Goal: Contribute content: Contribute content

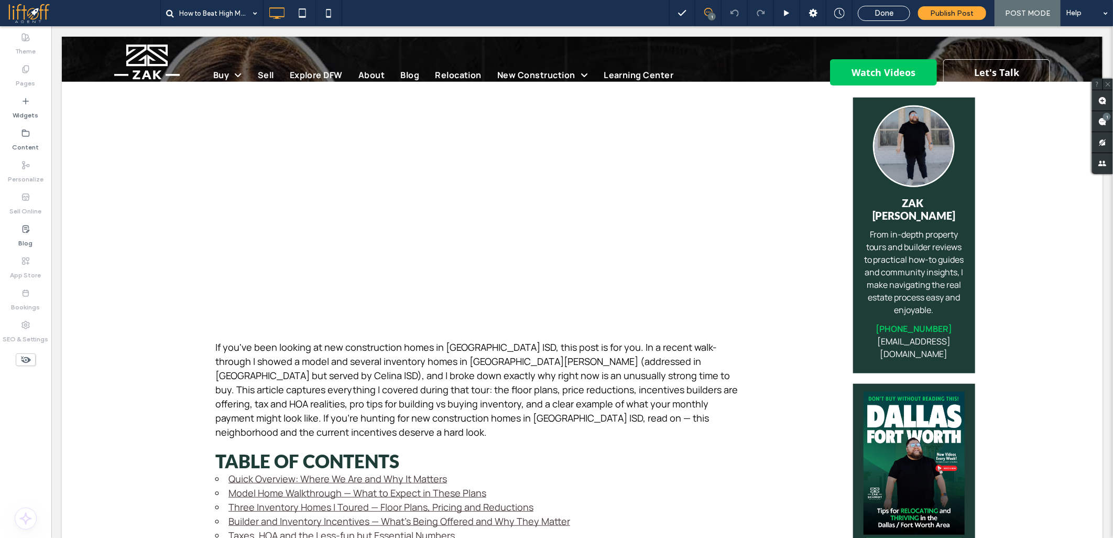
scroll to position [349, 0]
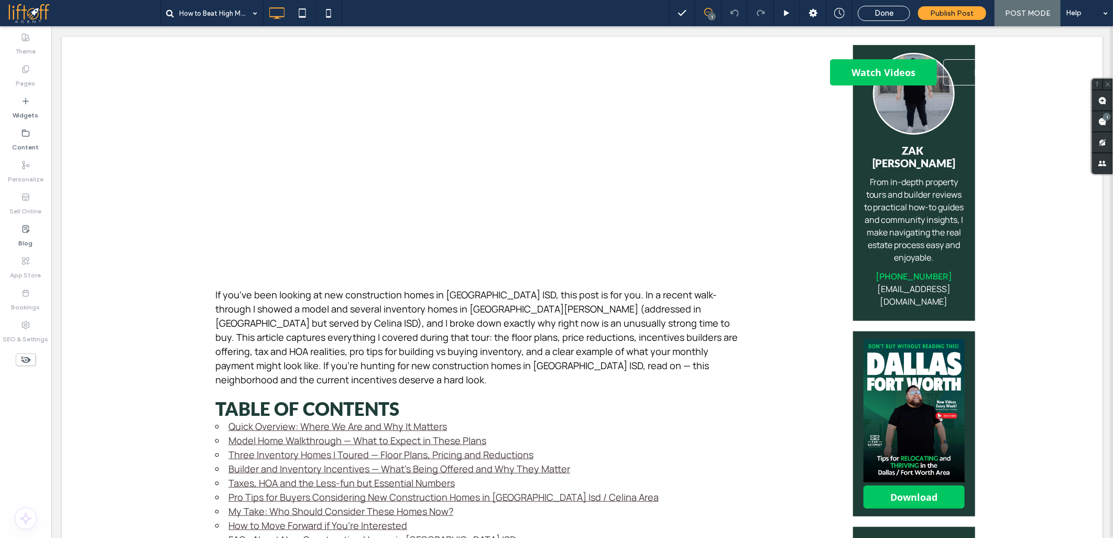
click at [281, 288] on p "If you've been looking at new construction homes in Celina ISD, this post is fo…" at bounding box center [477, 336] width 524 height 99
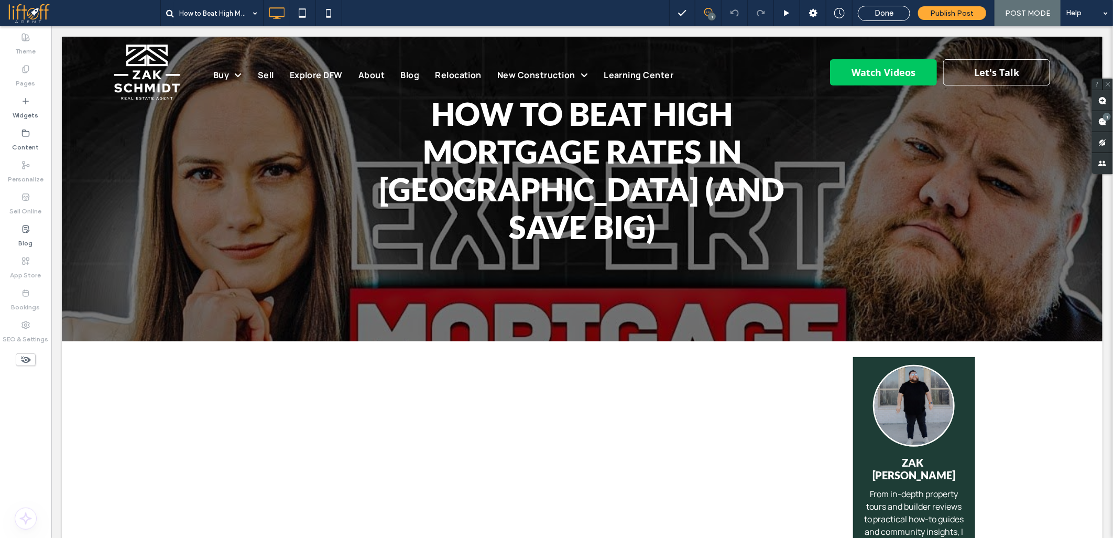
scroll to position [0, 0]
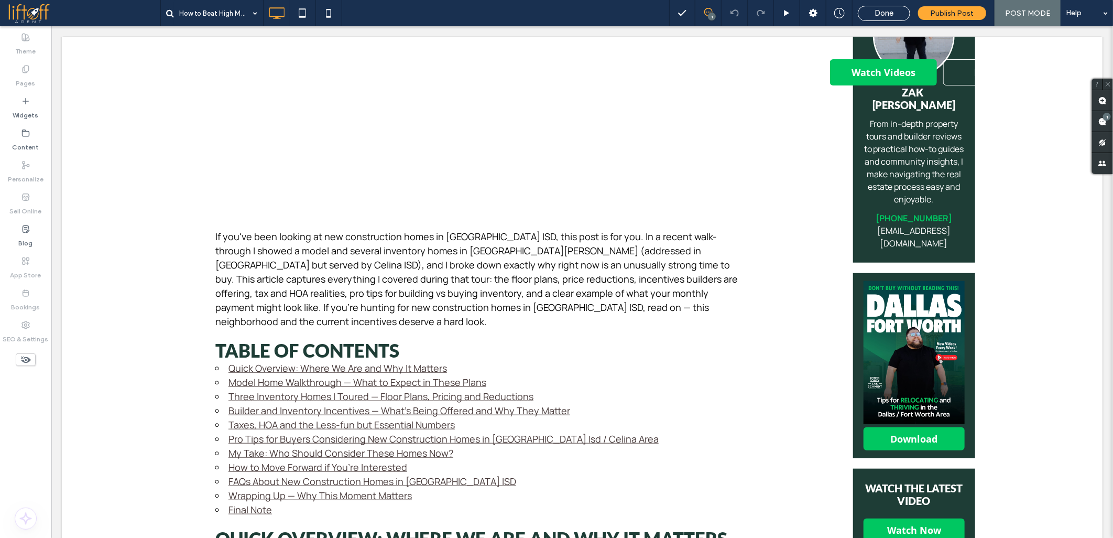
click at [249, 234] on p "If you've been looking at new construction homes in Celina ISD, this post is fo…" at bounding box center [477, 278] width 524 height 99
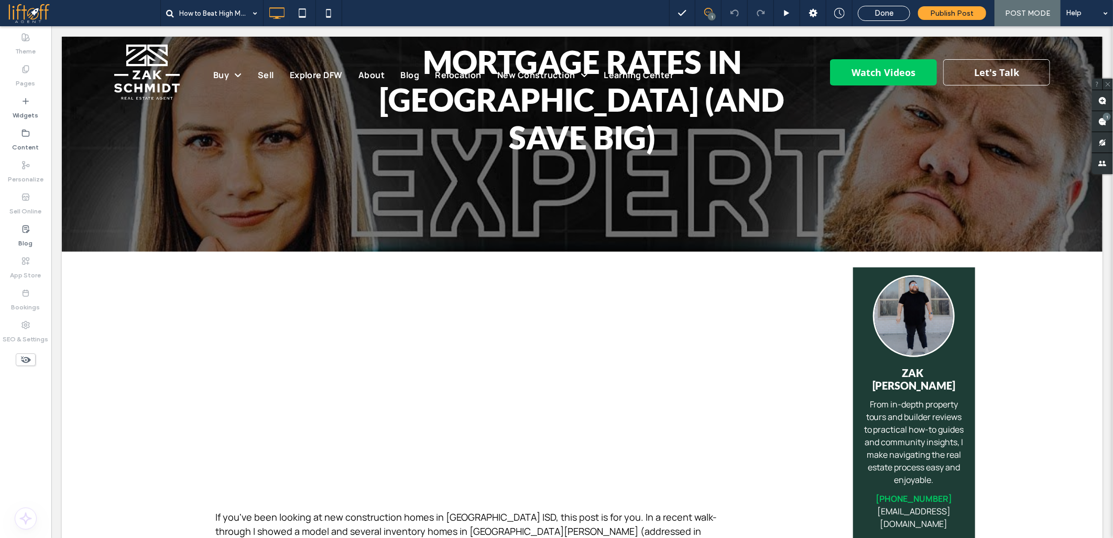
scroll to position [116, 0]
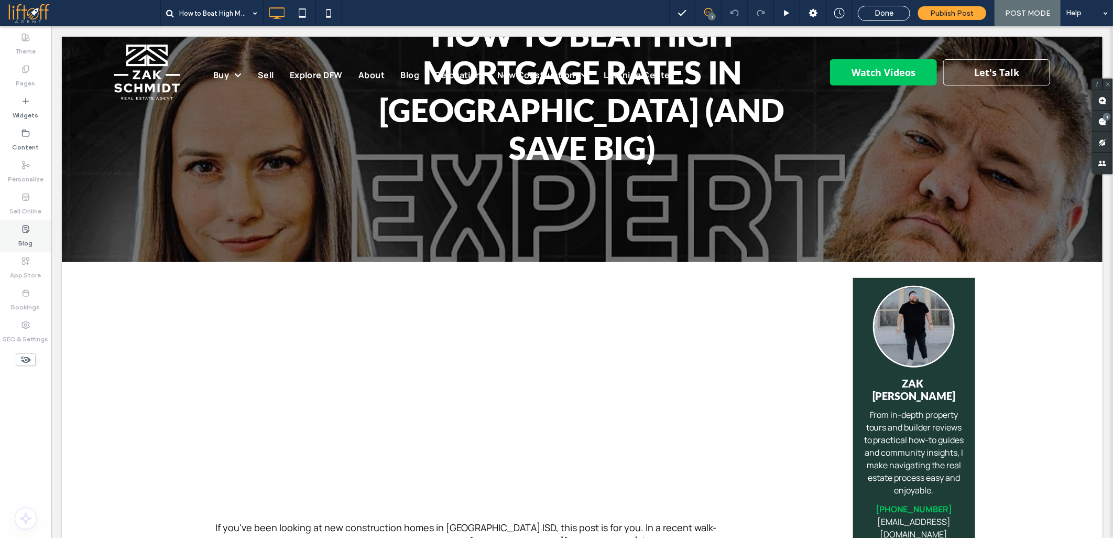
click at [27, 232] on use at bounding box center [26, 228] width 6 height 7
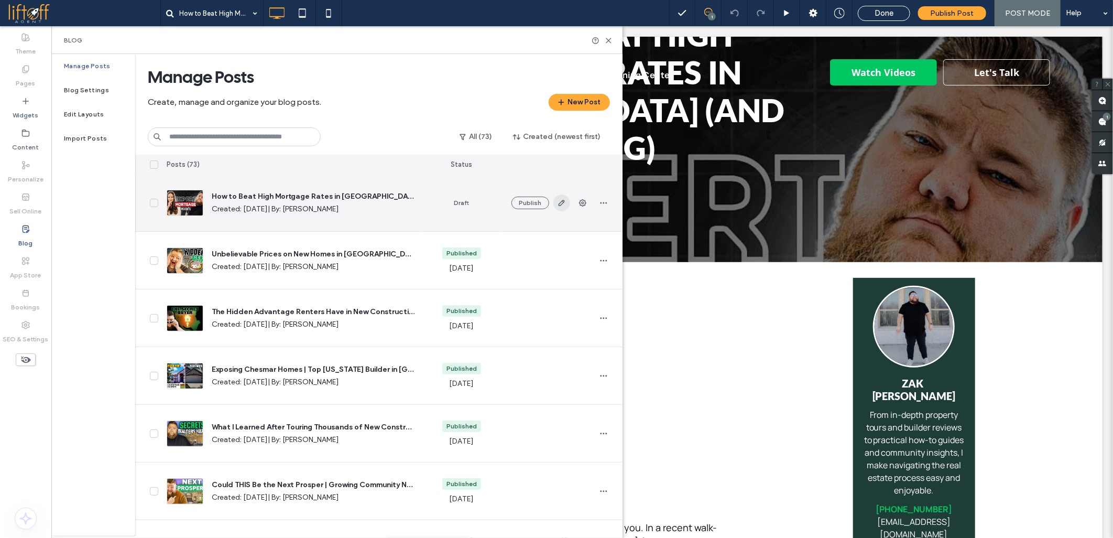
click at [554, 202] on span "button" at bounding box center [561, 202] width 17 height 17
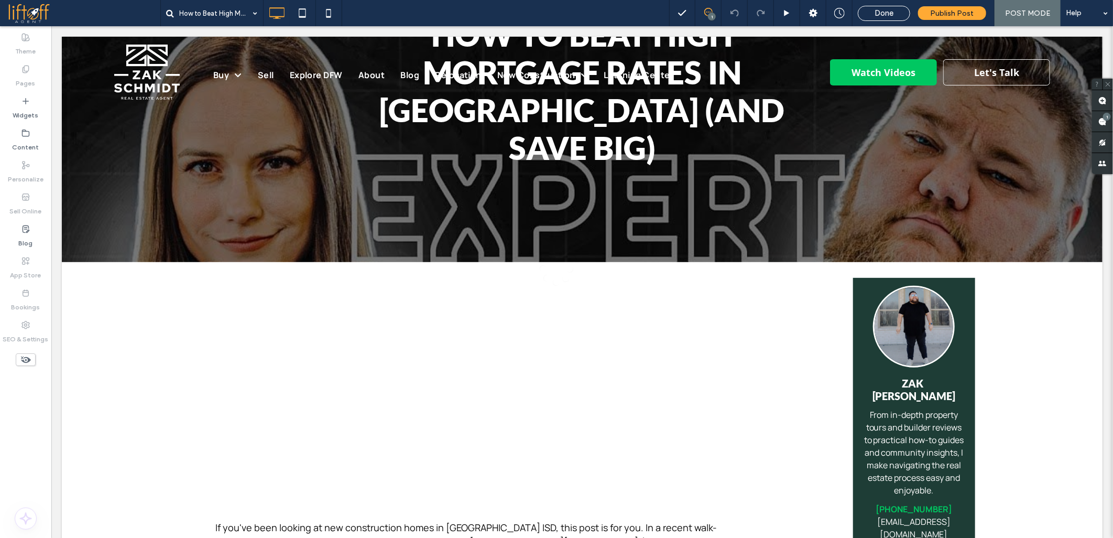
click at [147, 300] on div at bounding box center [556, 269] width 1113 height 538
drag, startPoint x: 143, startPoint y: 300, endPoint x: 137, endPoint y: 298, distance: 6.6
click at [143, 300] on div at bounding box center [556, 269] width 1113 height 538
click at [123, 292] on div at bounding box center [556, 269] width 1113 height 538
drag, startPoint x: 132, startPoint y: 294, endPoint x: 135, endPoint y: 300, distance: 6.3
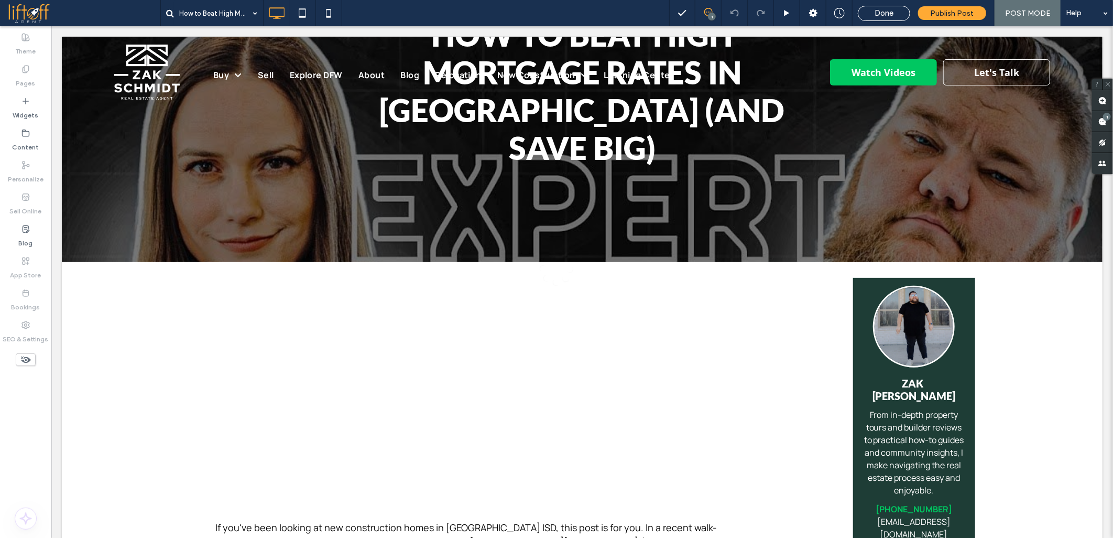
click at [133, 295] on div at bounding box center [556, 269] width 1113 height 538
drag, startPoint x: 135, startPoint y: 300, endPoint x: 131, endPoint y: 312, distance: 12.6
click at [135, 304] on div at bounding box center [556, 269] width 1113 height 538
drag, startPoint x: 131, startPoint y: 312, endPoint x: 126, endPoint y: 319, distance: 7.9
click at [127, 318] on div at bounding box center [556, 269] width 1113 height 538
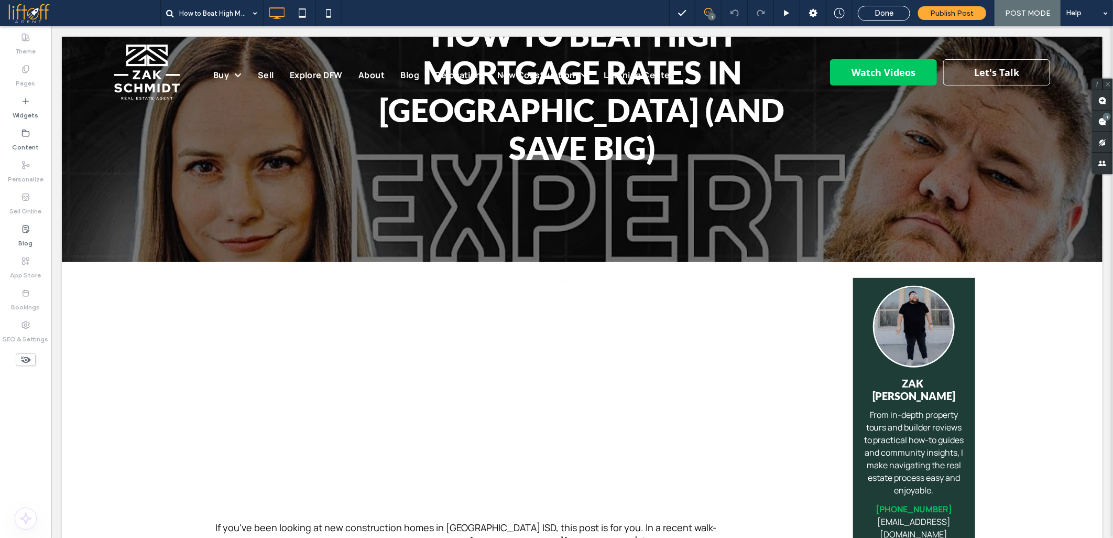
drag, startPoint x: 124, startPoint y: 321, endPoint x: 127, endPoint y: 333, distance: 11.9
click at [124, 327] on div at bounding box center [556, 269] width 1113 height 538
click at [131, 340] on div at bounding box center [556, 269] width 1113 height 538
click at [124, 348] on div at bounding box center [556, 269] width 1113 height 538
drag, startPoint x: 115, startPoint y: 360, endPoint x: 121, endPoint y: 368, distance: 9.4
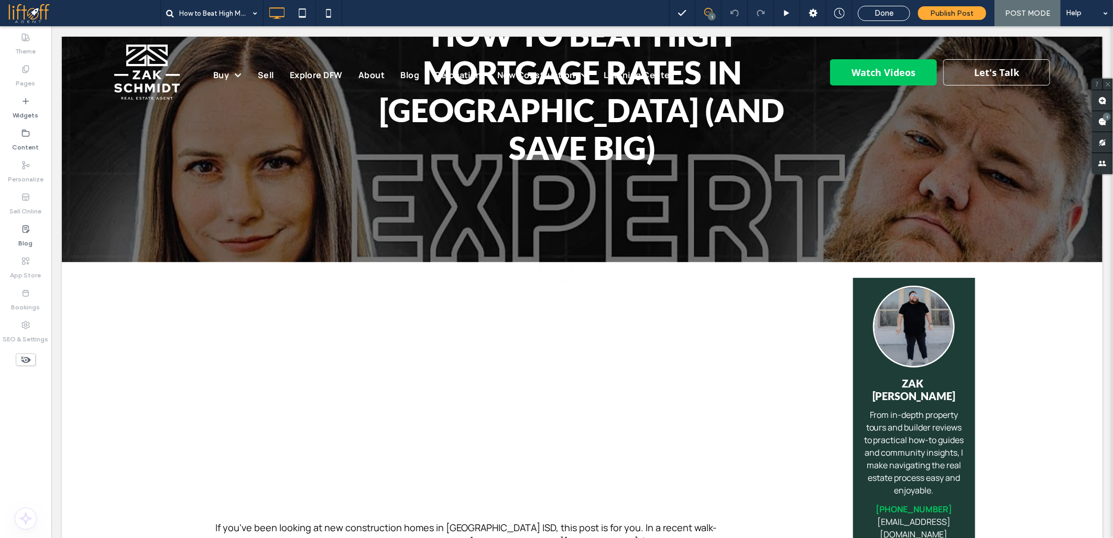
click at [117, 363] on div at bounding box center [556, 269] width 1113 height 538
drag, startPoint x: 121, startPoint y: 368, endPoint x: 177, endPoint y: 430, distance: 83.5
click at [127, 379] on div at bounding box center [556, 269] width 1113 height 538
click at [245, 514] on div at bounding box center [556, 269] width 1113 height 538
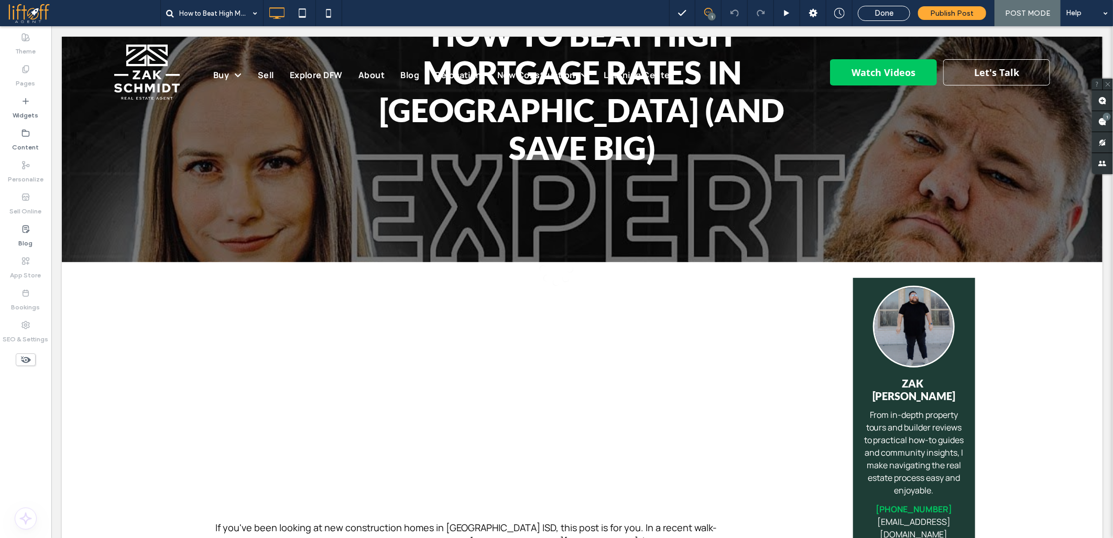
click at [245, 515] on div at bounding box center [556, 269] width 1113 height 538
click at [245, 514] on div at bounding box center [556, 269] width 1113 height 538
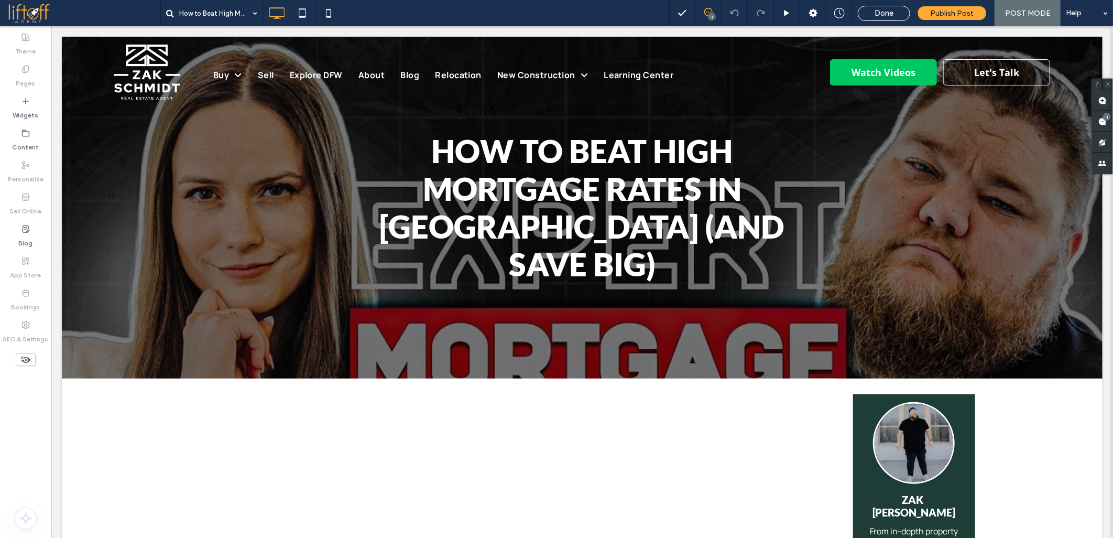
drag, startPoint x: 211, startPoint y: 400, endPoint x: 163, endPoint y: 393, distance: 48.1
click at [211, 400] on div at bounding box center [556, 269] width 1113 height 538
drag, startPoint x: 163, startPoint y: 393, endPoint x: 147, endPoint y: 406, distance: 21.0
click at [154, 393] on div at bounding box center [556, 269] width 1113 height 538
drag, startPoint x: 147, startPoint y: 406, endPoint x: 147, endPoint y: 421, distance: 15.2
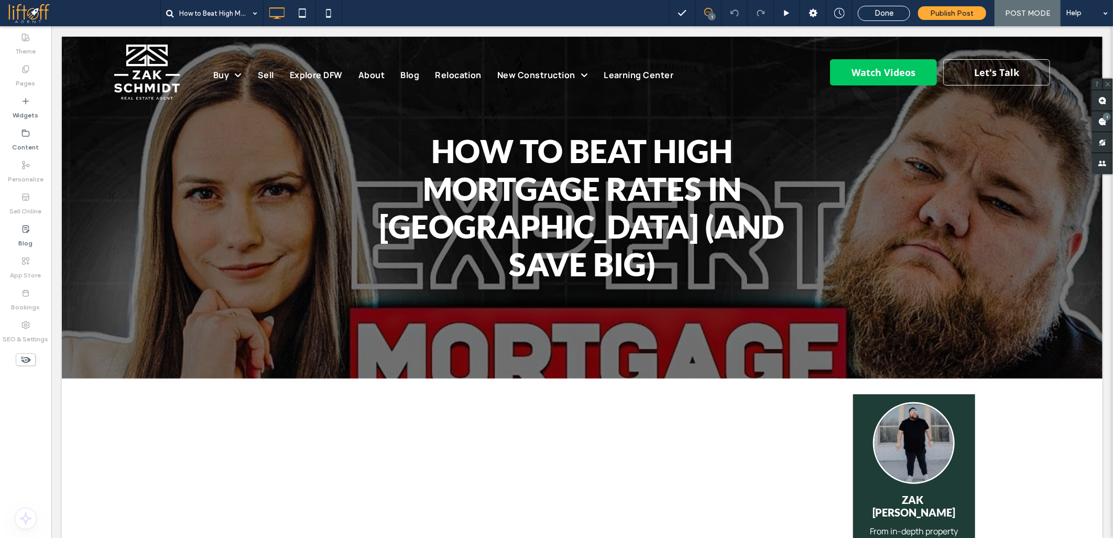
click at [147, 417] on div at bounding box center [556, 269] width 1113 height 538
click at [147, 423] on div at bounding box center [556, 269] width 1113 height 538
click at [280, 440] on div at bounding box center [556, 269] width 1113 height 538
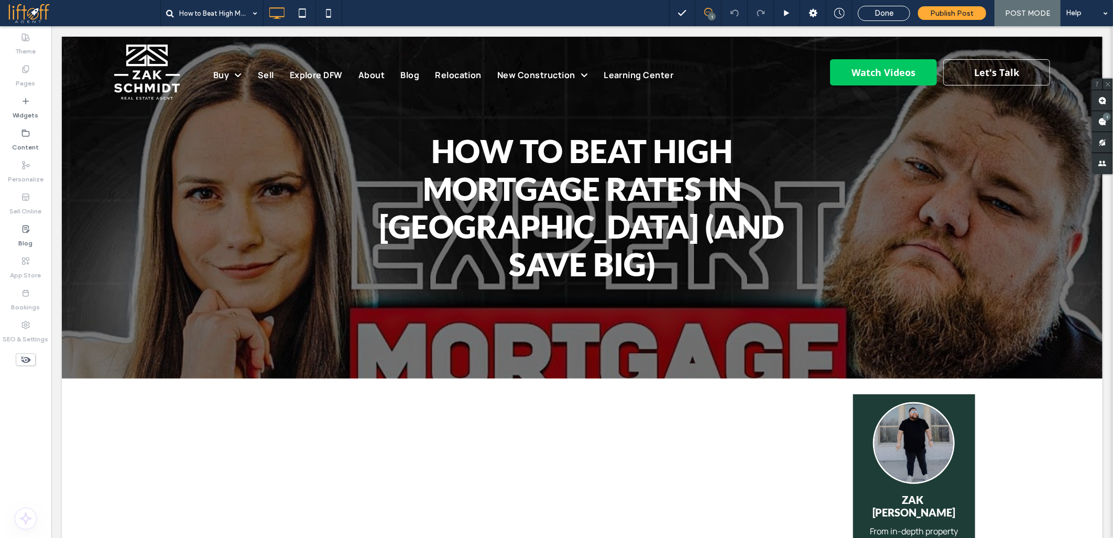
click at [270, 448] on div at bounding box center [556, 269] width 1113 height 538
drag, startPoint x: 261, startPoint y: 447, endPoint x: 174, endPoint y: 453, distance: 86.6
click at [226, 448] on div at bounding box center [556, 269] width 1113 height 538
drag, startPoint x: 174, startPoint y: 453, endPoint x: 166, endPoint y: 446, distance: 10.5
click at [173, 453] on div at bounding box center [556, 269] width 1113 height 538
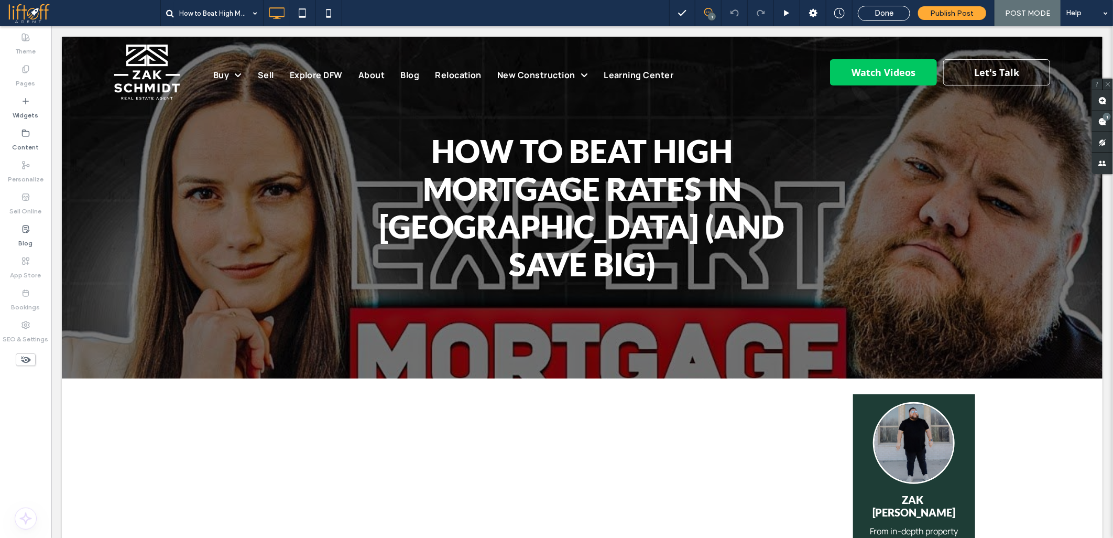
click at [163, 437] on div at bounding box center [556, 269] width 1113 height 538
click at [163, 436] on div at bounding box center [556, 269] width 1113 height 538
drag, startPoint x: 163, startPoint y: 434, endPoint x: 159, endPoint y: 426, distance: 9.2
click at [163, 433] on div at bounding box center [556, 269] width 1113 height 538
click at [160, 428] on div at bounding box center [556, 269] width 1113 height 538
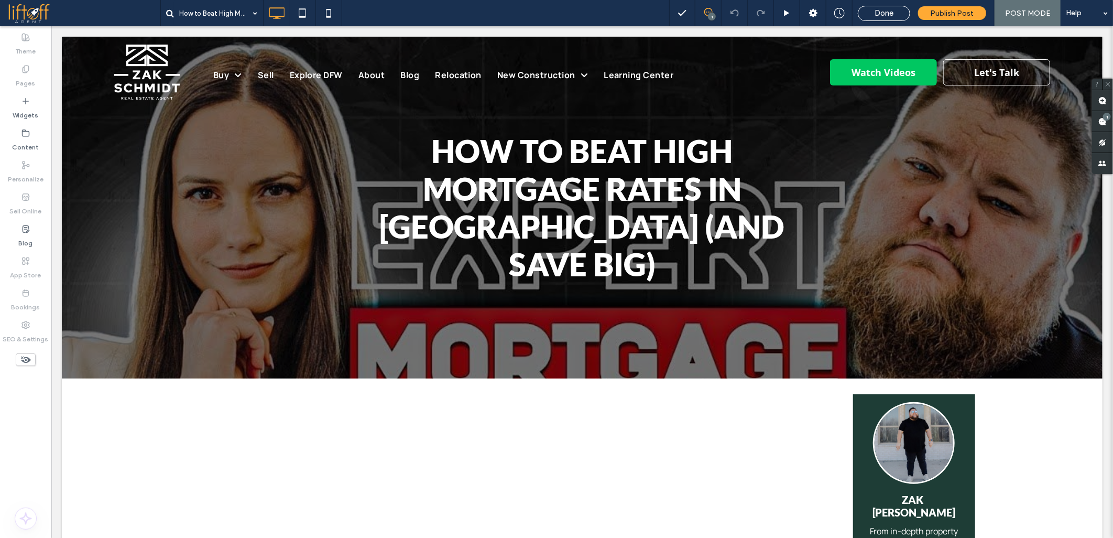
click at [157, 425] on div at bounding box center [556, 269] width 1113 height 538
click at [156, 423] on div at bounding box center [556, 269] width 1113 height 538
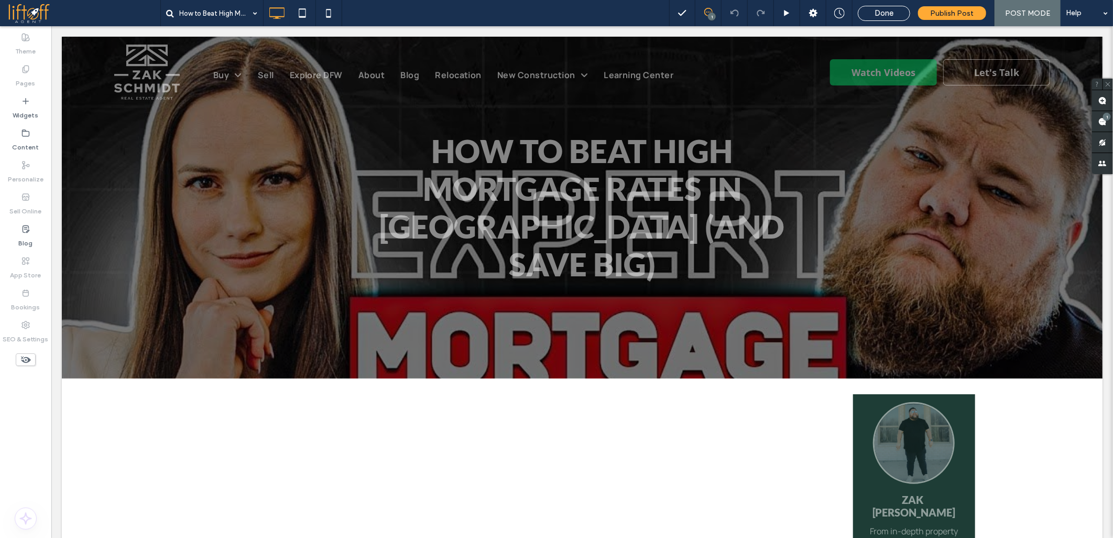
click at [101, 384] on div "To edit this widget, go to Layout" at bounding box center [140, 400] width 113 height 32
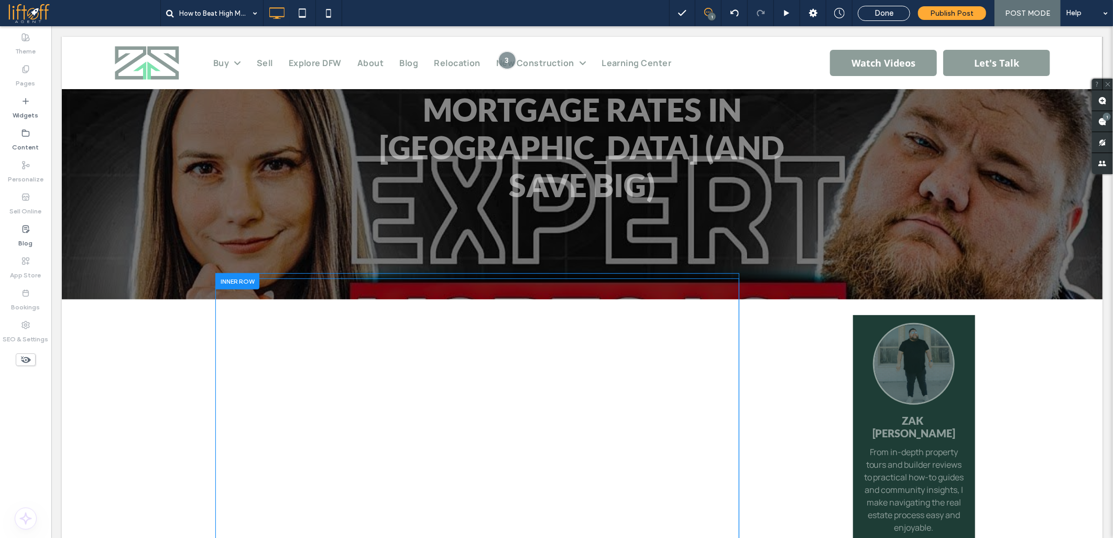
scroll to position [291, 0]
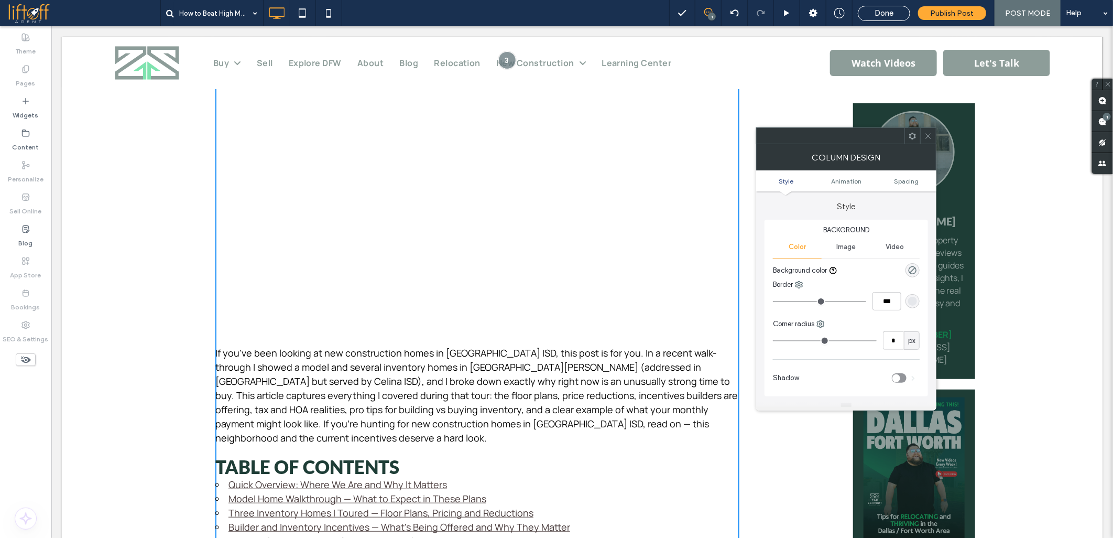
click at [286, 379] on p "If you've been looking at new construction homes in Celina ISD, this post is fo…" at bounding box center [477, 394] width 524 height 99
click at [268, 358] on p "If you've been looking at new construction homes in Celina ISD, this post is fo…" at bounding box center [477, 394] width 524 height 99
click at [924, 135] on icon at bounding box center [928, 136] width 8 height 8
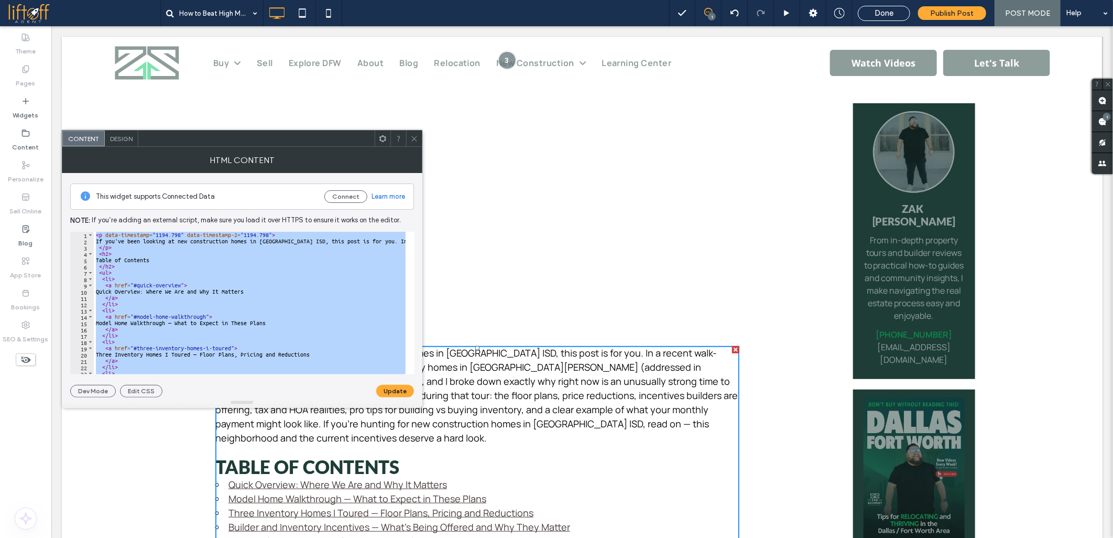
paste textarea "**********"
type textarea "**********"
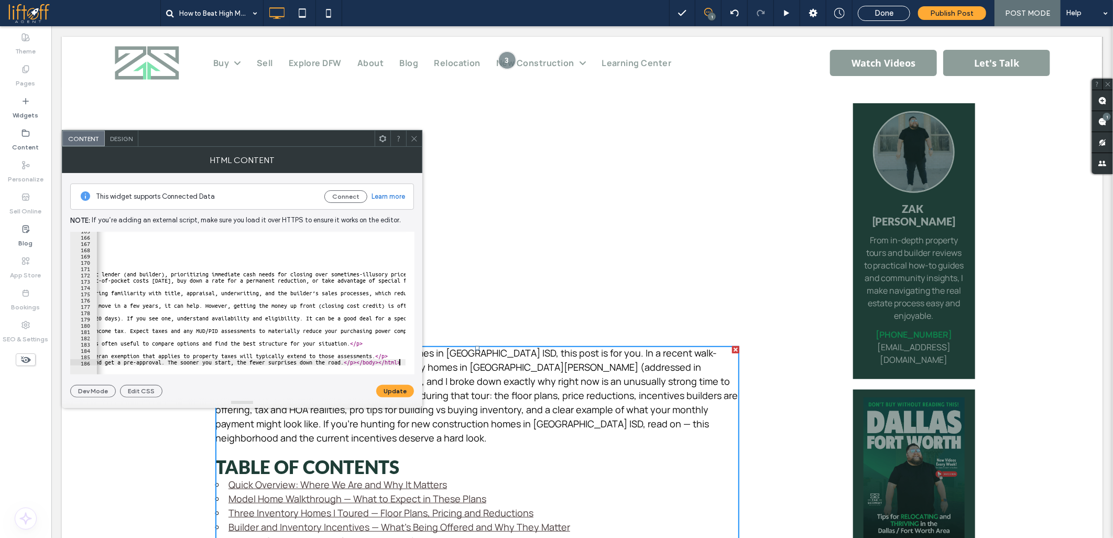
scroll to position [0, 689]
click at [390, 389] on button "Update" at bounding box center [395, 391] width 38 height 13
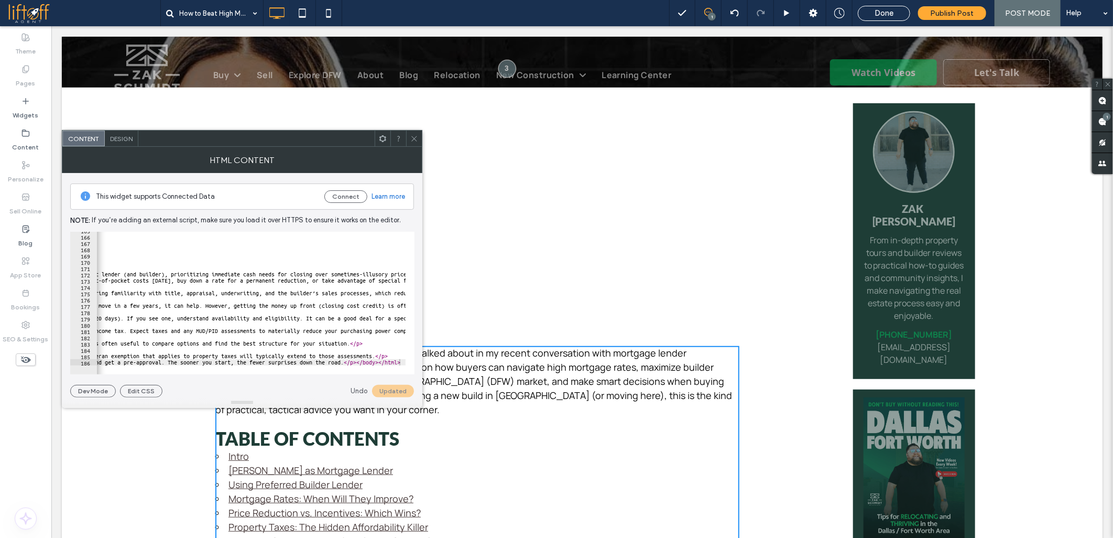
click at [412, 137] on use at bounding box center [413, 138] width 5 height 5
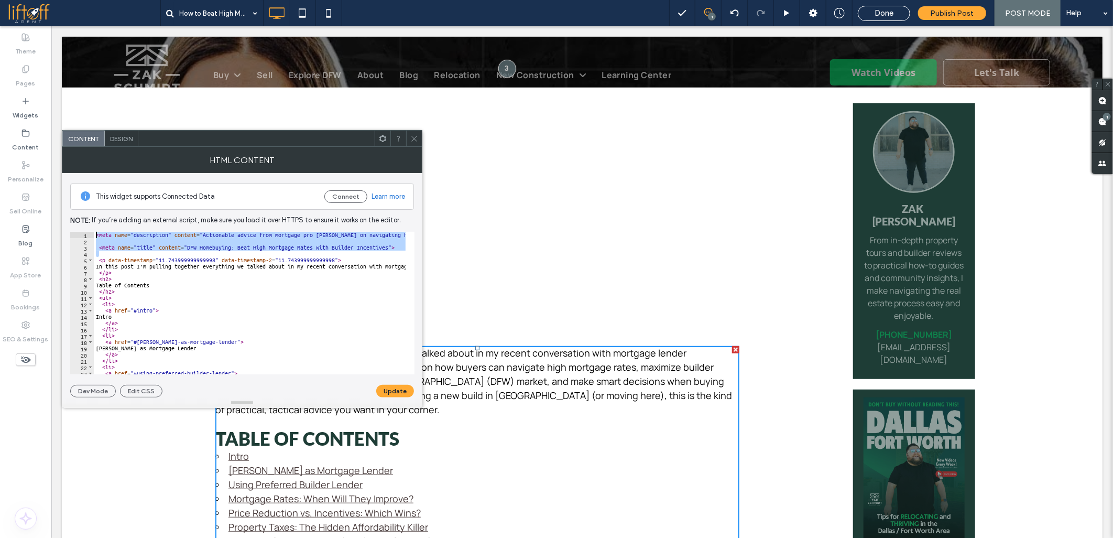
drag, startPoint x: 107, startPoint y: 253, endPoint x: 71, endPoint y: 217, distance: 50.8
click at [71, 217] on div "This widget supports Connected Data Connect Learn more Note: If you’re adding a…" at bounding box center [242, 285] width 344 height 224
type textarea "**********"
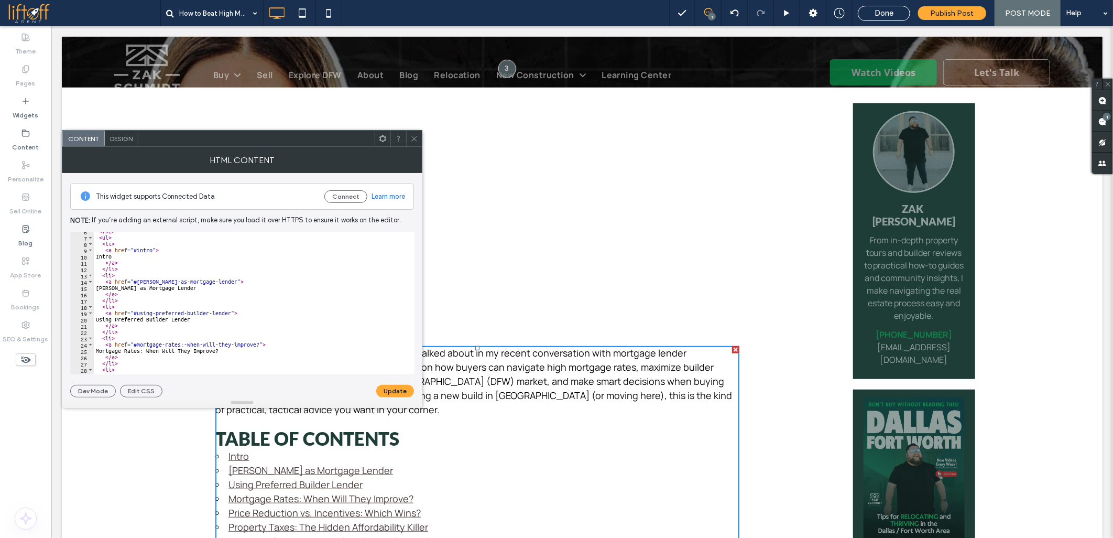
scroll to position [70, 0]
drag, startPoint x: 180, startPoint y: 311, endPoint x: 258, endPoint y: 310, distance: 78.1
click at [258, 310] on div "</ li > < li > < a href = "#jared-wilson-as-mortgage-lender" > Jared Wilson as …" at bounding box center [873, 304] width 1559 height 146
click at [185, 337] on div "</ li > < li > < a href = "#jared-wilson-as-mortgage-lender" > Jared Wilson as …" at bounding box center [873, 304] width 1559 height 146
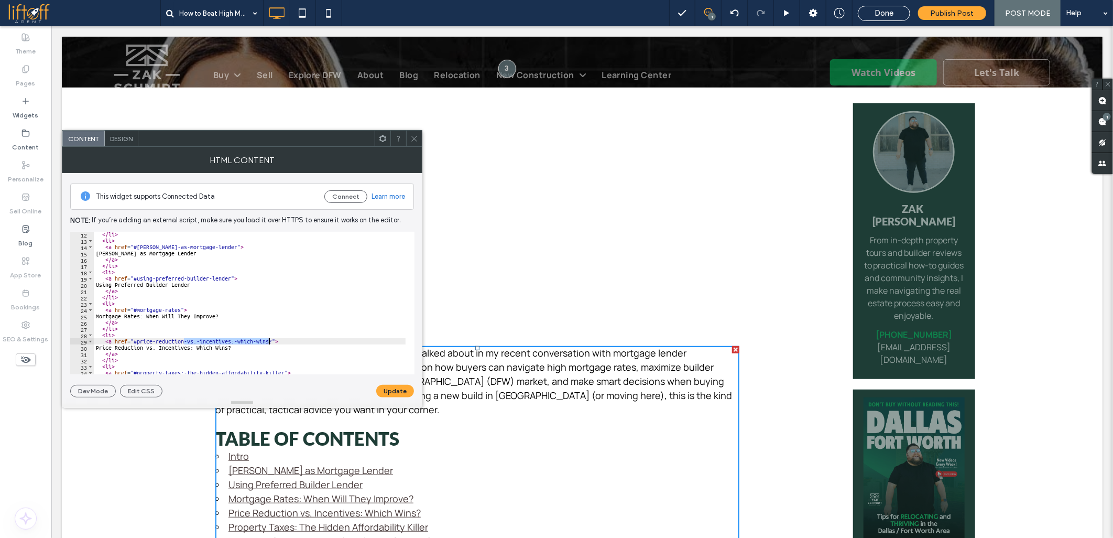
drag, startPoint x: 184, startPoint y: 342, endPoint x: 270, endPoint y: 342, distance: 85.4
click at [270, 342] on div "</ li > < li > < a href = "#jared-wilson-as-mortgage-lender" > Jared Wilson as …" at bounding box center [873, 304] width 1559 height 146
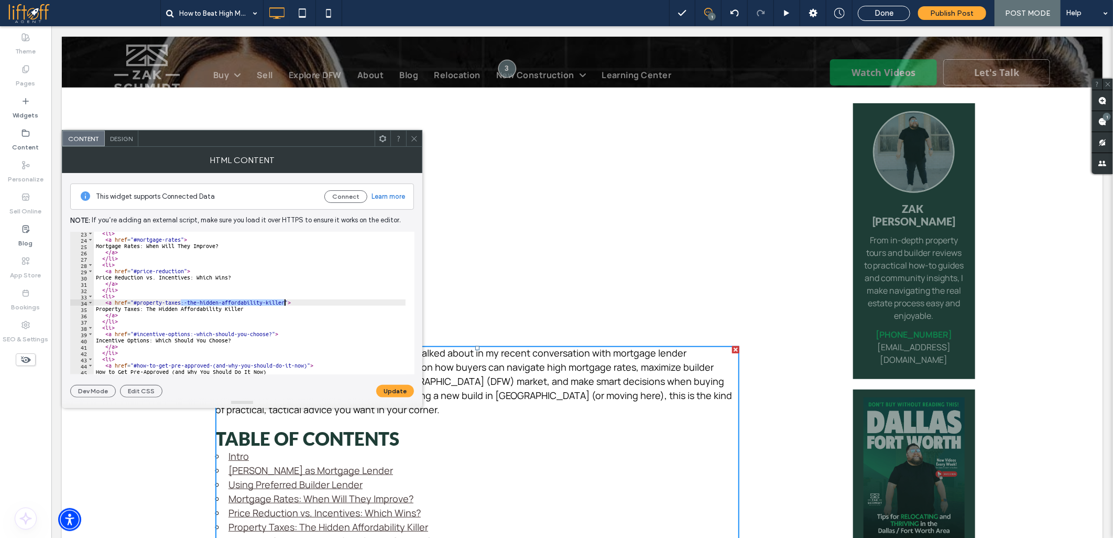
drag, startPoint x: 180, startPoint y: 300, endPoint x: 283, endPoint y: 301, distance: 103.2
click at [283, 301] on div "< li > < a href = "#mortgage-rates" > Mortgage Rates: When Will They Improve? <…" at bounding box center [873, 303] width 1559 height 146
drag, startPoint x: 190, startPoint y: 332, endPoint x: 271, endPoint y: 332, distance: 81.2
click at [271, 332] on div "< li > < a href = "#mortgage-rates" > Mortgage Rates: When Will They Improve? <…" at bounding box center [873, 303] width 1559 height 146
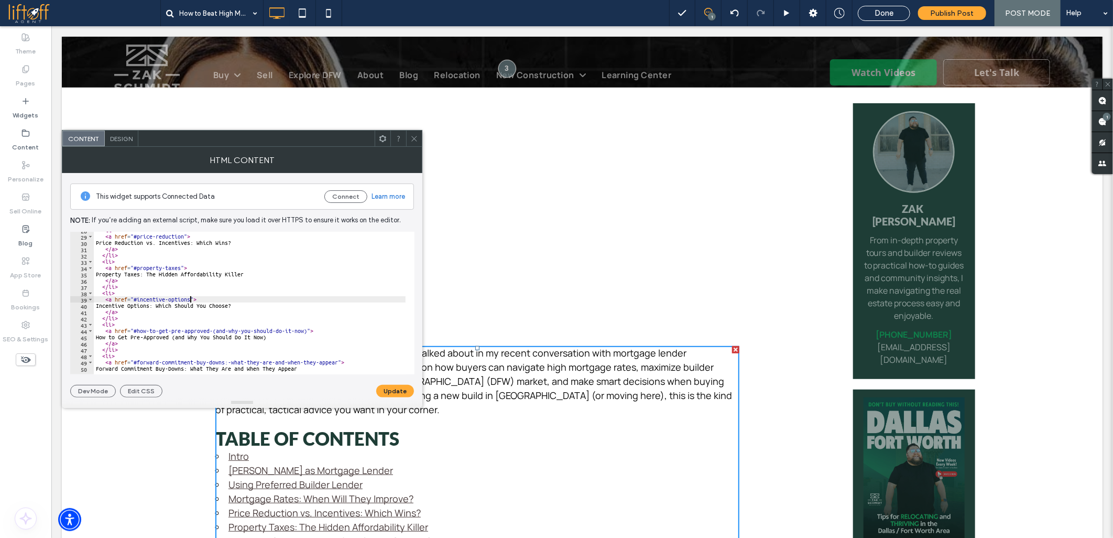
scroll to position [174, 0]
drag, startPoint x: 209, startPoint y: 331, endPoint x: 305, endPoint y: 329, distance: 96.4
click at [305, 329] on div "< li > < a href = "#price-reduction" > Price Reduction vs. Incentives: Which Wi…" at bounding box center [873, 300] width 1559 height 146
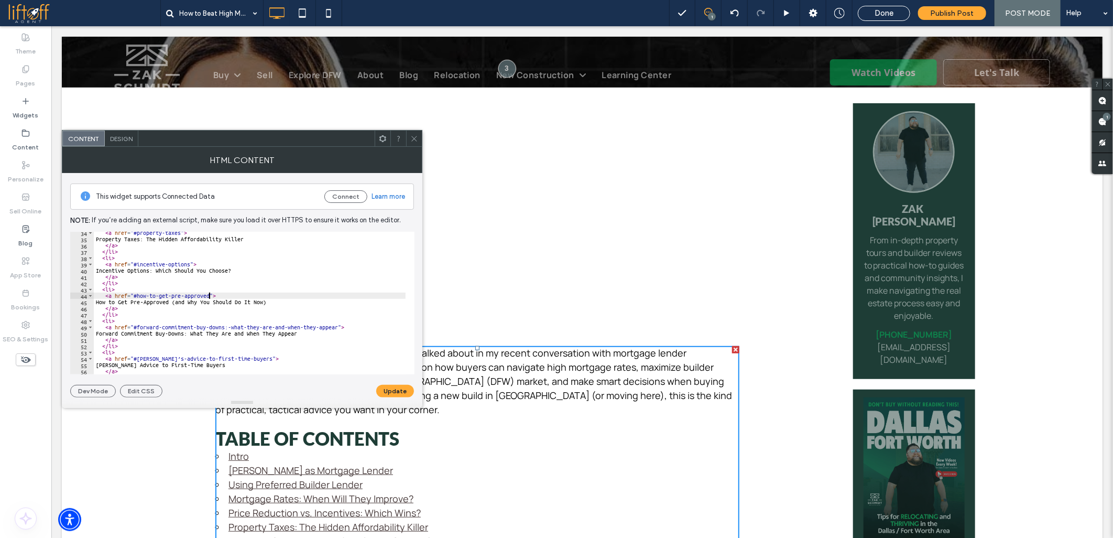
scroll to position [244, 0]
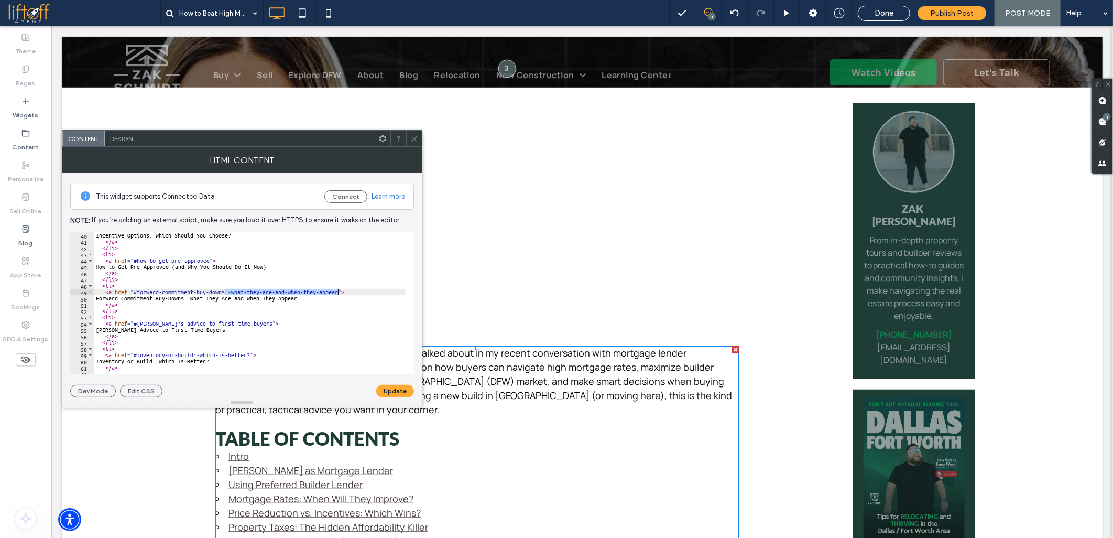
drag, startPoint x: 224, startPoint y: 291, endPoint x: 336, endPoint y: 291, distance: 112.1
click at [336, 291] on div "< a href = "#incentive-options" > Incentive Options: Which Should You Choose? <…" at bounding box center [873, 299] width 1559 height 146
click at [157, 322] on div "< a href = "#incentive-options" > Incentive Options: Which Should You Choose? <…" at bounding box center [873, 299] width 1559 height 146
drag, startPoint x: 194, startPoint y: 355, endPoint x: 250, endPoint y: 353, distance: 56.1
click at [250, 353] on div "< a href = "#incentive-options" > Incentive Options: Which Should You Choose? <…" at bounding box center [873, 299] width 1559 height 146
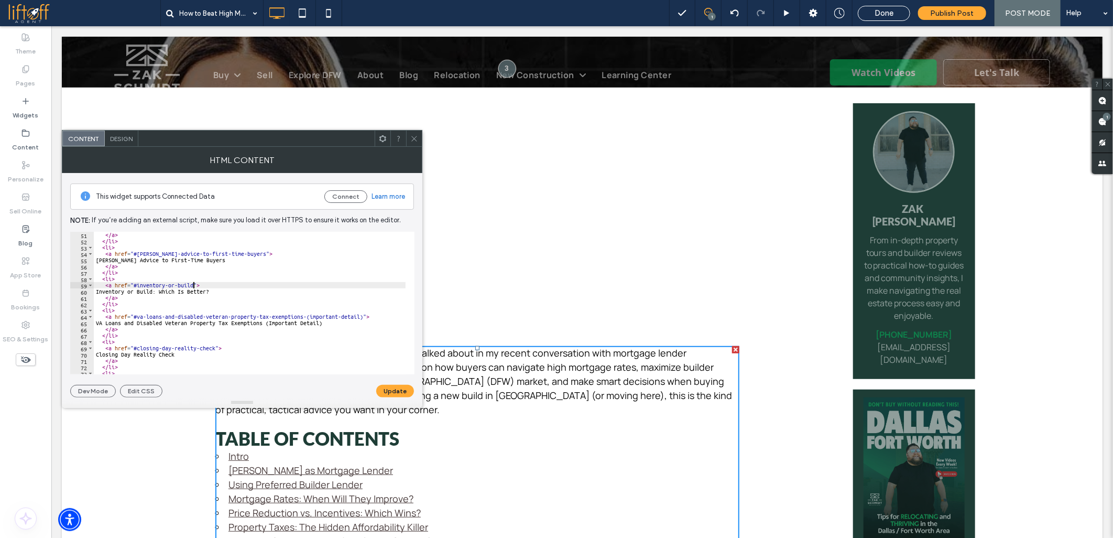
scroll to position [314, 0]
drag, startPoint x: 302, startPoint y: 317, endPoint x: 363, endPoint y: 317, distance: 60.3
click at [363, 317] on div "</ a > </ li > < li > < a href = "#jared-advice-to-first‑time-buyers" > Jared W…" at bounding box center [873, 305] width 1559 height 146
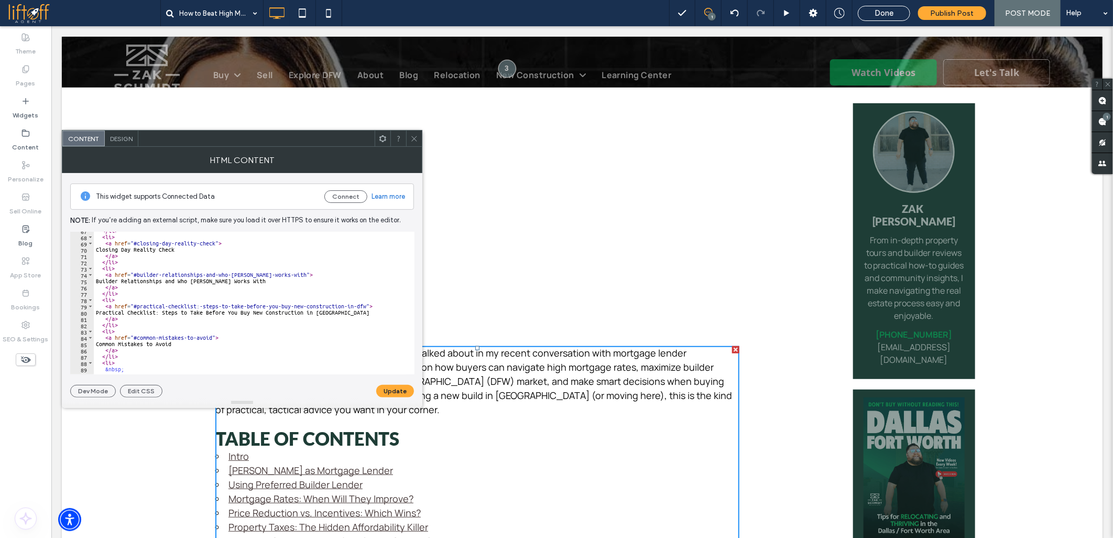
scroll to position [419, 0]
drag, startPoint x: 195, startPoint y: 303, endPoint x: 229, endPoint y: 303, distance: 34.1
click at [229, 303] on div "</ li > < li > < a href = "#closing-day-reality-check" > Closing Day Reality Ch…" at bounding box center [873, 300] width 1559 height 146
drag, startPoint x: 198, startPoint y: 304, endPoint x: 213, endPoint y: 304, distance: 14.7
click at [213, 304] on div "</ li > < li > < a href = "#closing-day-reality-check" > Closing Day Reality Ch…" at bounding box center [873, 300] width 1559 height 146
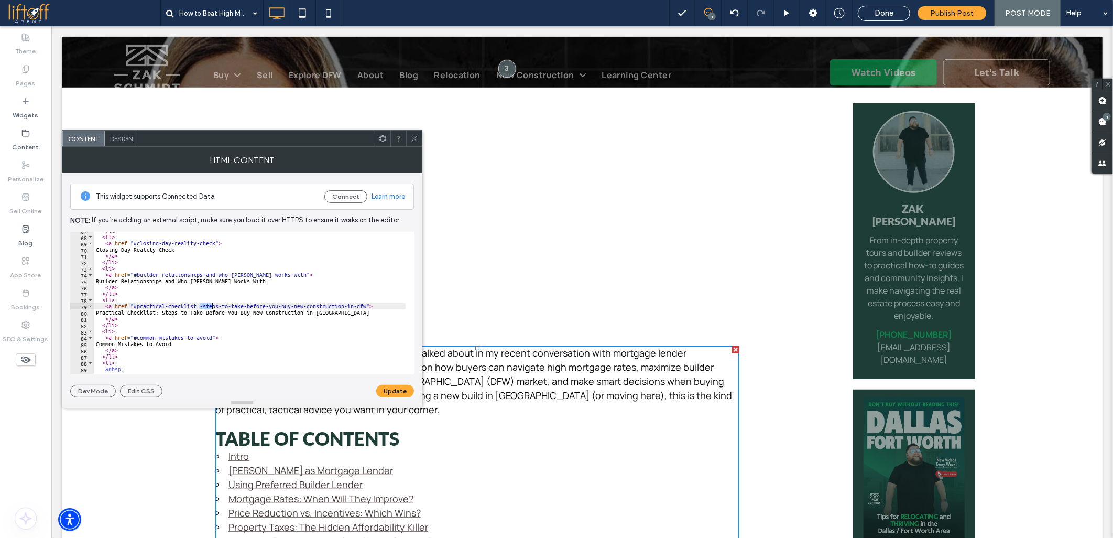
click at [198, 304] on div "</ li > < li > < a href = "#closing-day-reality-check" > Closing Day Reality Ch…" at bounding box center [873, 300] width 1559 height 146
drag, startPoint x: 197, startPoint y: 304, endPoint x: 367, endPoint y: 306, distance: 169.8
click at [367, 306] on div "</ li > < li > < a href = "#closing-day-reality-check" > Closing Day Reality Ch…" at bounding box center [873, 300] width 1559 height 146
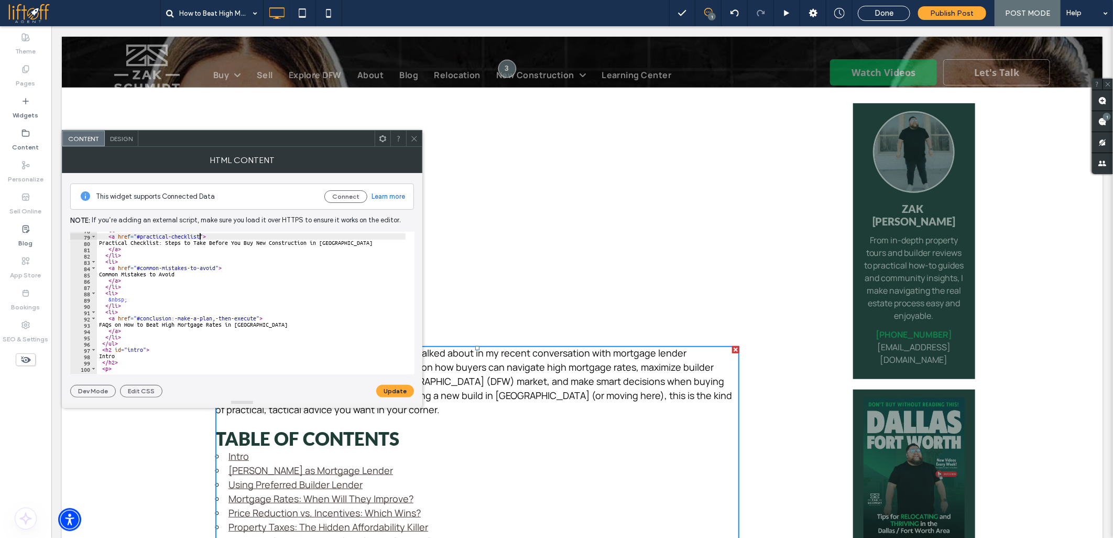
scroll to position [489, 0]
drag, startPoint x: 139, startPoint y: 318, endPoint x: 255, endPoint y: 317, distance: 116.3
click at [255, 317] on div "< li > < a href = "#practical-checklist" > Practical Checklist: Steps to Take B…" at bounding box center [876, 300] width 1559 height 146
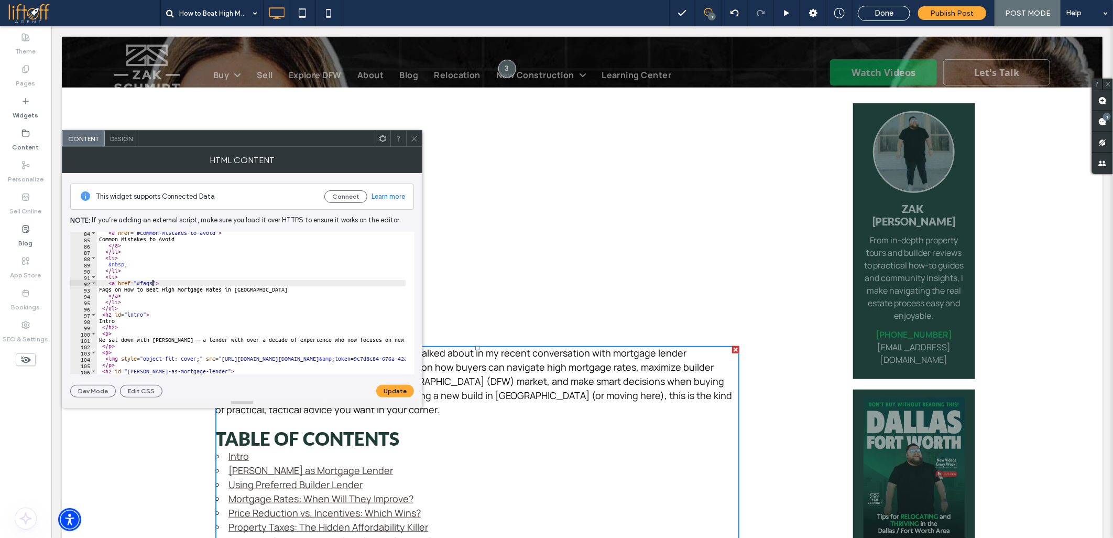
scroll to position [559, 0]
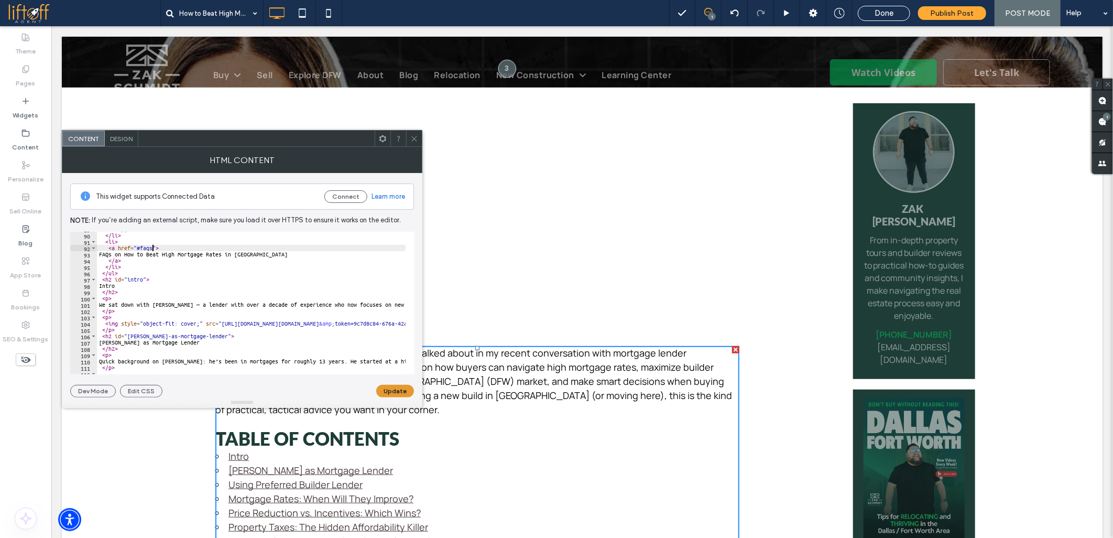
click at [391, 393] on button "Update" at bounding box center [395, 391] width 38 height 13
click at [174, 342] on div "&nbsp; </ li > < li > < a href = "#faqs" > FAQs on How to Beat High Mortgage Ra…" at bounding box center [876, 299] width 1559 height 146
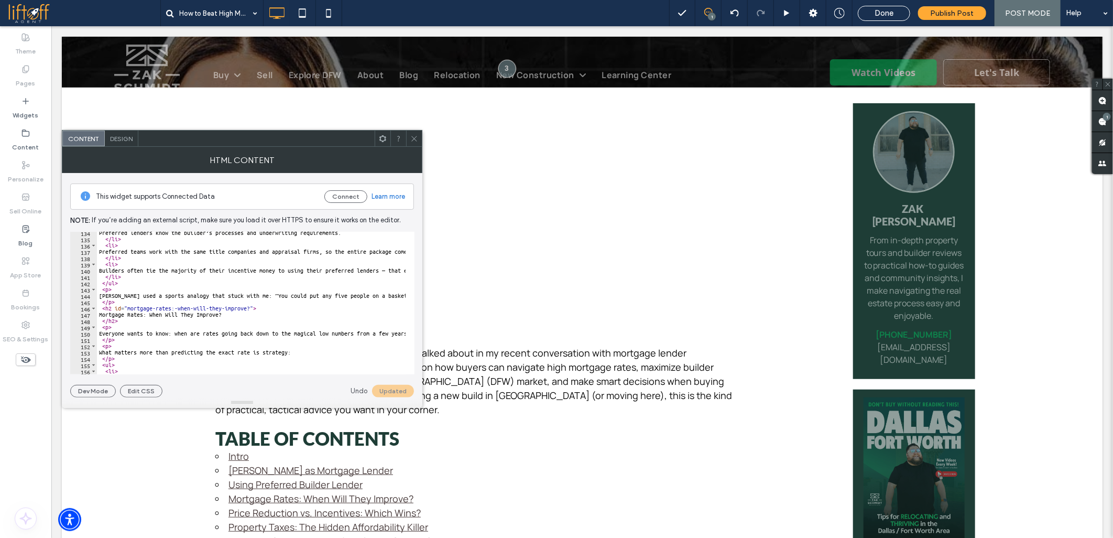
scroll to position [873, 0]
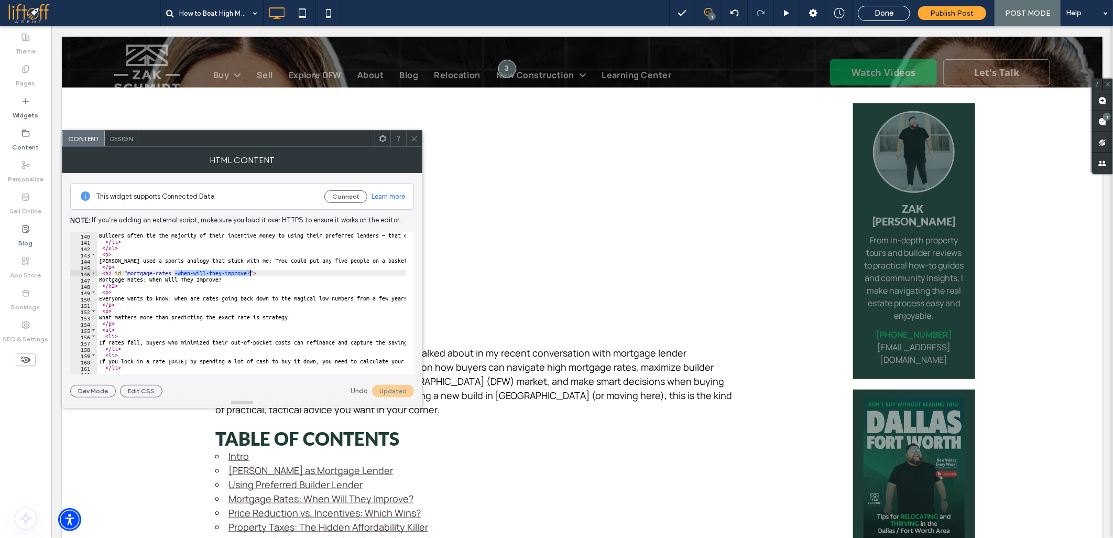
drag, startPoint x: 173, startPoint y: 273, endPoint x: 249, endPoint y: 271, distance: 76.0
click at [249, 271] on div "< li > Builders often tie the majority of their incentive money to using their …" at bounding box center [876, 299] width 1559 height 146
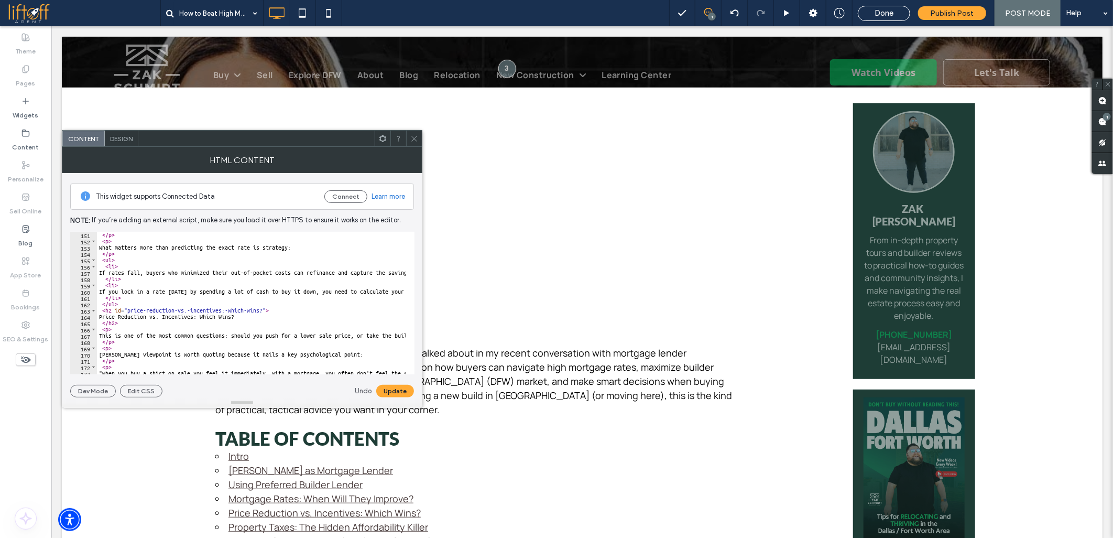
scroll to position [978, 0]
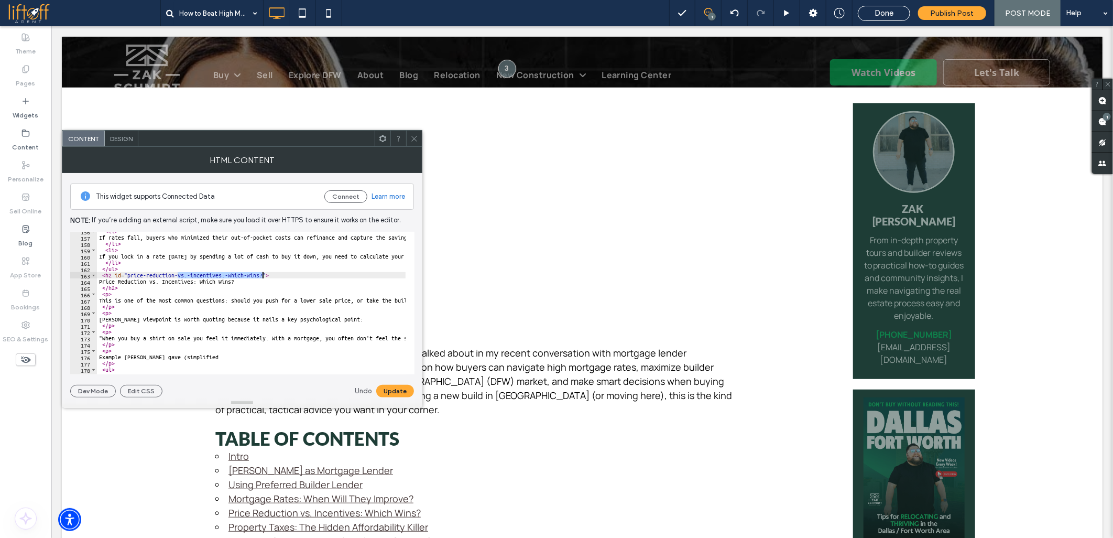
drag, startPoint x: 178, startPoint y: 276, endPoint x: 261, endPoint y: 275, distance: 82.8
click at [261, 275] on div "< li > If rates fall, buyers who minimized their out-of-pocket costs can refina…" at bounding box center [876, 301] width 1559 height 146
type textarea "**********"
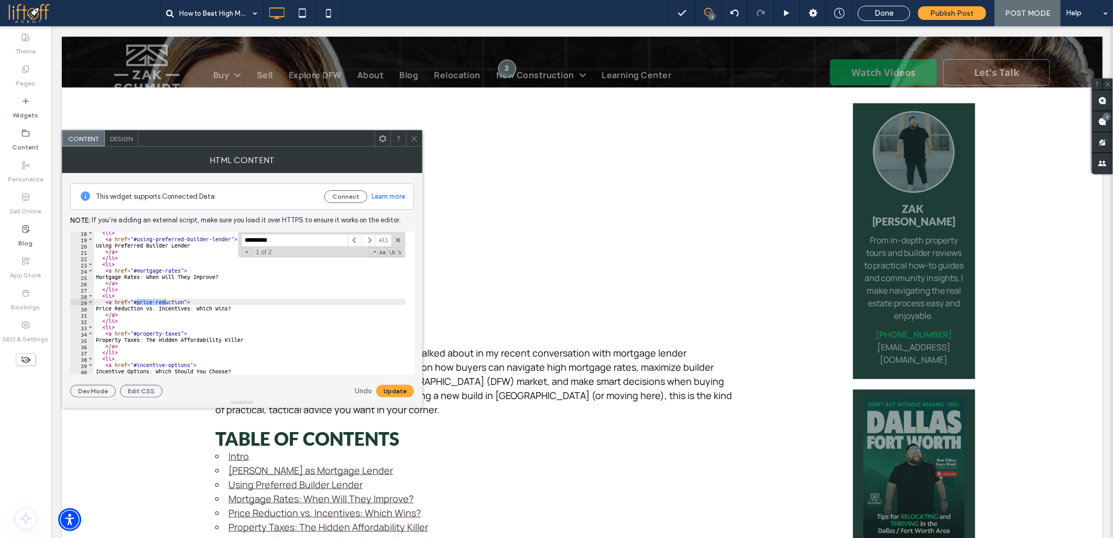
type input "**********"
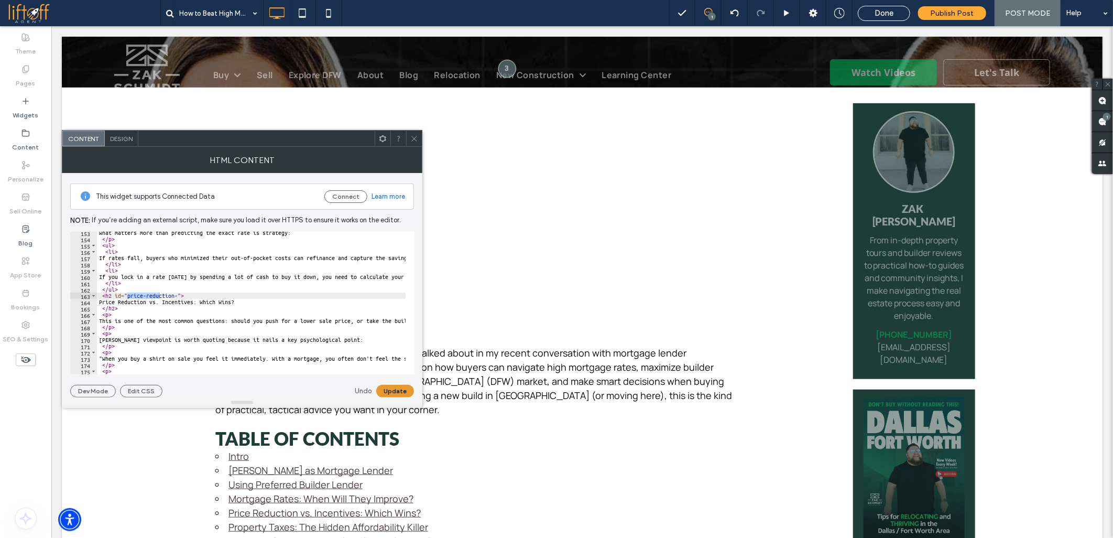
click at [400, 393] on button "Update" at bounding box center [395, 391] width 38 height 13
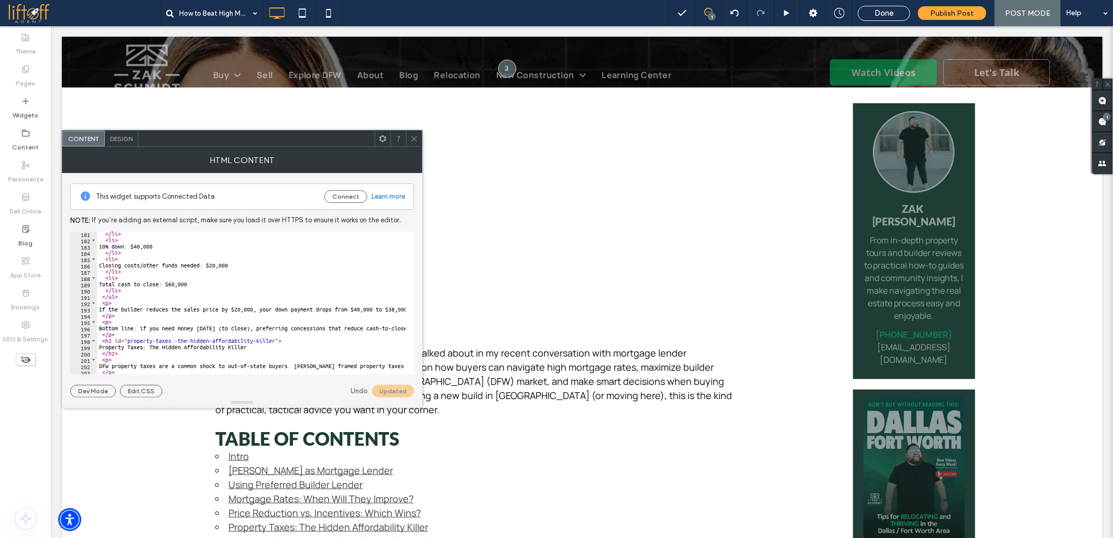
scroll to position [1167, 0]
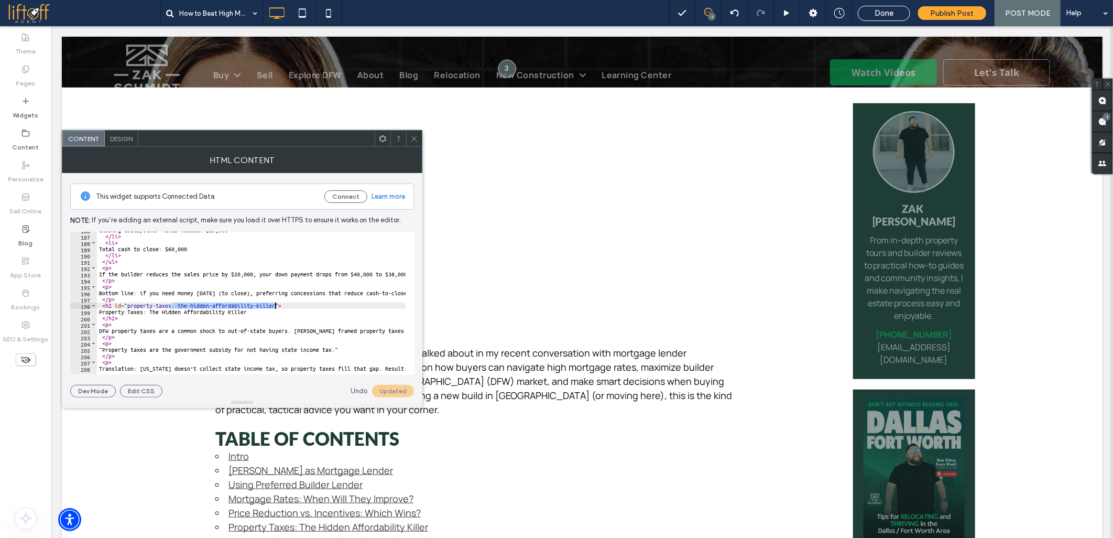
drag, startPoint x: 170, startPoint y: 305, endPoint x: 274, endPoint y: 304, distance: 104.3
click at [274, 304] on div "Closing costs/other funds needed: $20,000 </ li > < li > Total cash to close: $…" at bounding box center [876, 300] width 1559 height 146
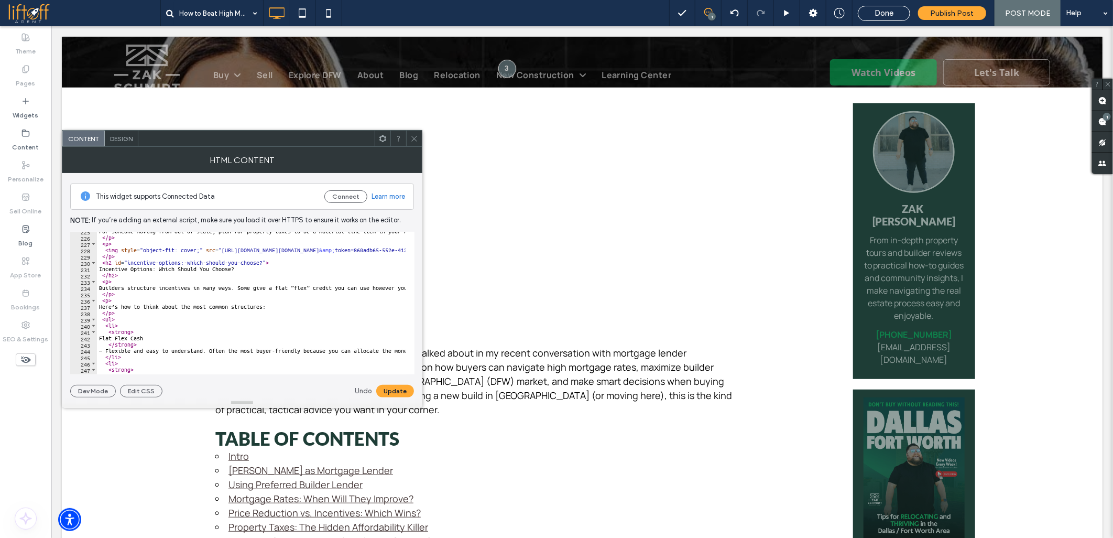
scroll to position [1412, 0]
drag, startPoint x: 180, startPoint y: 264, endPoint x: 262, endPoint y: 264, distance: 82.3
click at [262, 264] on div "For someone moving from out of state, plan for property taxes to be a material …" at bounding box center [876, 301] width 1559 height 146
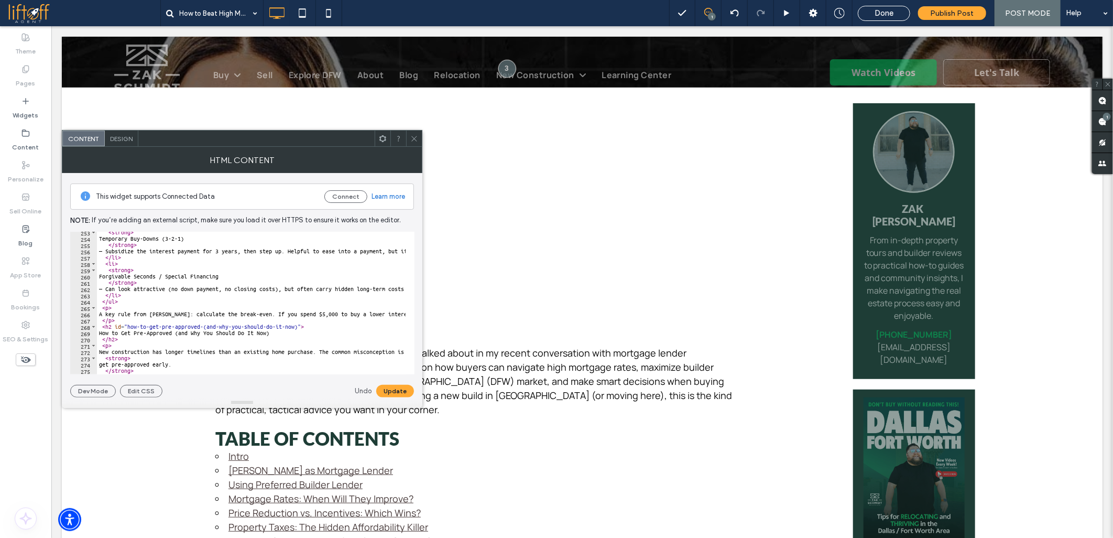
scroll to position [1622, 0]
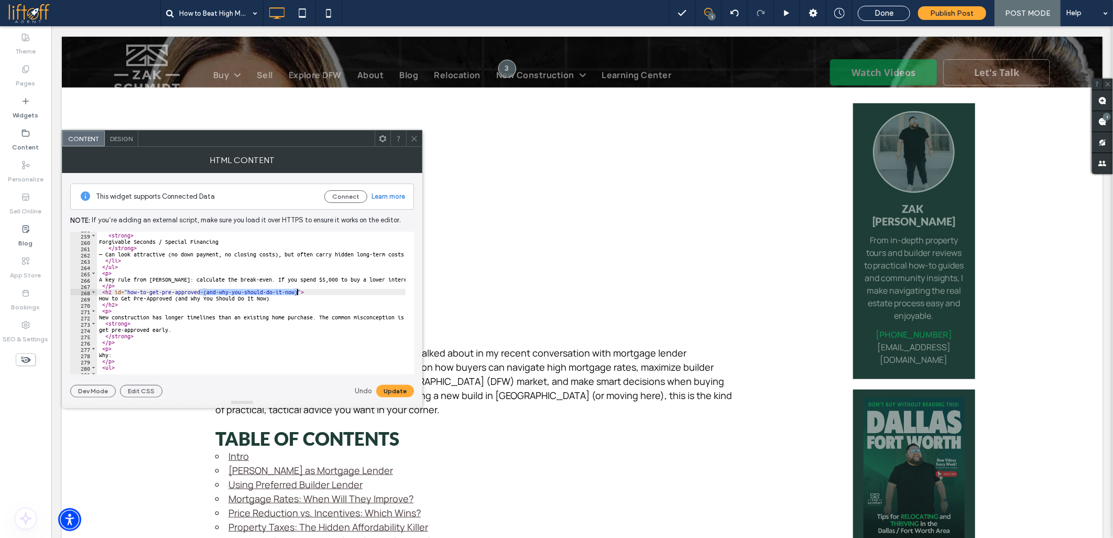
drag, startPoint x: 201, startPoint y: 293, endPoint x: 297, endPoint y: 291, distance: 96.4
click at [297, 291] on div "< li > < strong > Forgivable Seconds / Special Financing </ strong > — Can look…" at bounding box center [876, 299] width 1559 height 146
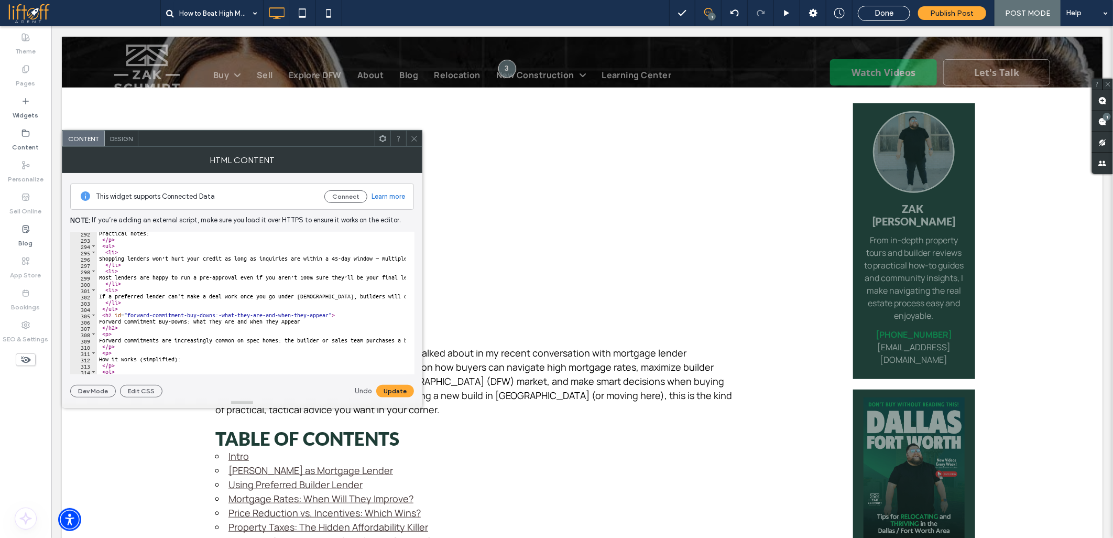
scroll to position [1866, 0]
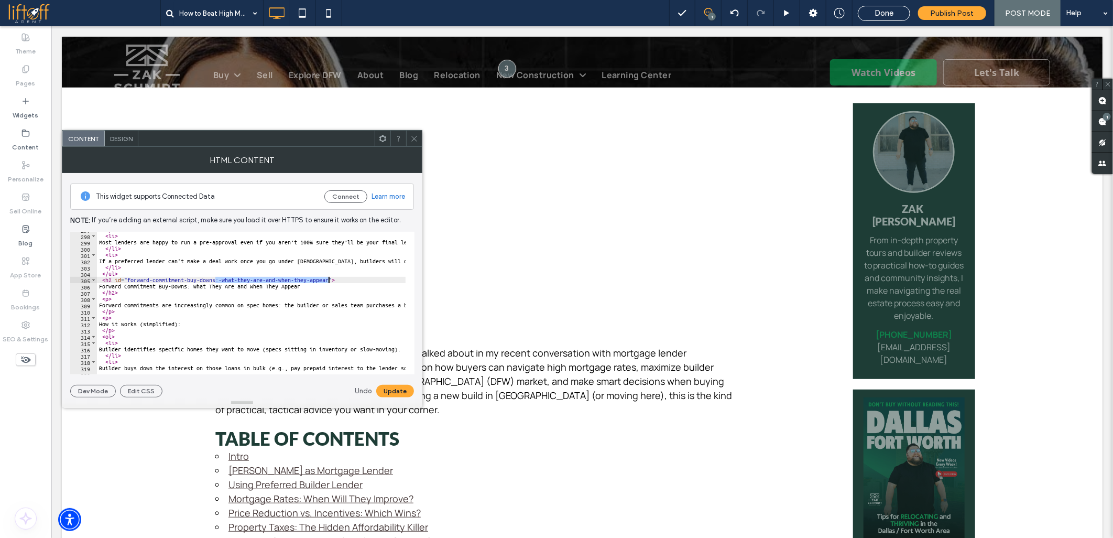
drag, startPoint x: 214, startPoint y: 281, endPoint x: 328, endPoint y: 280, distance: 114.2
click at [328, 280] on div "</ li > < li > Most lenders are happy to run a pre-approval even if you aren’t …" at bounding box center [876, 299] width 1559 height 146
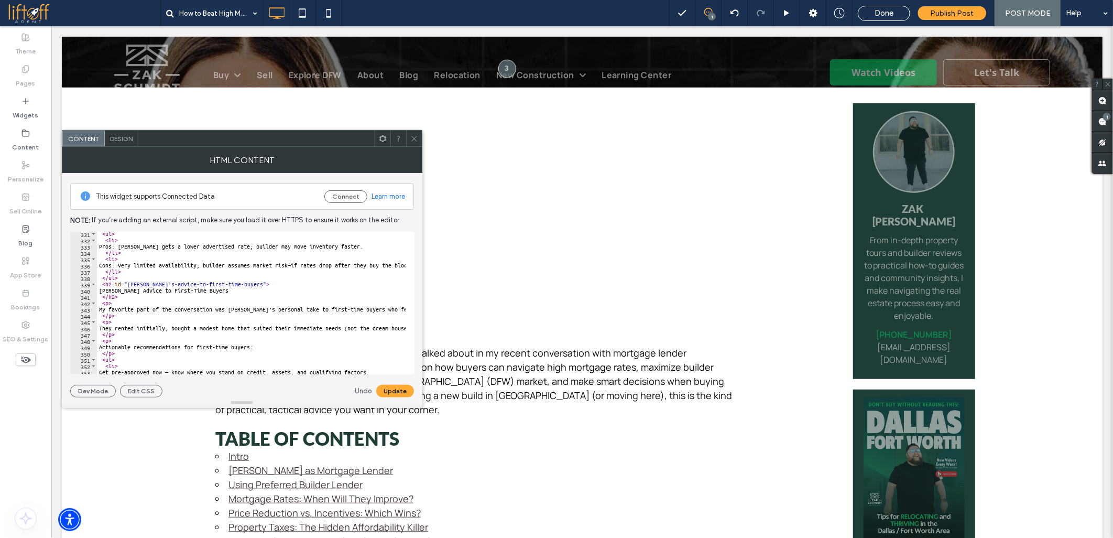
scroll to position [2076, 0]
drag, startPoint x: 142, startPoint y: 281, endPoint x: 149, endPoint y: 281, distance: 7.3
click at [149, 281] on div "< ul > < li > Pros: Buyer gets a lower advertised rate; builder may move invent…" at bounding box center [876, 304] width 1559 height 146
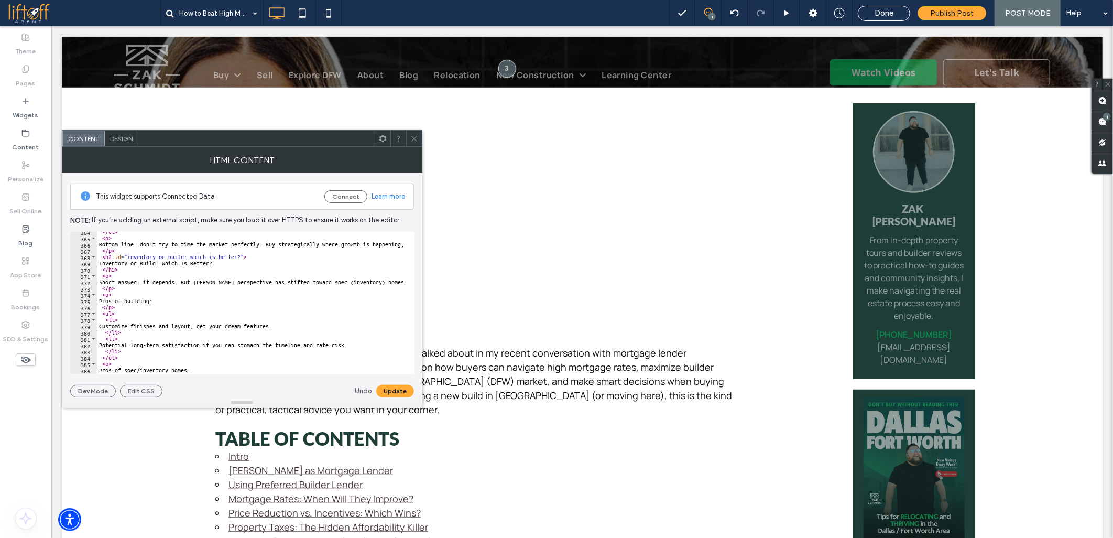
scroll to position [2250, 0]
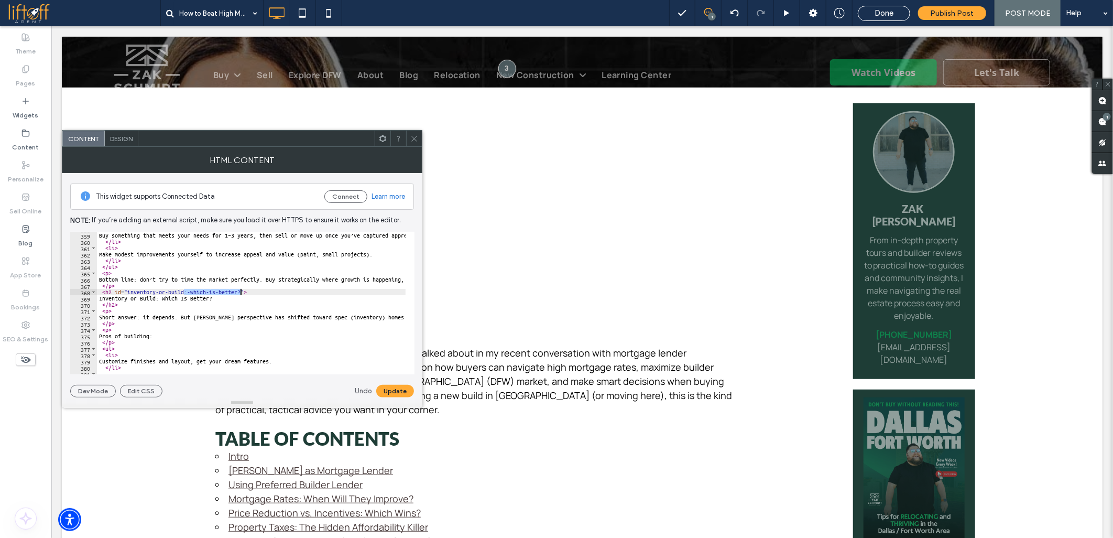
drag, startPoint x: 182, startPoint y: 291, endPoint x: 239, endPoint y: 289, distance: 57.1
click at [239, 289] on div "< li > Buy something that meets your needs for 1–3 years, then sell or move up …" at bounding box center [876, 299] width 1559 height 146
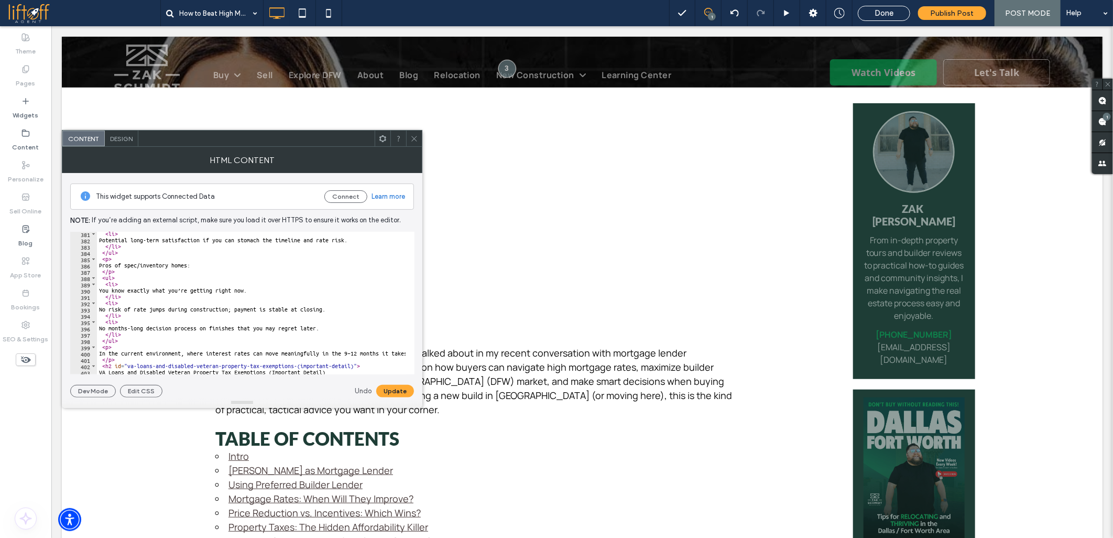
scroll to position [2460, 0]
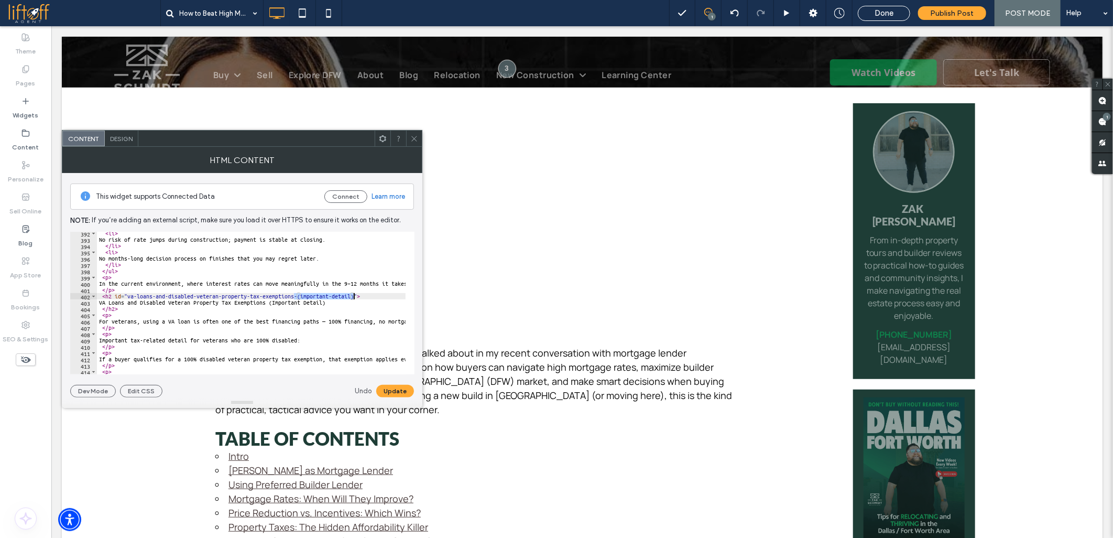
drag, startPoint x: 293, startPoint y: 295, endPoint x: 353, endPoint y: 295, distance: 59.7
click at [353, 295] on div "< li > No risk of rate jumps during construction; payment is stable at closing.…" at bounding box center [876, 303] width 1559 height 146
type textarea "**********"
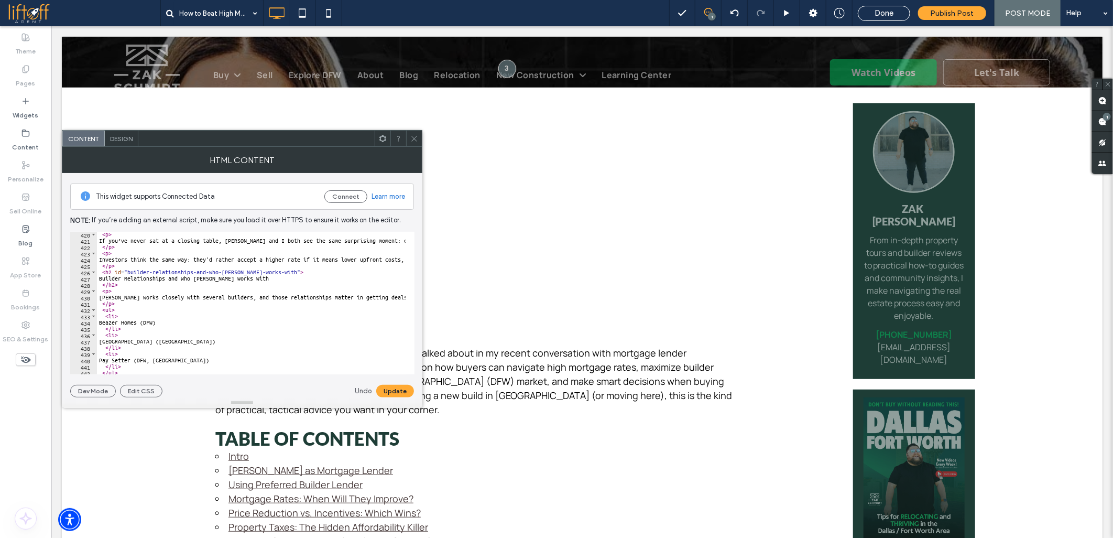
scroll to position [2634, 0]
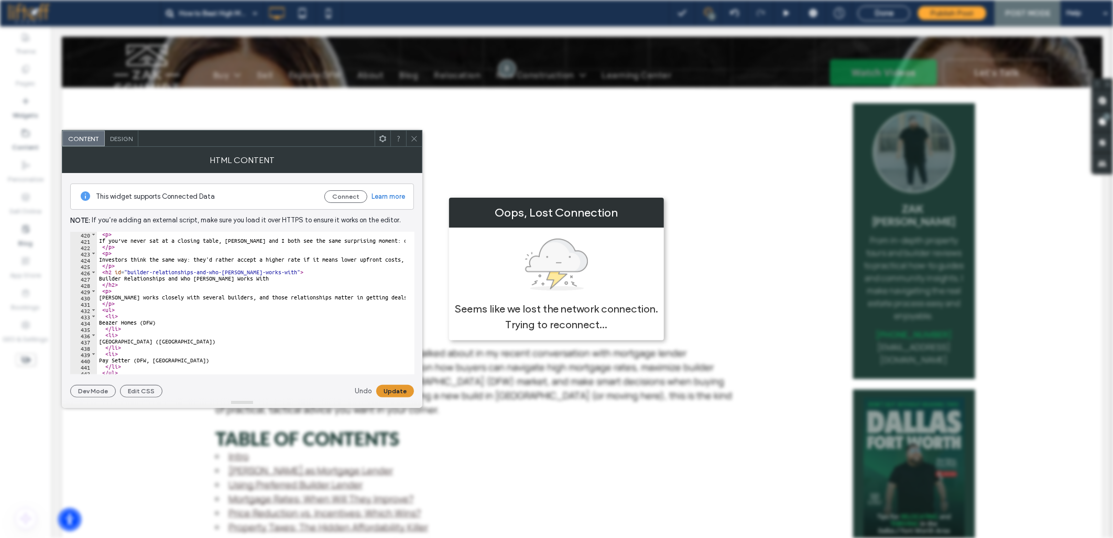
click at [386, 387] on button "Update" at bounding box center [395, 391] width 38 height 13
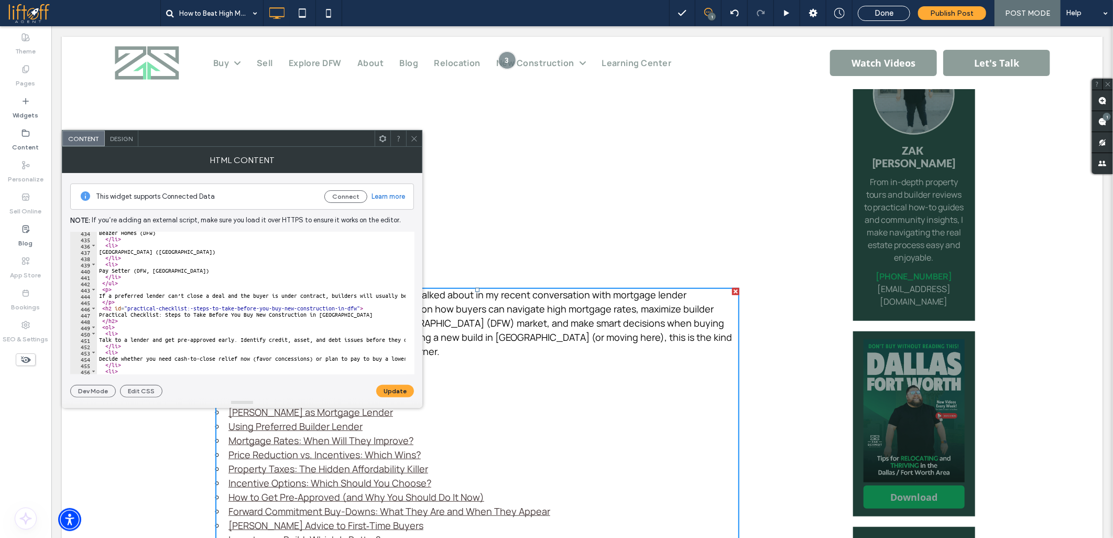
scroll to position [2759, 0]
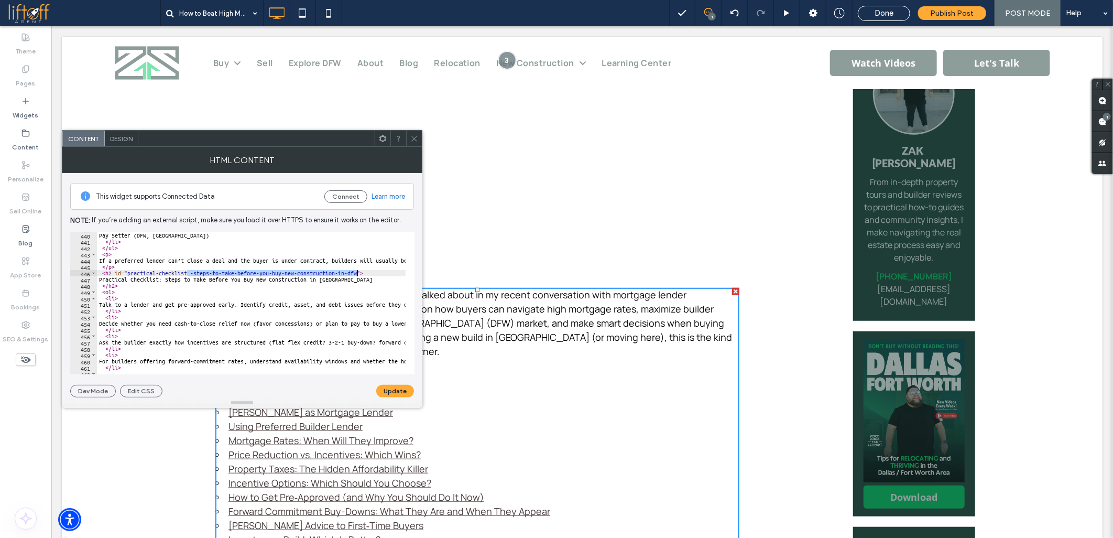
drag, startPoint x: 186, startPoint y: 273, endPoint x: 357, endPoint y: 271, distance: 171.3
click at [357, 271] on div "< li > Pay Setter (DFW, Austin) </ li > </ ul > < p > If a preferred lender can…" at bounding box center [876, 299] width 1559 height 146
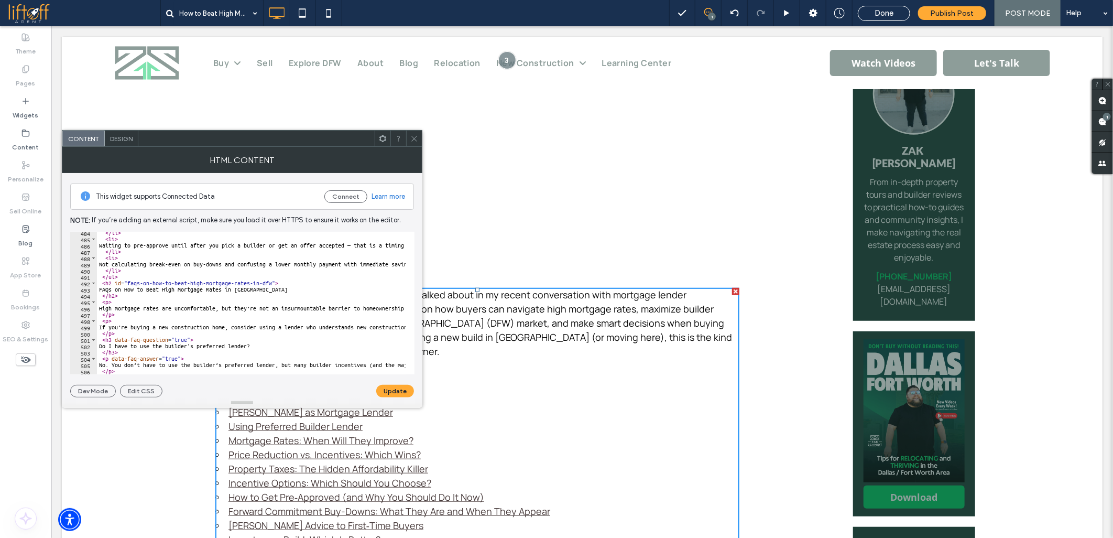
scroll to position [3073, 0]
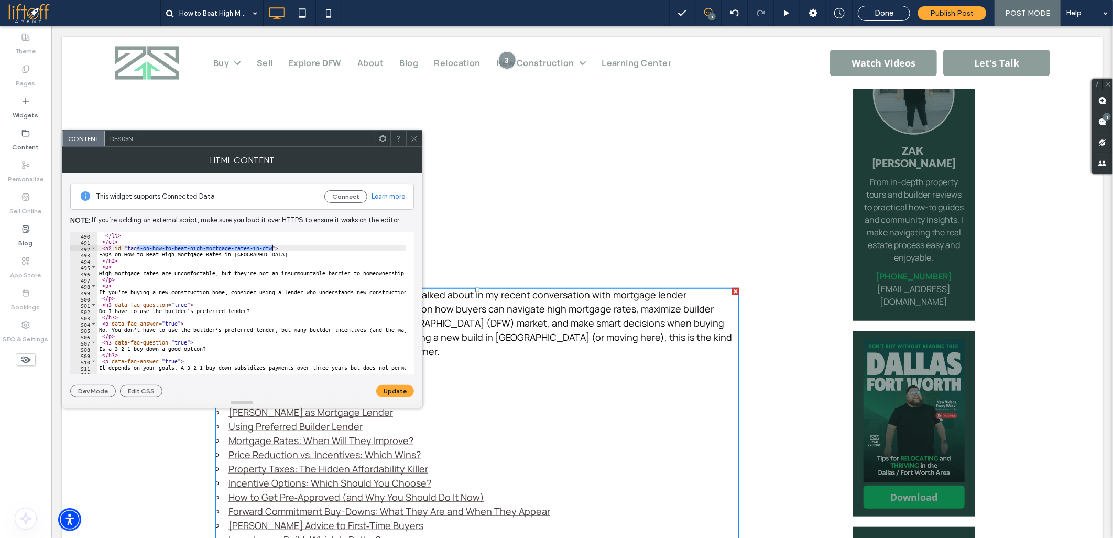
drag, startPoint x: 137, startPoint y: 250, endPoint x: 272, endPoint y: 250, distance: 135.7
click at [272, 250] on div "Not calculating break-even on buy-downs and confusing a lower monthly payment w…" at bounding box center [876, 299] width 1559 height 146
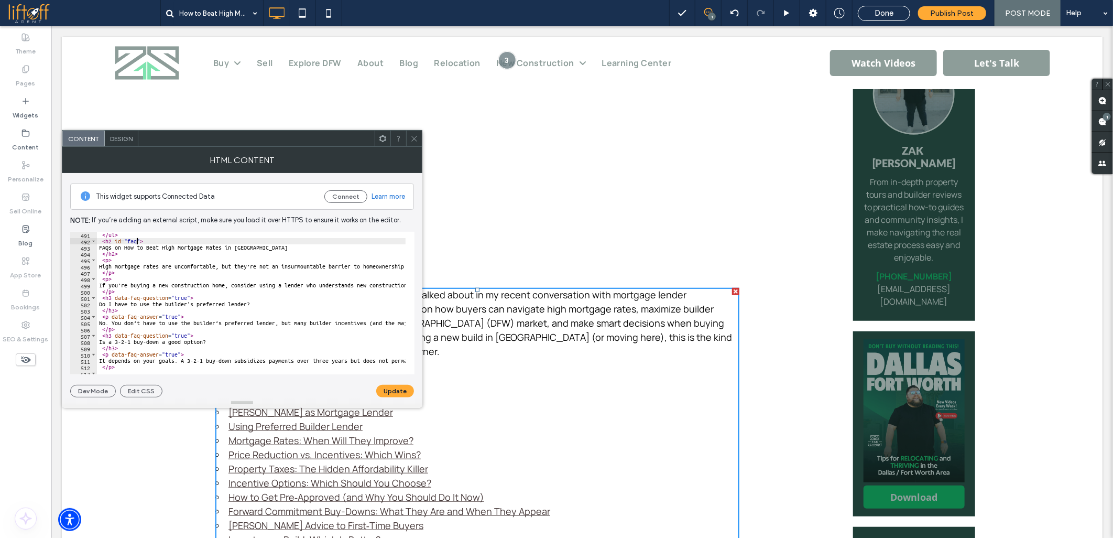
scroll to position [3046, 0]
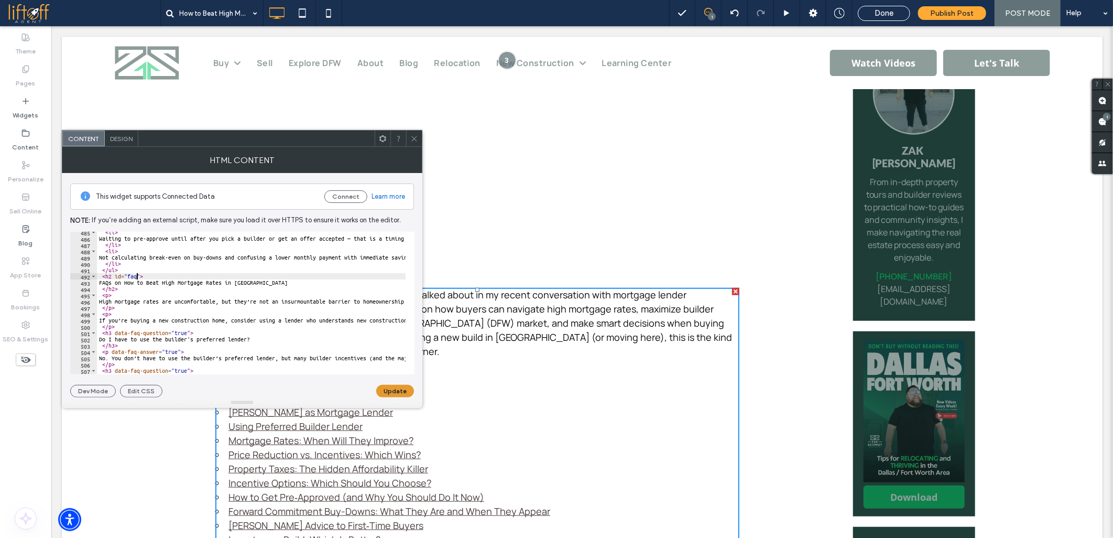
click at [386, 396] on button "Update" at bounding box center [395, 391] width 38 height 13
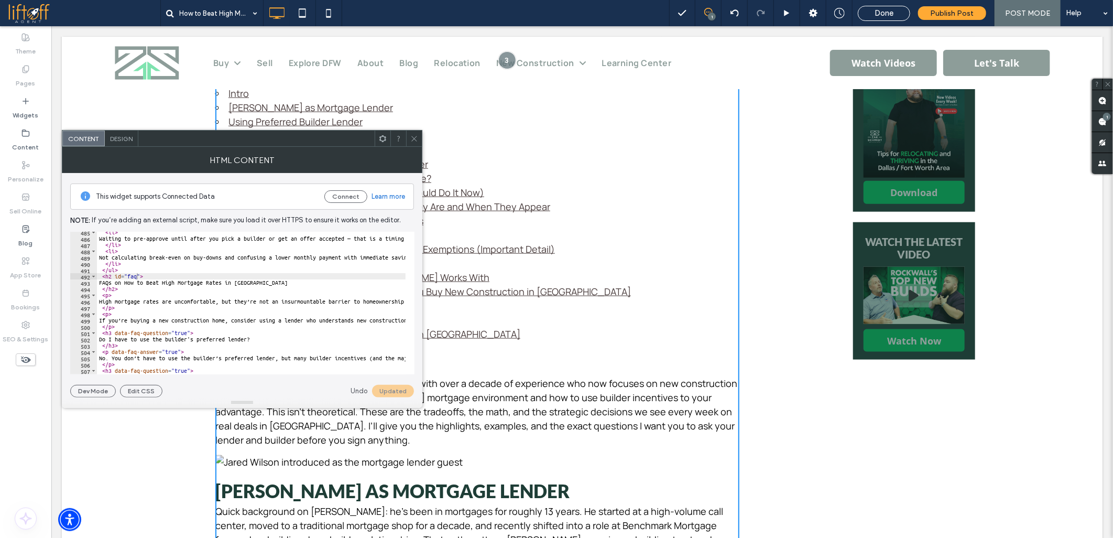
scroll to position [4939, 0]
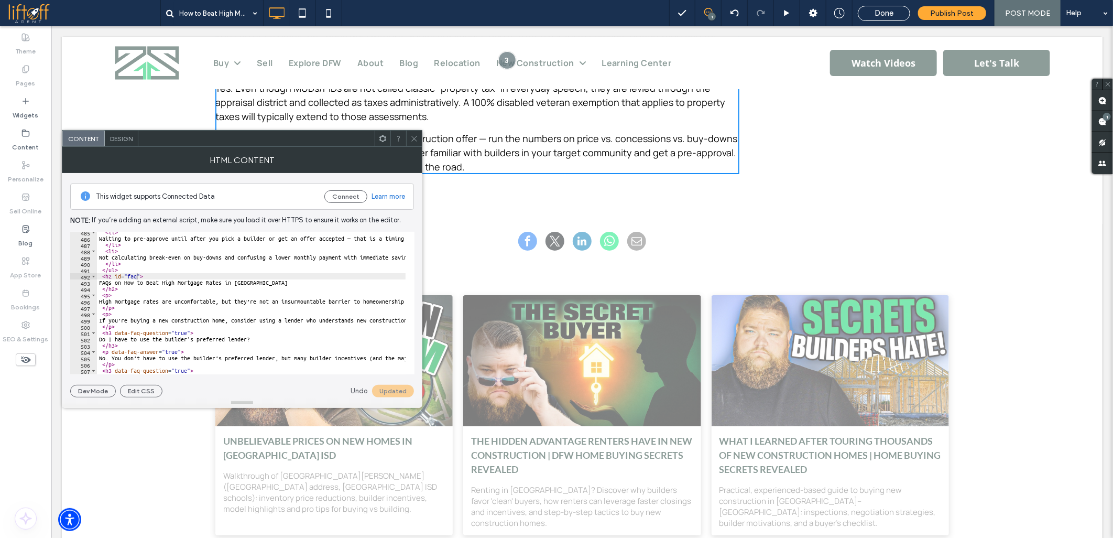
type textarea "**********"
click at [180, 318] on div "< li > Waiting to pre-approve until after you pick a builder or get an offer ac…" at bounding box center [876, 302] width 1559 height 146
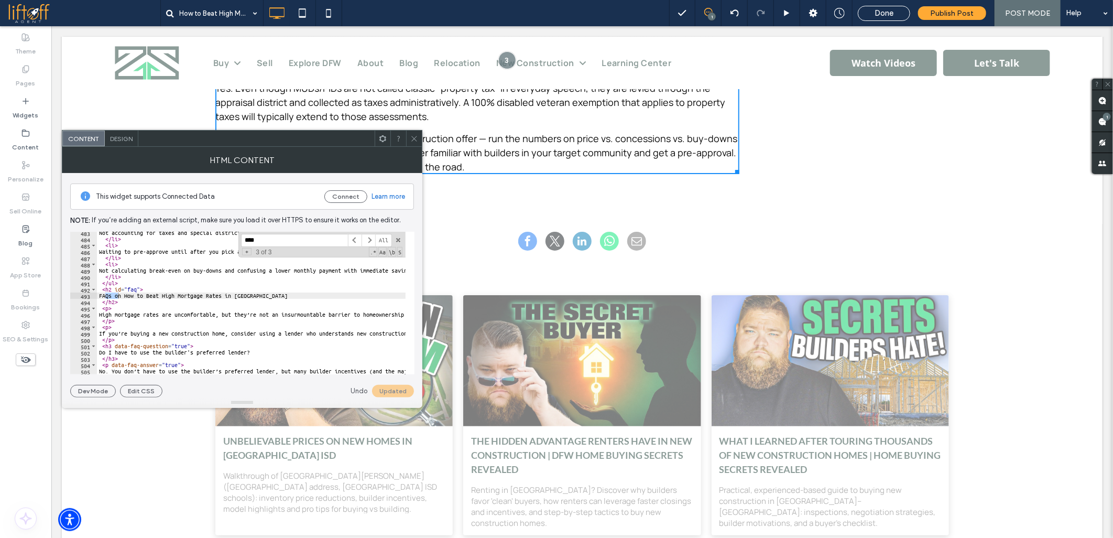
scroll to position [3033, 0]
type input "****"
click at [136, 287] on div "Not accounting for taxes and special district assessments in affordability calc…" at bounding box center [876, 302] width 1559 height 146
click at [381, 393] on button "Update" at bounding box center [395, 391] width 38 height 13
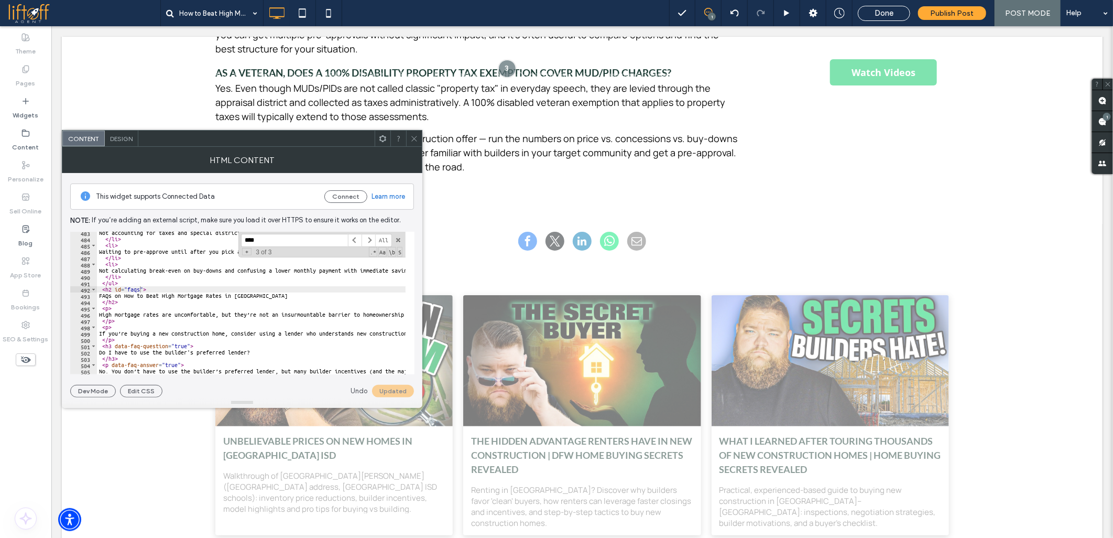
type textarea "*****"
click at [294, 304] on div "Not accounting for taxes and special district assessments in affordability calc…" at bounding box center [876, 302] width 1559 height 146
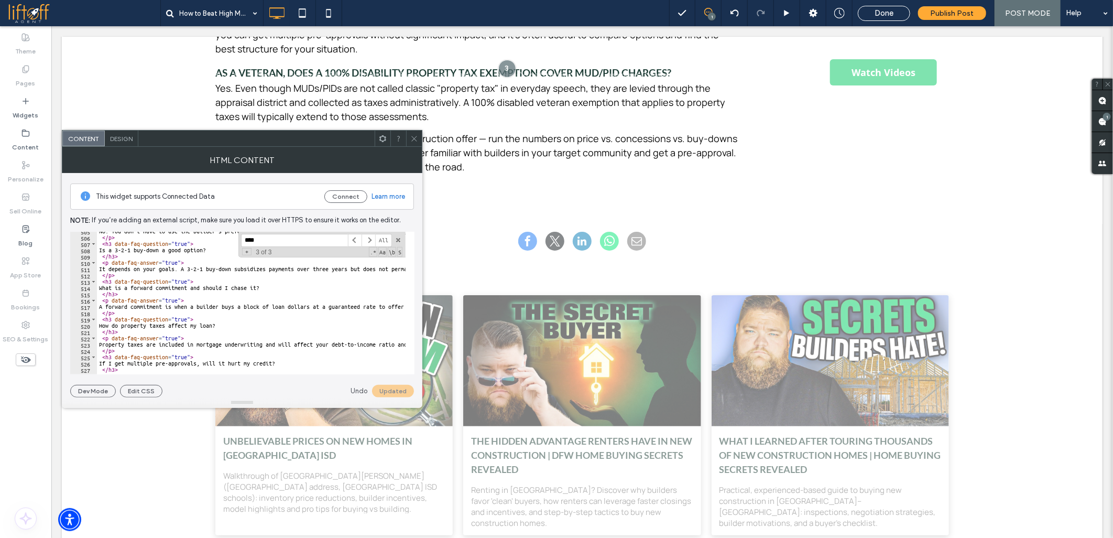
scroll to position [3255, 0]
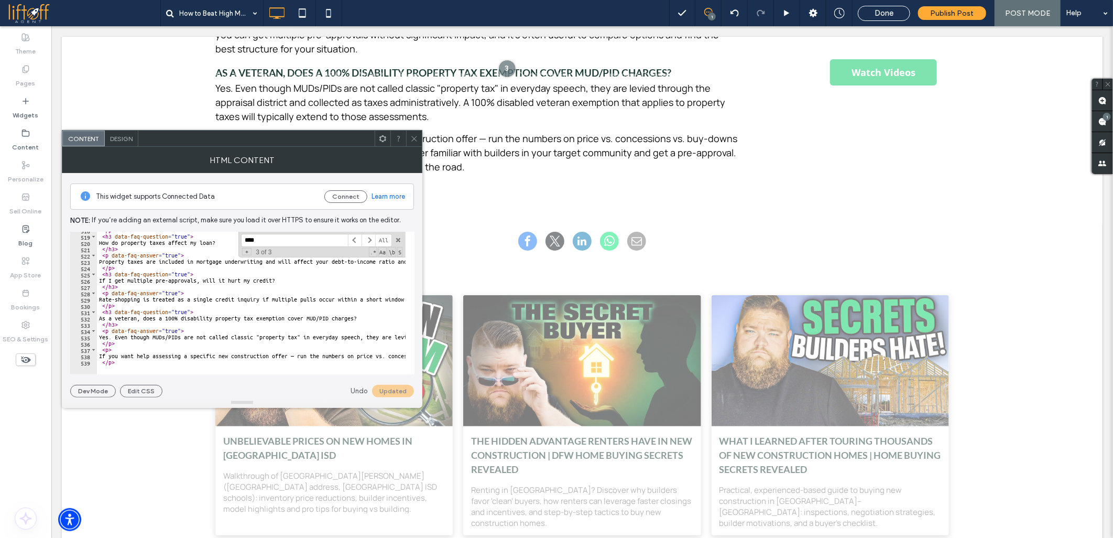
click at [410, 138] on icon at bounding box center [414, 139] width 8 height 8
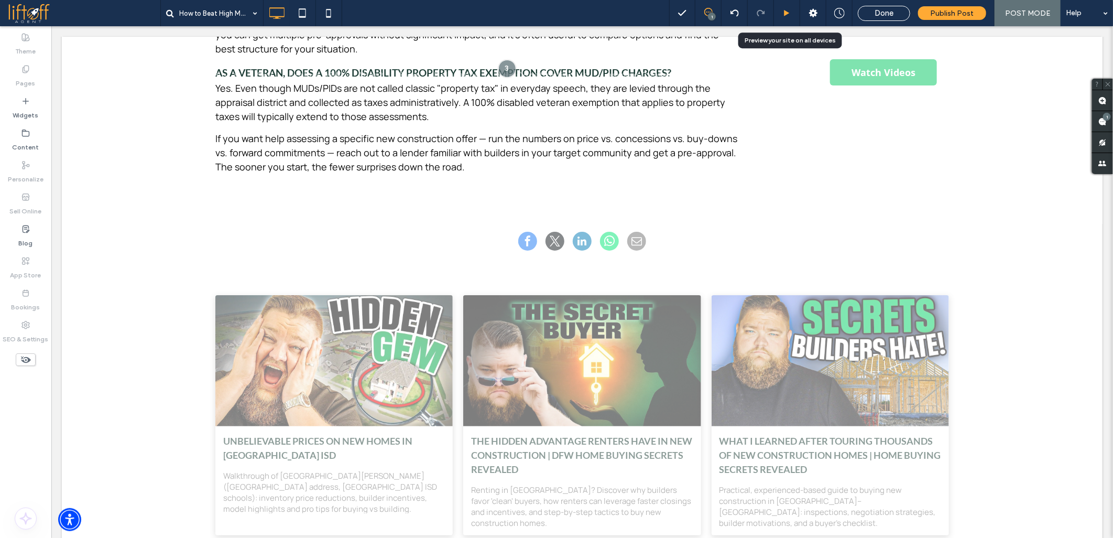
click at [783, 14] on div at bounding box center [787, 13] width 26 height 8
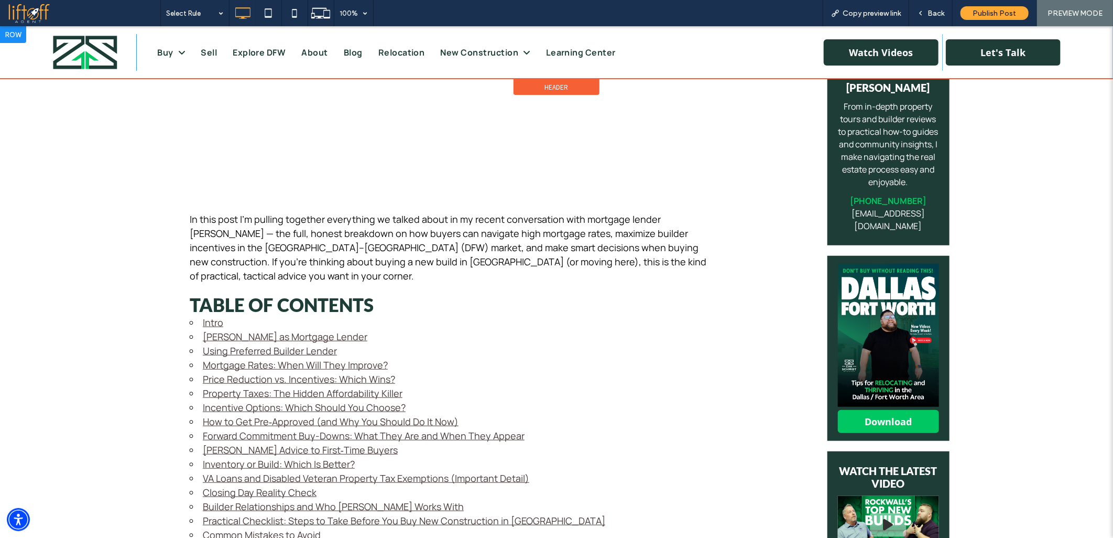
scroll to position [407, 0]
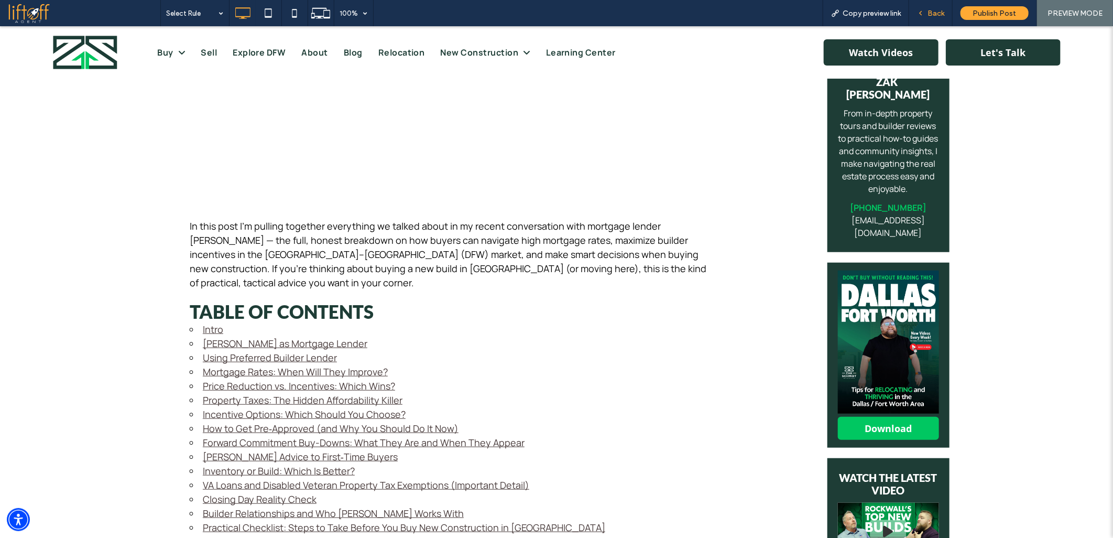
click at [937, 16] on span "Back" at bounding box center [935, 13] width 17 height 9
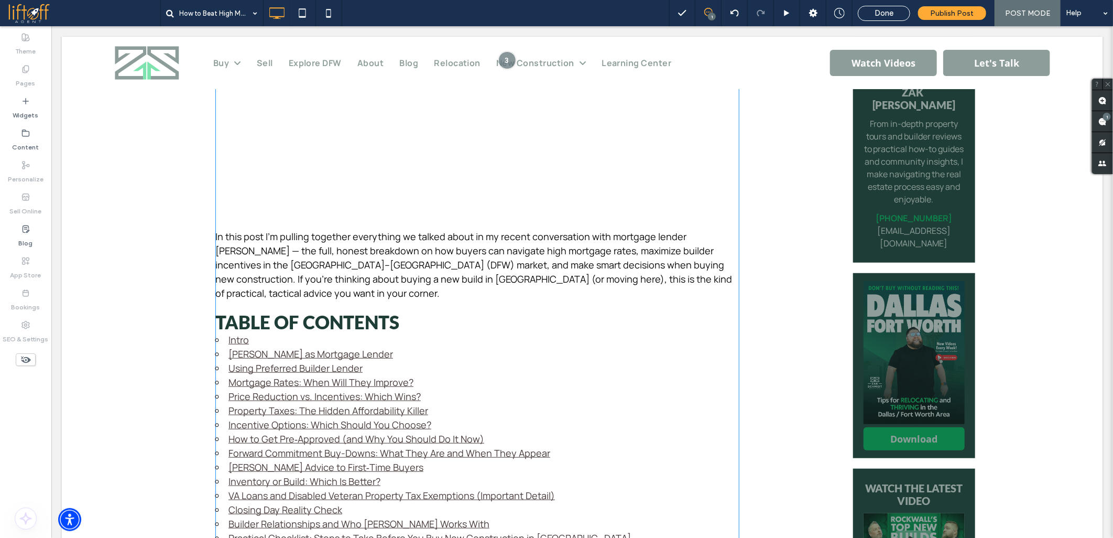
click at [443, 231] on p "In this post I’m pulling together everything we talked about in my recent conve…" at bounding box center [477, 264] width 524 height 71
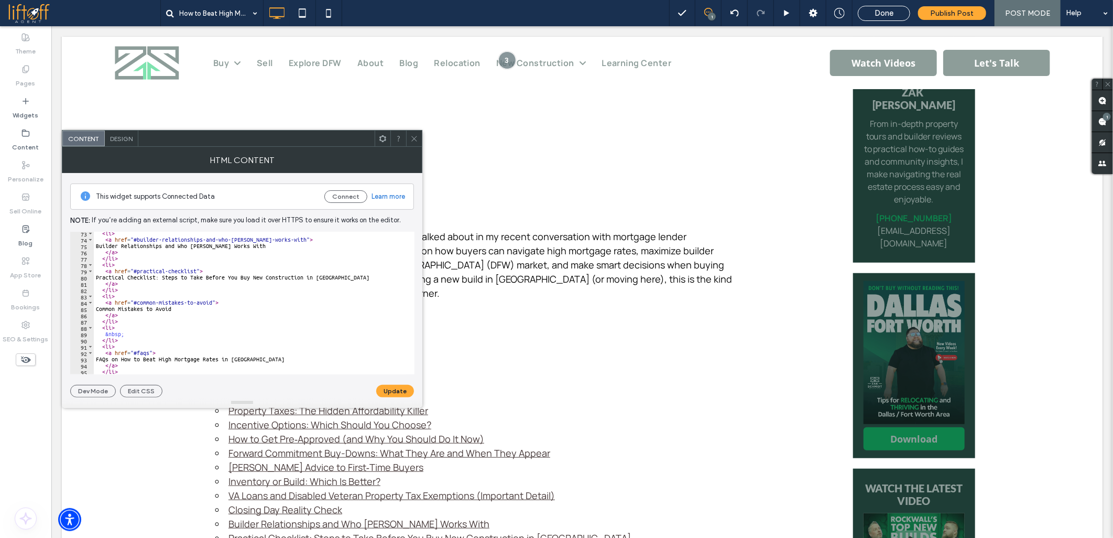
scroll to position [489, 0]
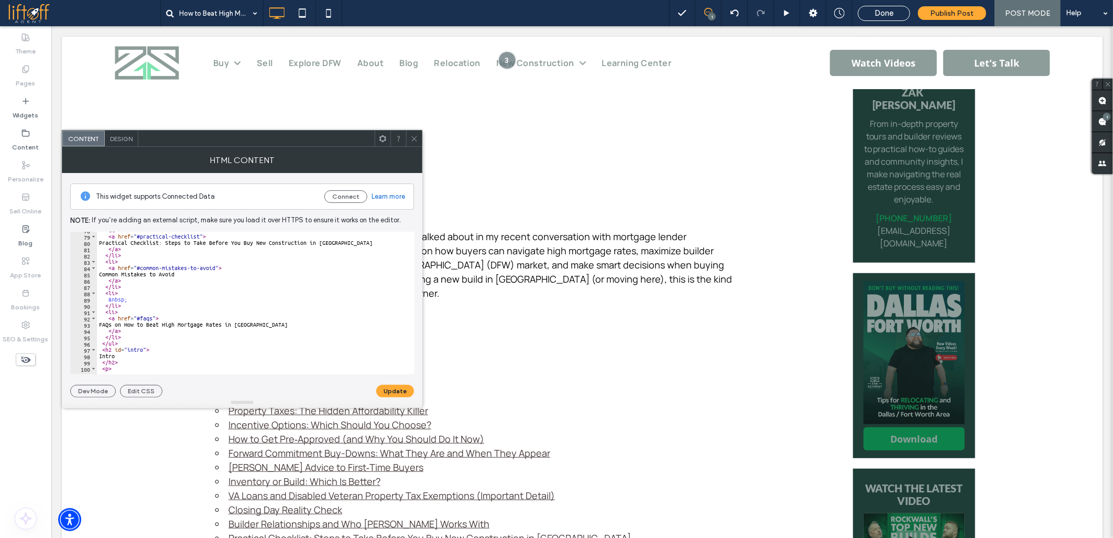
type textarea "******"
drag, startPoint x: 135, startPoint y: 298, endPoint x: 88, endPoint y: 299, distance: 47.2
click at [88, 299] on div "****** 78 79 80 81 82 83 84 85 86 87 88 89 90 91 92 93 94 95 96 97 98 99 100 10…" at bounding box center [242, 303] width 344 height 143
drag, startPoint x: 134, startPoint y: 305, endPoint x: 93, endPoint y: 294, distance: 42.2
click at [93, 294] on div "78 79 80 81 82 83 84 85 86 87 88 89 90 91 92 93 94 95 96 97 98 99 100 101 102 1…" at bounding box center [242, 303] width 344 height 143
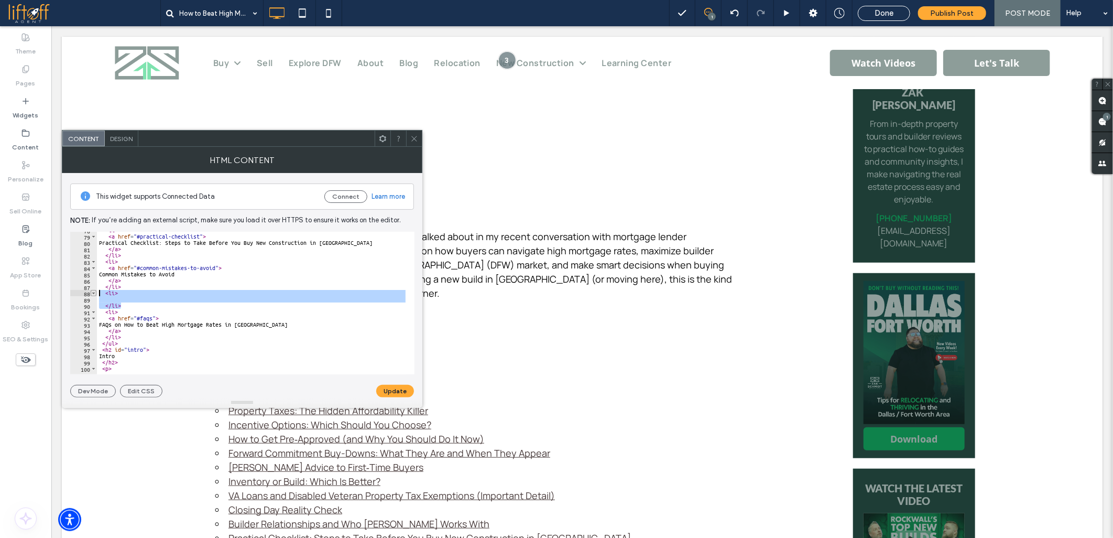
type textarea "****"
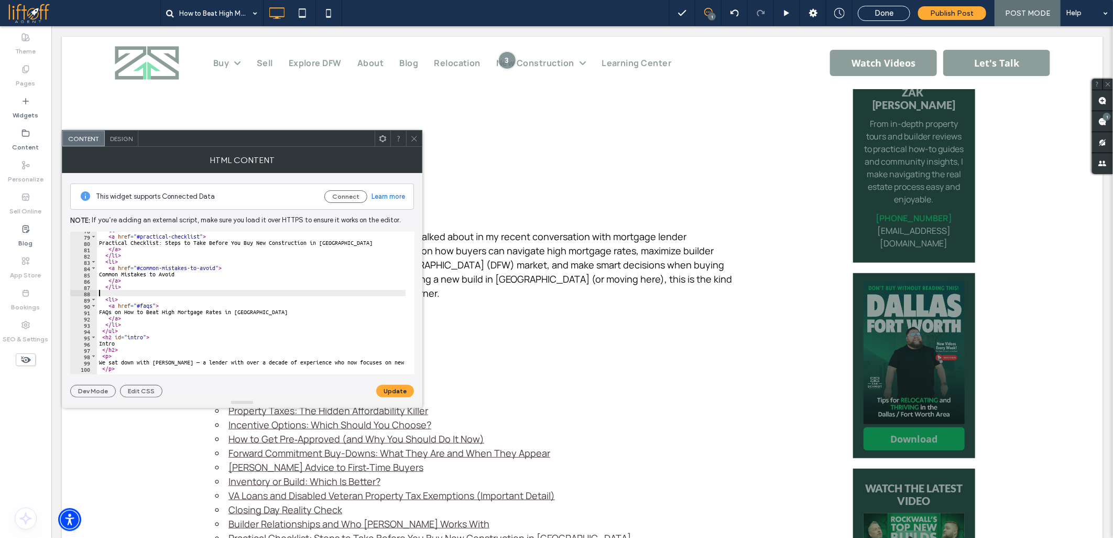
type textarea "****"
click at [397, 391] on button "Update" at bounding box center [395, 391] width 38 height 13
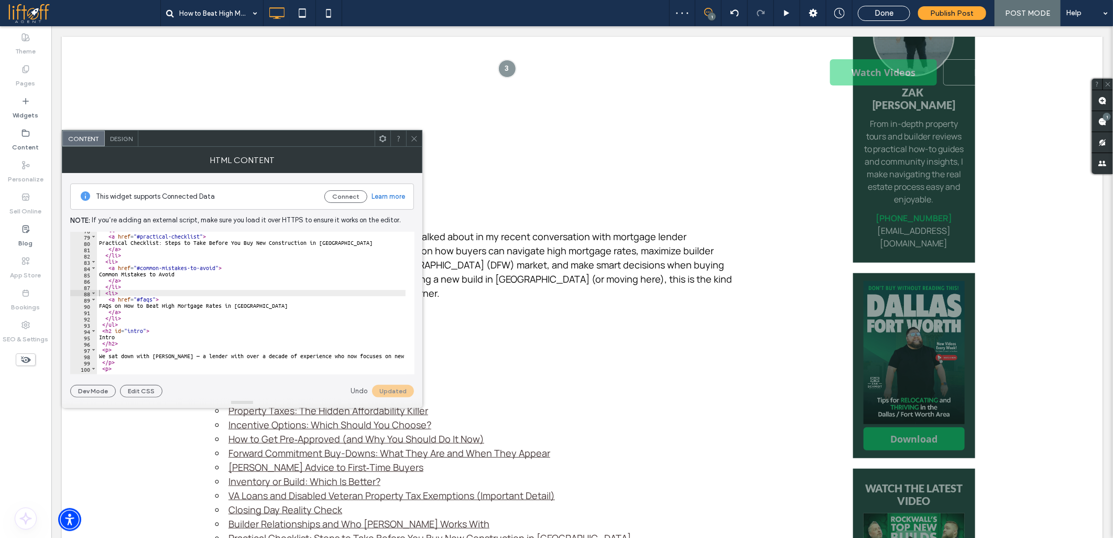
drag, startPoint x: 414, startPoint y: 139, endPoint x: 374, endPoint y: 112, distance: 48.4
click at [414, 139] on icon at bounding box center [414, 139] width 8 height 8
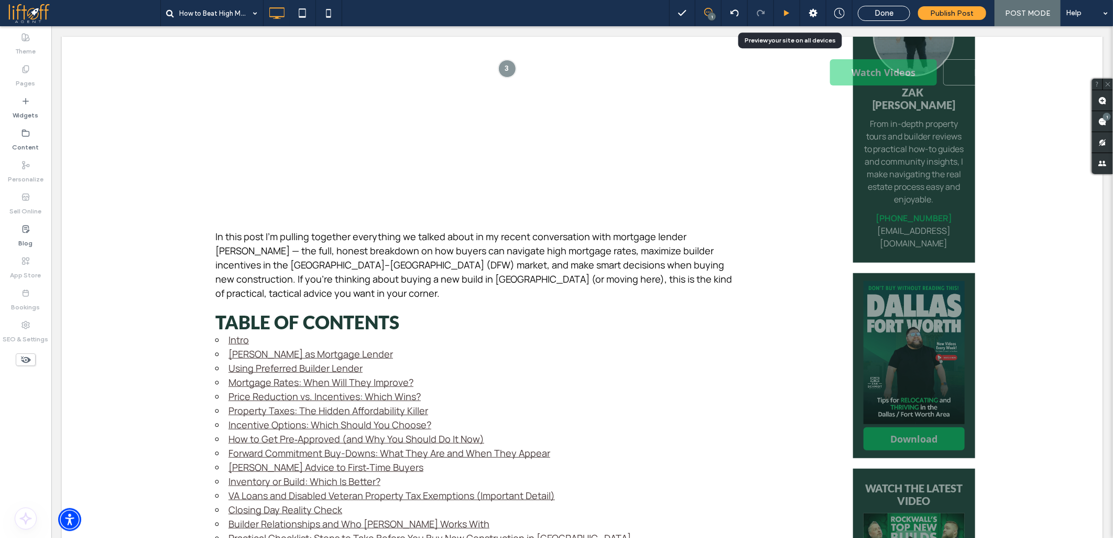
click at [786, 16] on icon at bounding box center [787, 13] width 8 height 8
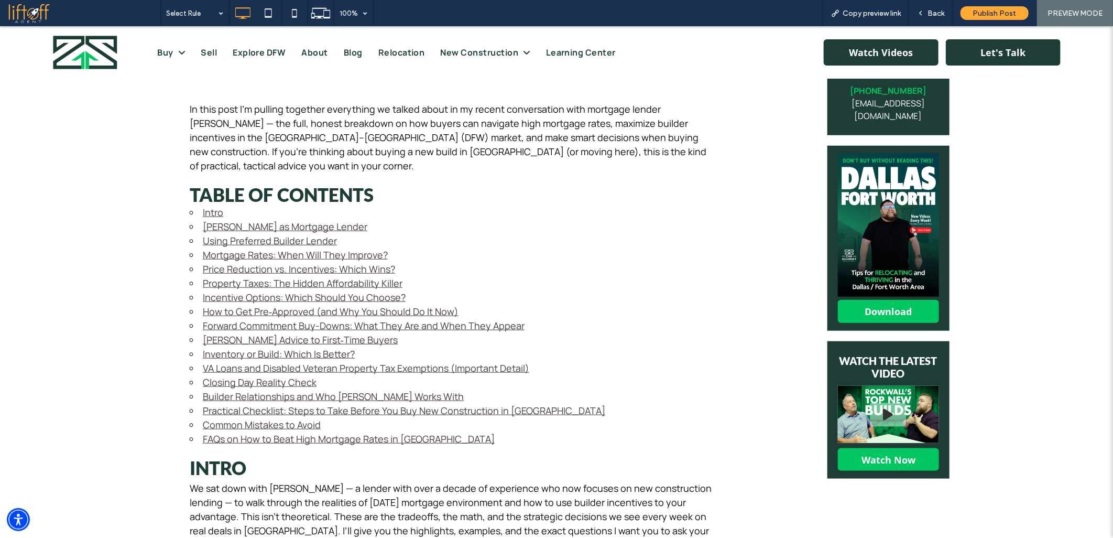
click at [223, 432] on link "FAQs on How to Beat High Mortgage Rates in [GEOGRAPHIC_DATA]" at bounding box center [349, 438] width 292 height 13
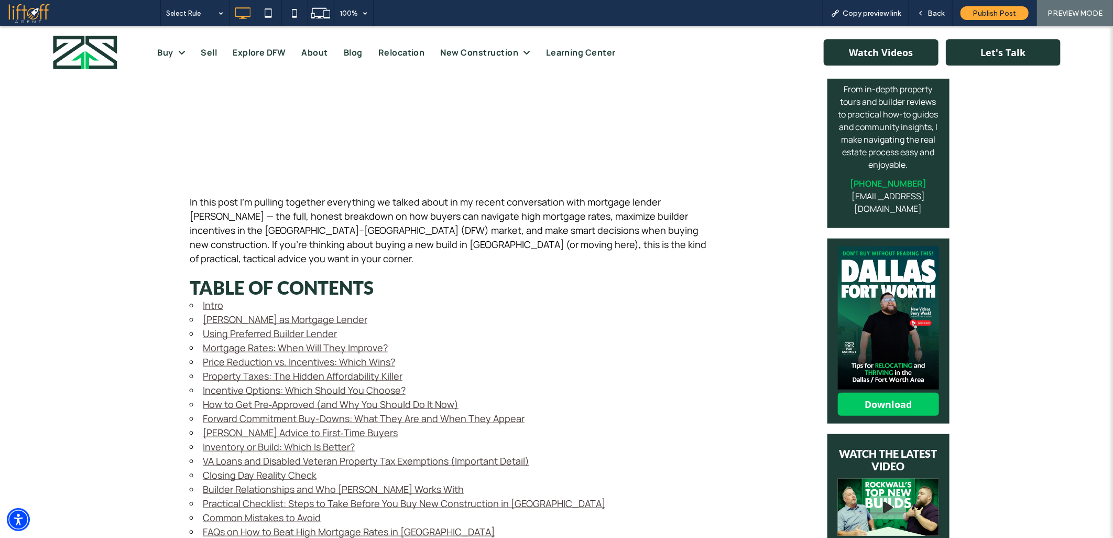
scroll to position [465, 0]
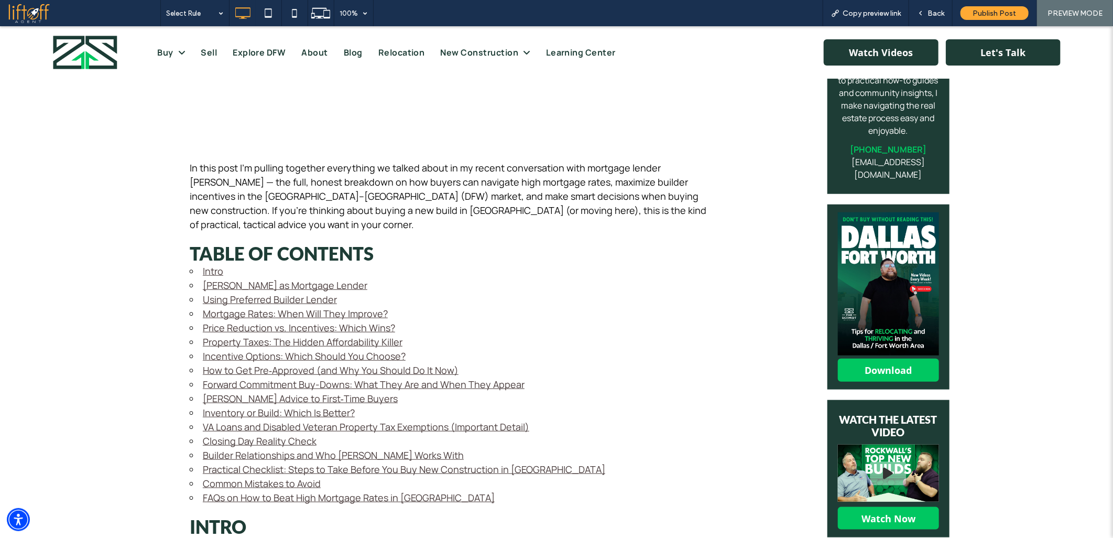
click at [213, 476] on link "Common Mistakes to Avoid" at bounding box center [262, 482] width 118 height 13
click at [221, 462] on link "Practical Checklist: Steps to Take Before You Buy New Construction in [GEOGRAPH…" at bounding box center [404, 468] width 402 height 13
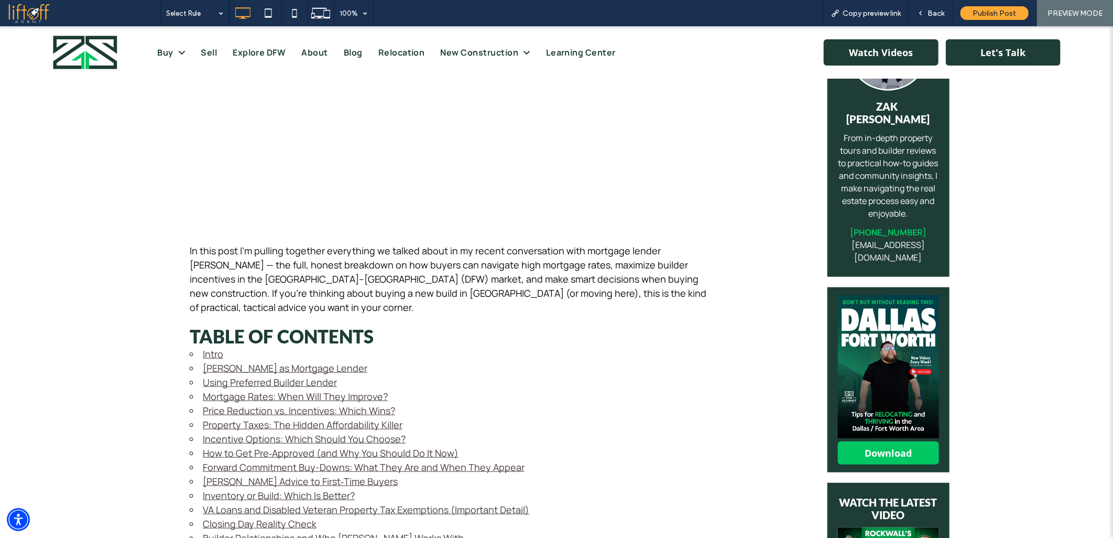
scroll to position [407, 0]
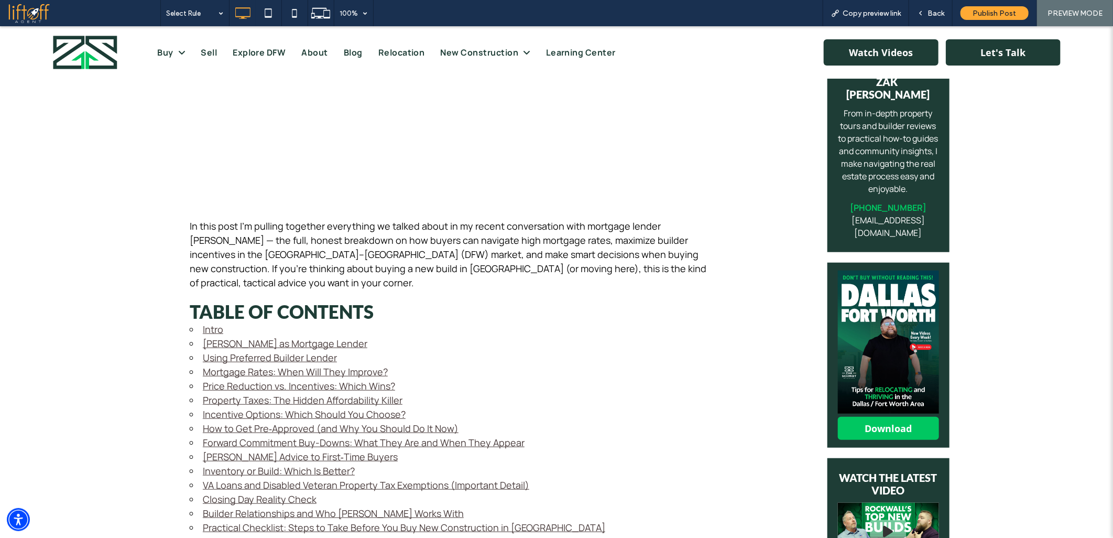
click at [224, 520] on link "Practical Checklist: Steps to Take Before You Buy New Construction in [GEOGRAPH…" at bounding box center [404, 526] width 402 height 13
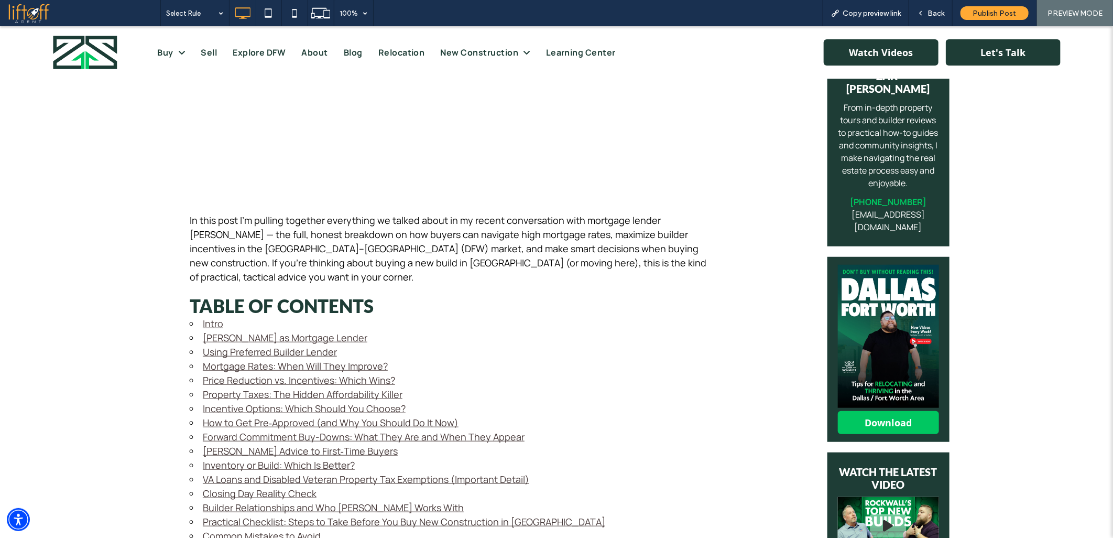
scroll to position [524, 0]
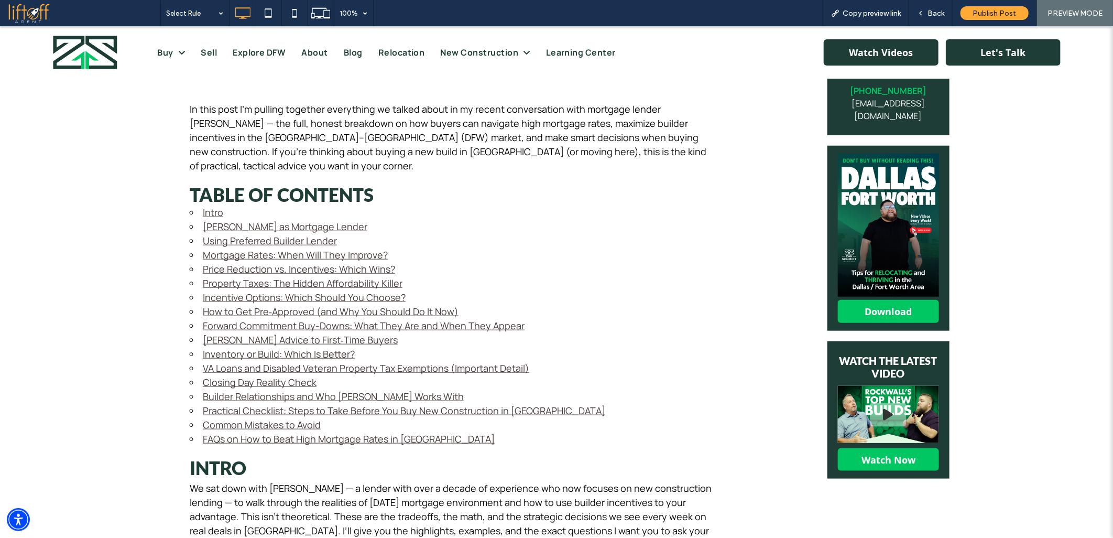
click at [233, 389] on link "Builder Relationships and Who [PERSON_NAME] Works With" at bounding box center [333, 395] width 261 height 13
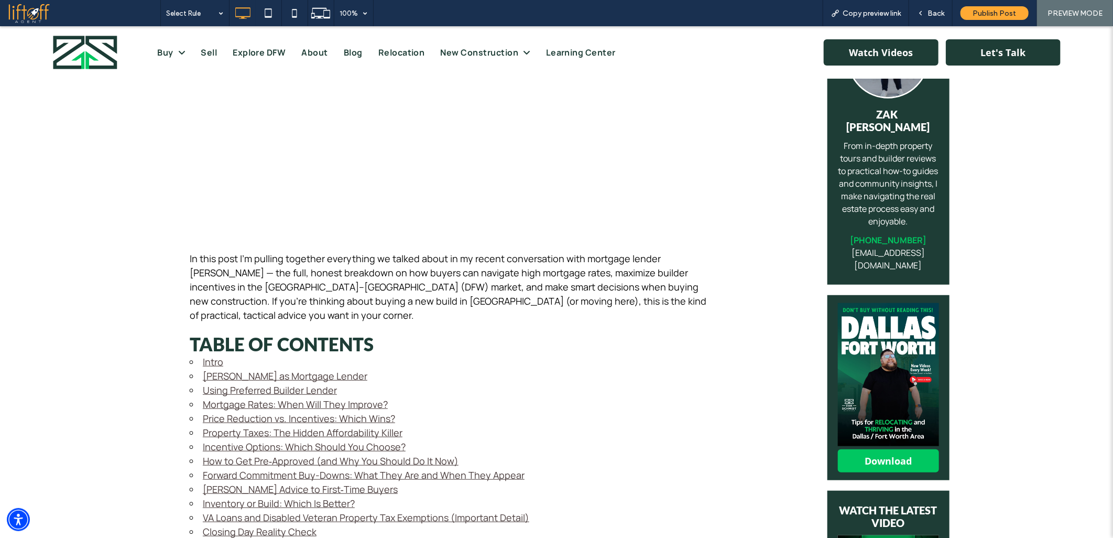
scroll to position [465, 0]
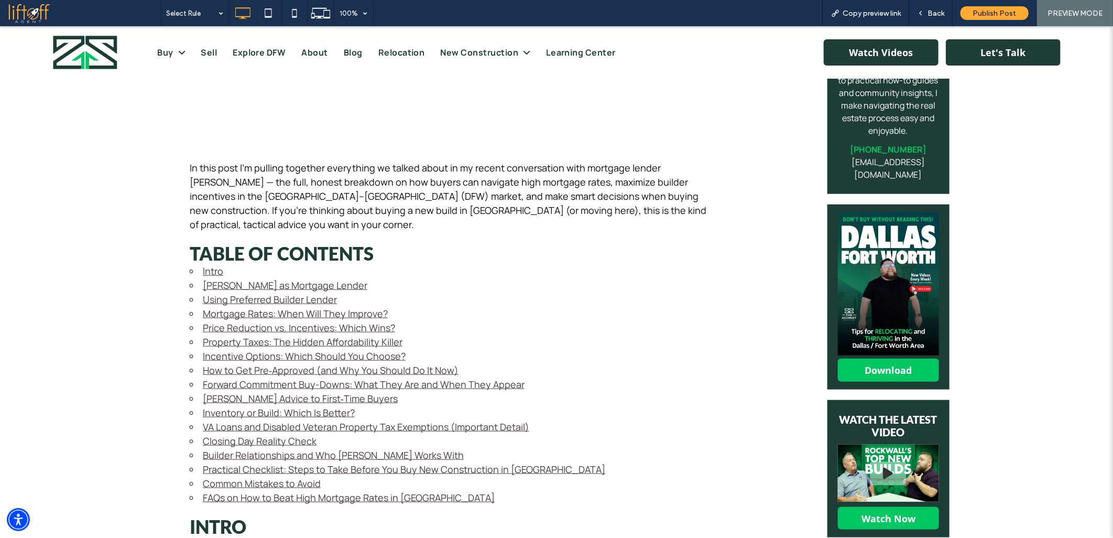
click at [228, 434] on link "Closing Day Reality Check" at bounding box center [260, 440] width 114 height 13
click at [253, 420] on link "VA Loans and Disabled Veteran Property Tax Exemptions (Important Detail)" at bounding box center [366, 426] width 326 height 13
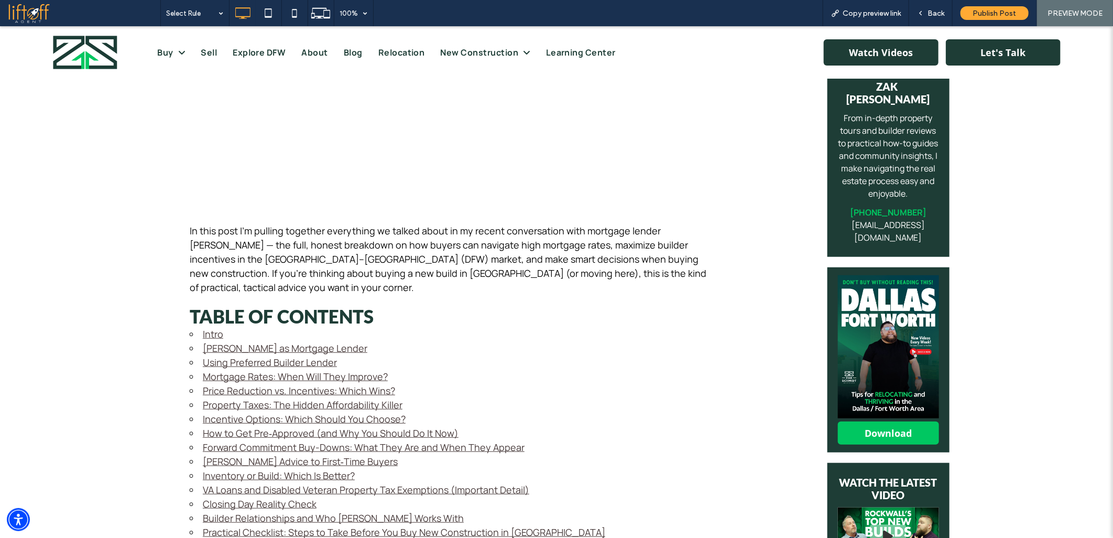
scroll to position [407, 0]
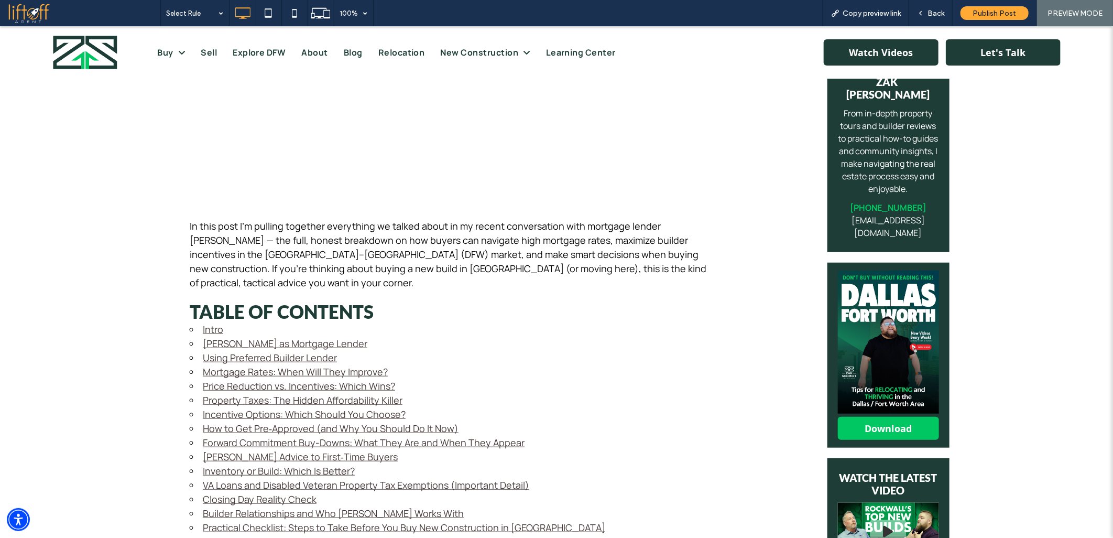
click at [223, 464] on link "Inventory or Build: Which Is Better?" at bounding box center [279, 470] width 152 height 13
click at [227, 450] on link "[PERSON_NAME] Advice to First‑Time Buyers" at bounding box center [300, 456] width 195 height 13
click at [243, 435] on link "Forward Commitment Buy-Downs: What They Are and When They Appear" at bounding box center [364, 441] width 322 height 13
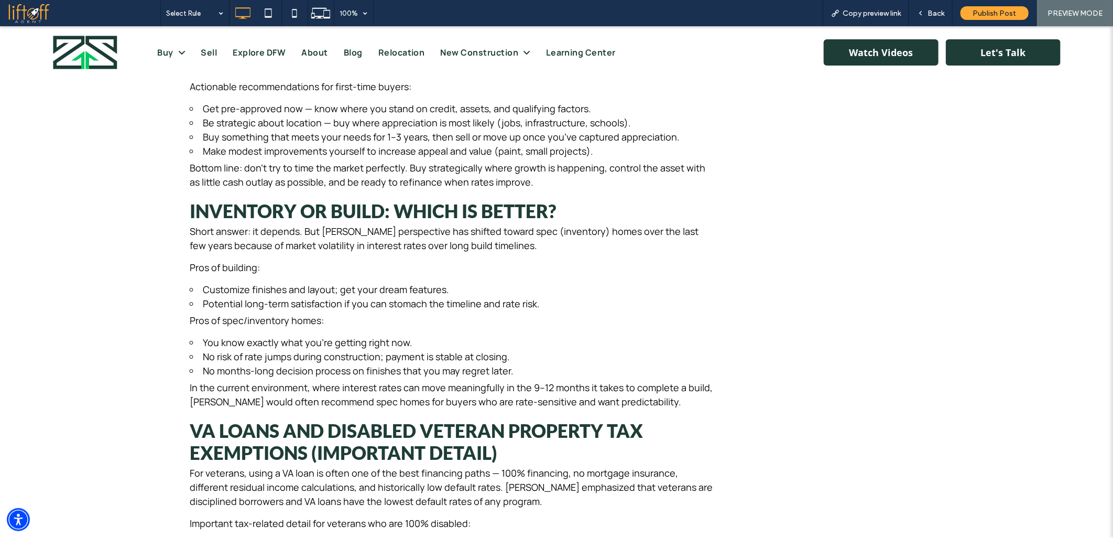
scroll to position [0, 0]
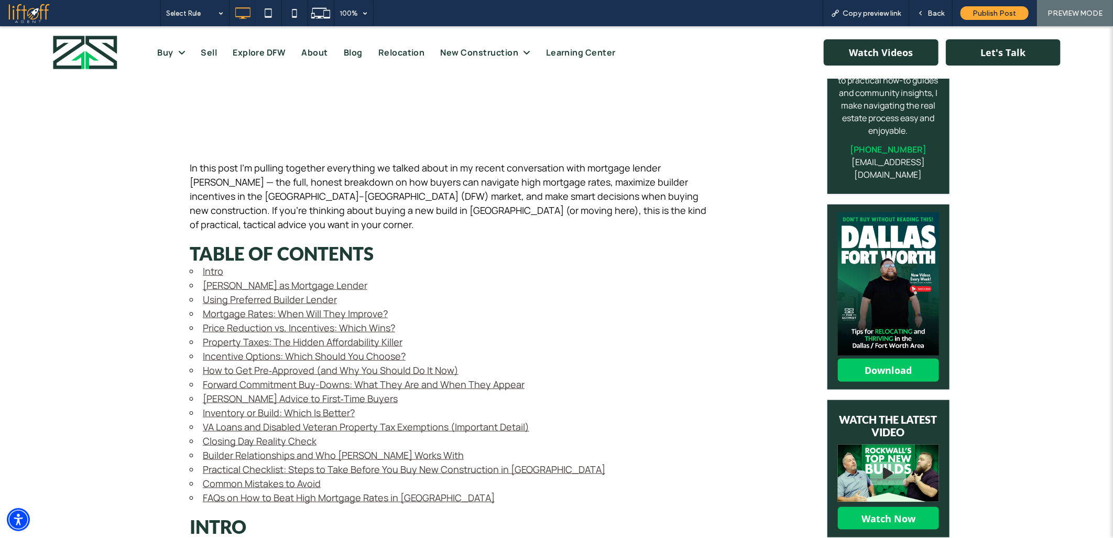
click at [234, 363] on link "How to Get Pre‑Approved (and Why You Should Do It Now)" at bounding box center [331, 369] width 256 height 13
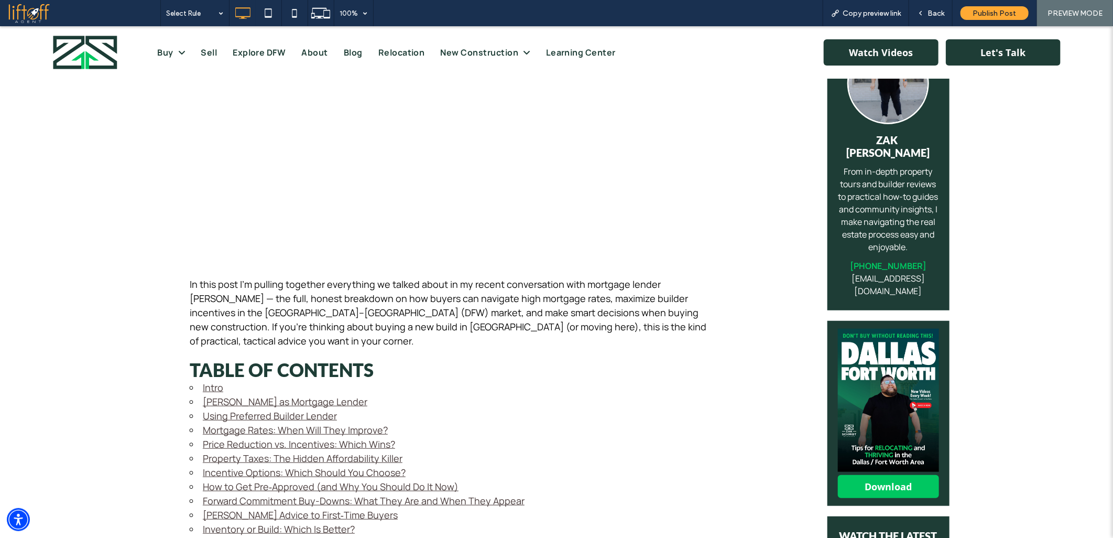
click at [218, 465] on link "Incentive Options: Which Should You Choose?" at bounding box center [304, 471] width 203 height 13
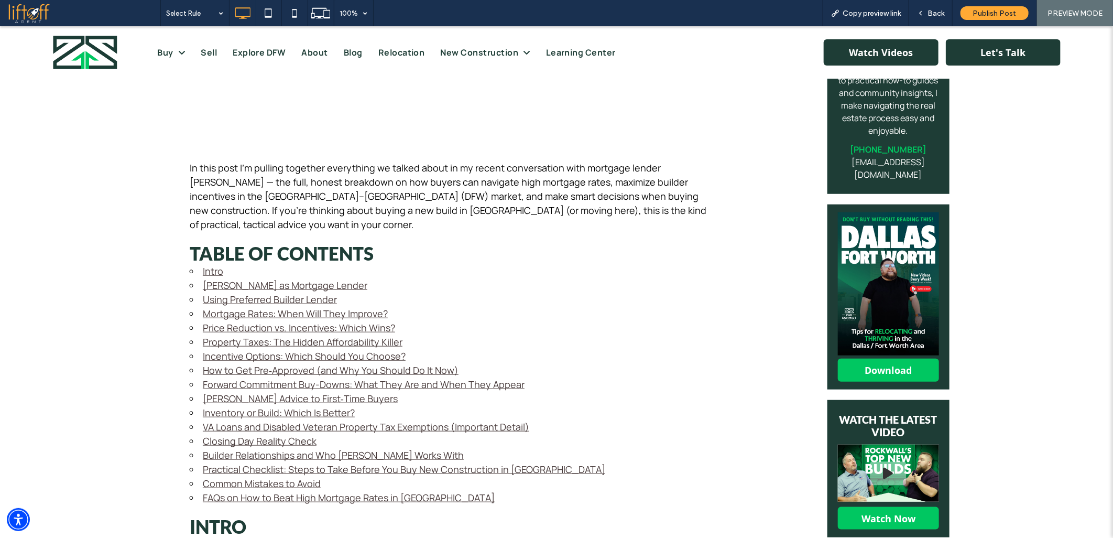
click at [232, 335] on link "Property Taxes: The Hidden Affordability Killer" at bounding box center [303, 341] width 200 height 13
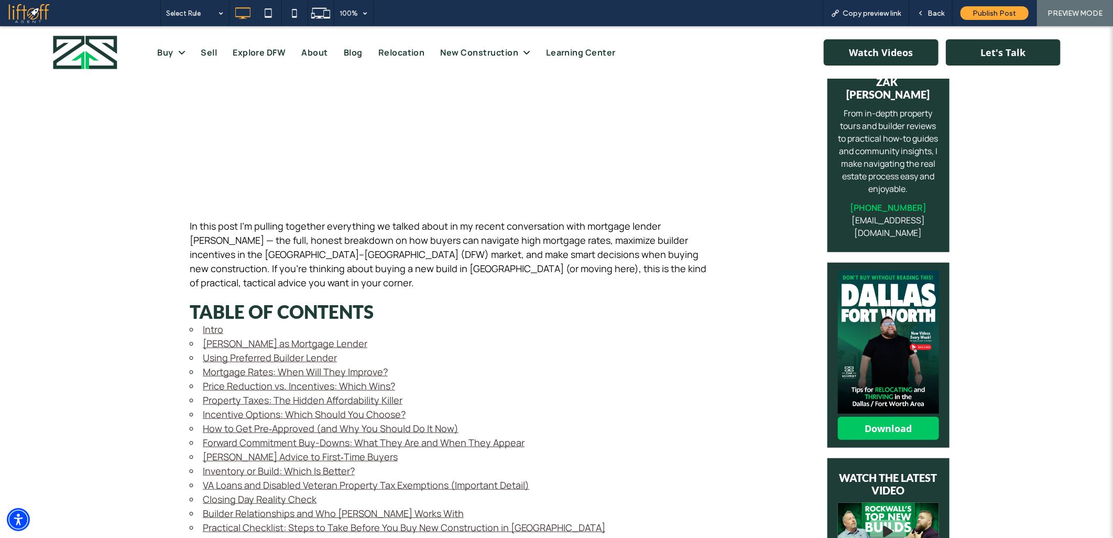
click at [231, 379] on link "Price Reduction vs. Incentives: Which Wins?" at bounding box center [299, 385] width 192 height 13
click at [233, 365] on link "Mortgage Rates: When Will They Improve?" at bounding box center [295, 371] width 185 height 13
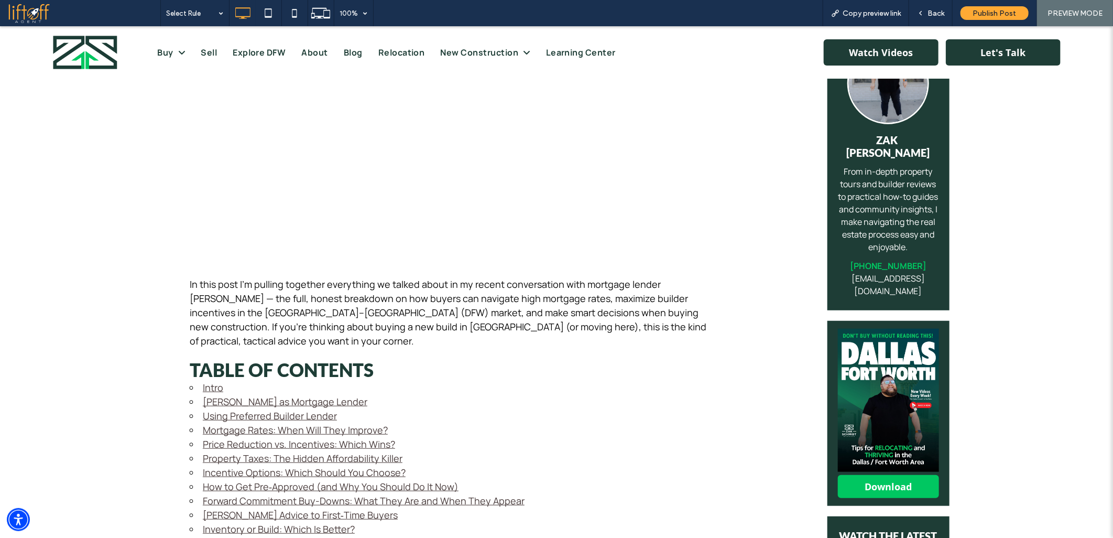
click at [215, 409] on link "Using Preferred Builder Lender" at bounding box center [270, 415] width 134 height 13
click at [229, 409] on link "Using Preferred Builder Lender" at bounding box center [270, 415] width 134 height 13
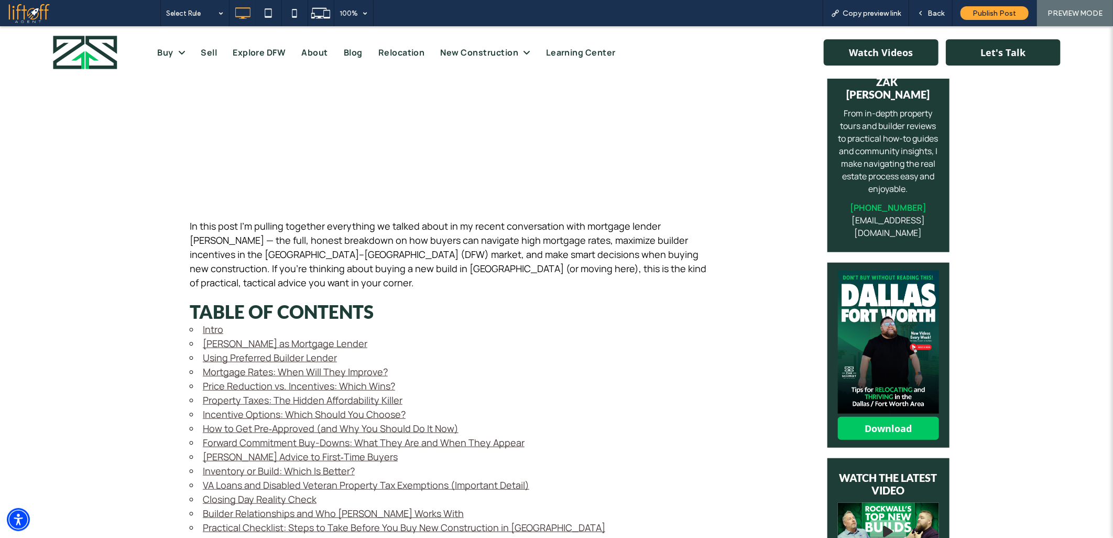
click at [235, 336] on link "[PERSON_NAME] as Mortgage Lender" at bounding box center [285, 342] width 165 height 13
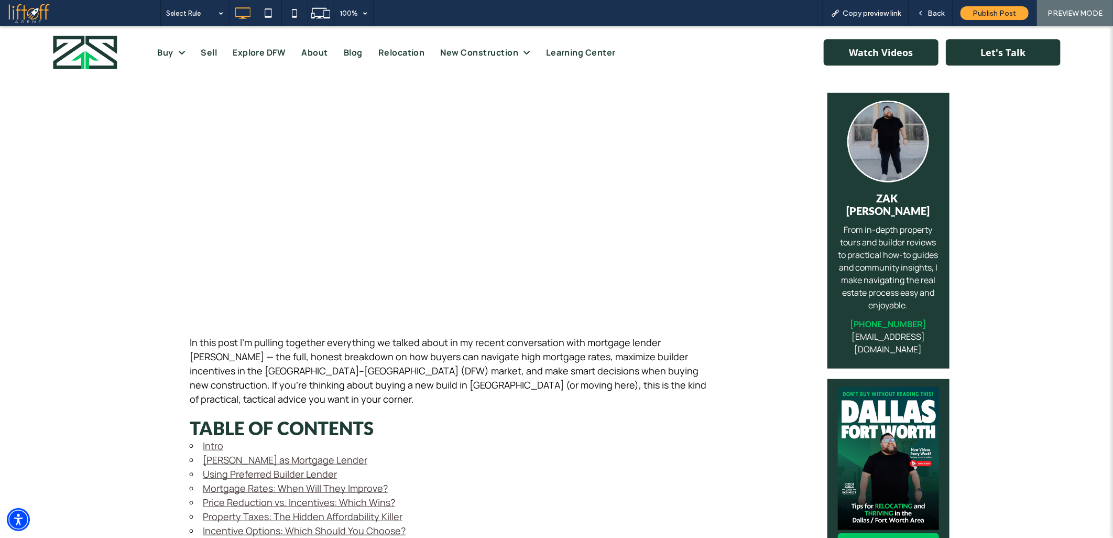
click at [207, 439] on link "Intro" at bounding box center [213, 445] width 20 height 13
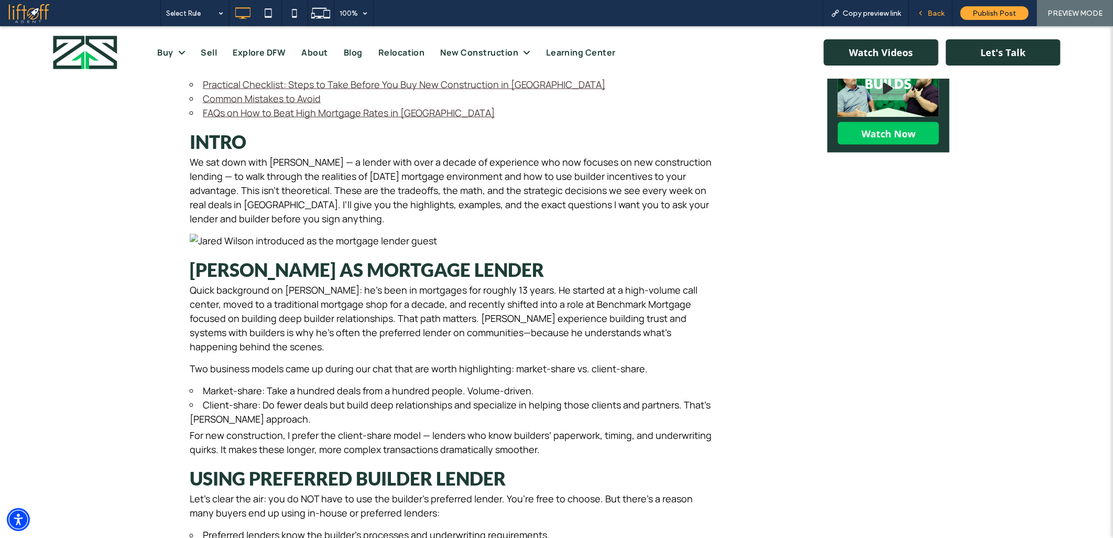
drag, startPoint x: 929, startPoint y: 13, endPoint x: 590, endPoint y: 51, distance: 341.1
click at [929, 13] on span "Back" at bounding box center [935, 13] width 17 height 9
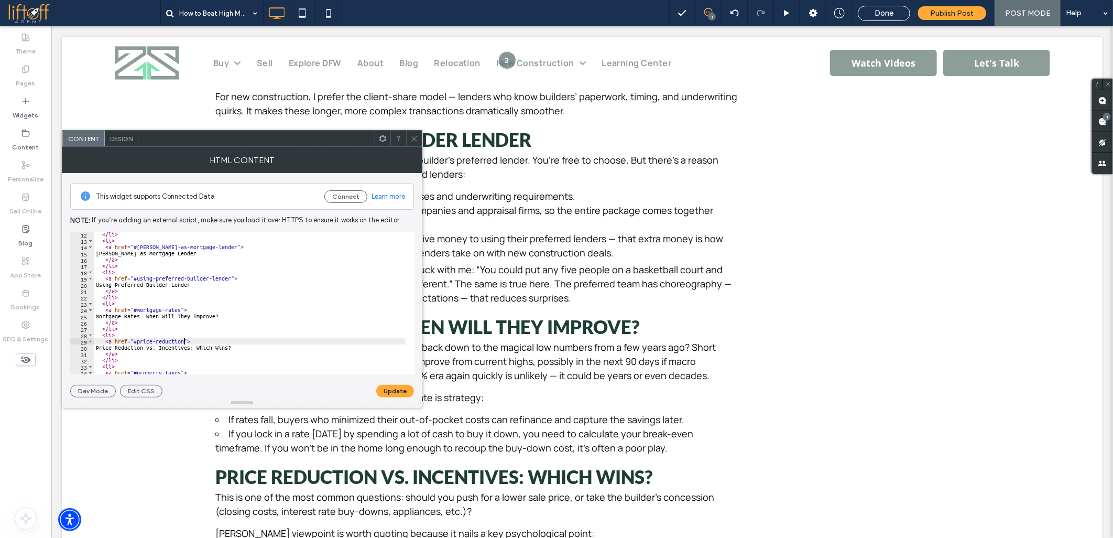
click at [183, 340] on div "</ li > < li > < a href = "#[PERSON_NAME]-as-mortgage-lender" > [PERSON_NAME] a…" at bounding box center [873, 304] width 1559 height 146
type textarea "**********"
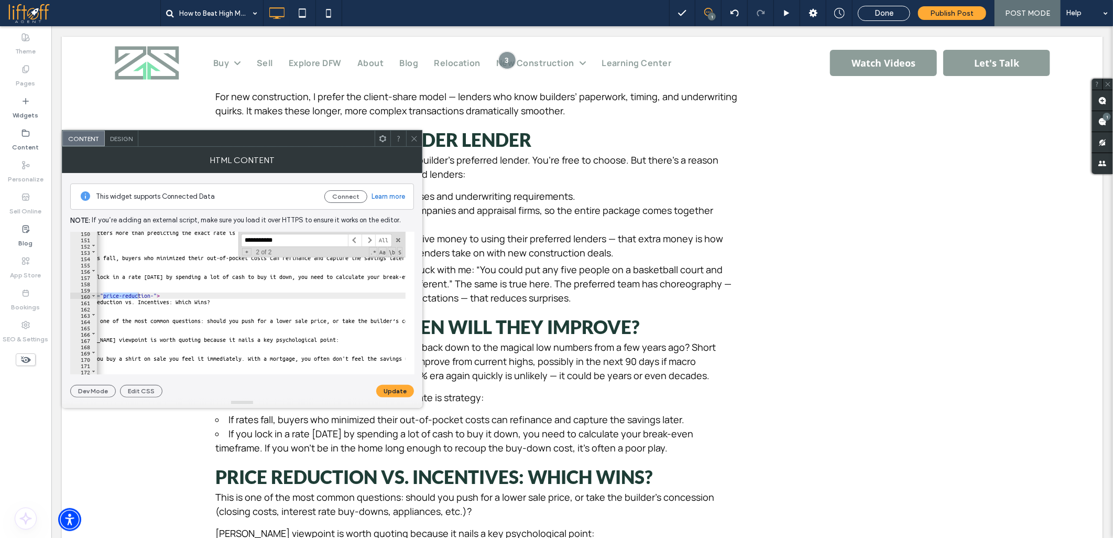
type input "**********"
click at [150, 294] on div "What matters more than predicting the exact rate is strategy: </ p > < ul > < l…" at bounding box center [852, 302] width 1559 height 146
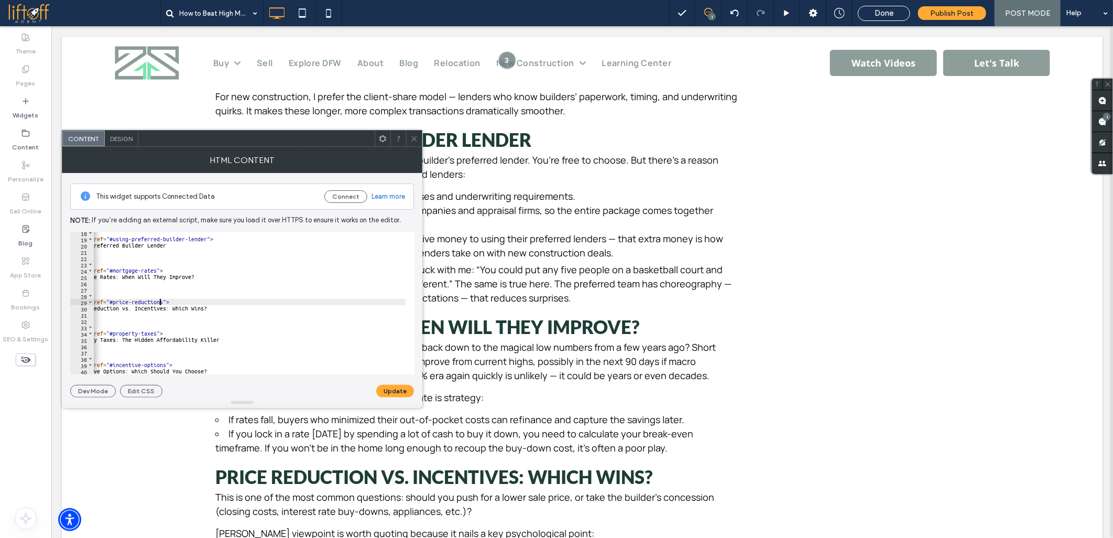
click at [161, 300] on div "< li > < a href = "#using-preferred-builder-lender" > Using Preferred Builder L…" at bounding box center [849, 302] width 1559 height 146
type textarea "**********"
click at [384, 393] on button "Update" at bounding box center [395, 391] width 38 height 13
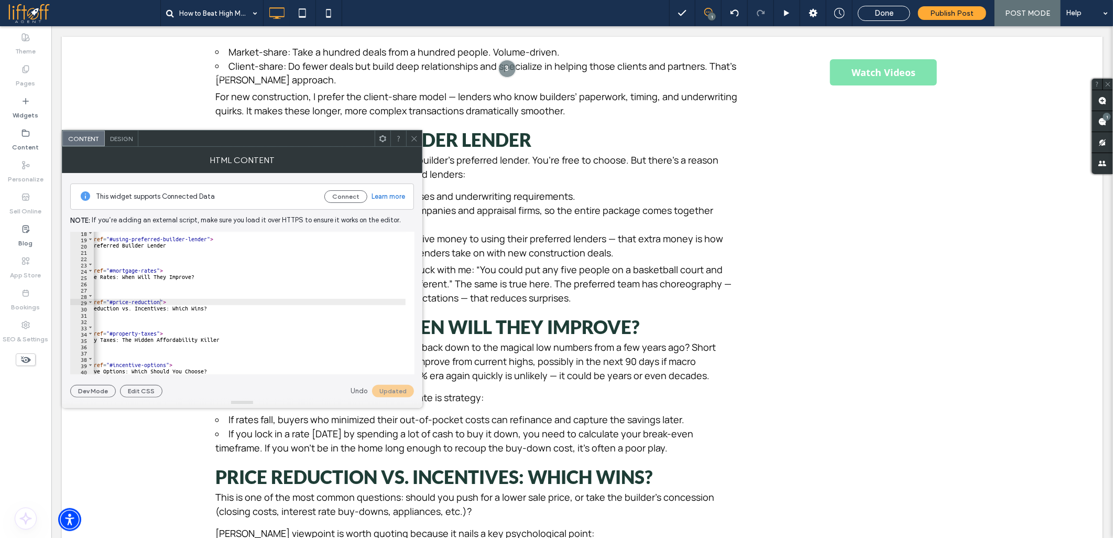
click at [414, 140] on icon at bounding box center [414, 139] width 8 height 8
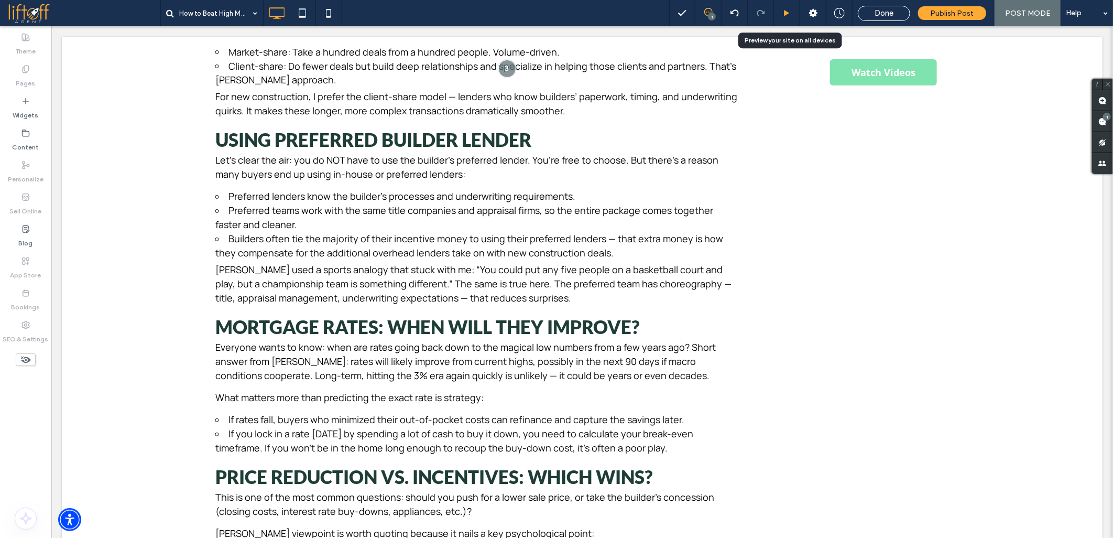
drag, startPoint x: 787, startPoint y: 9, endPoint x: 613, endPoint y: 14, distance: 174.5
click at [787, 9] on icon at bounding box center [787, 13] width 8 height 8
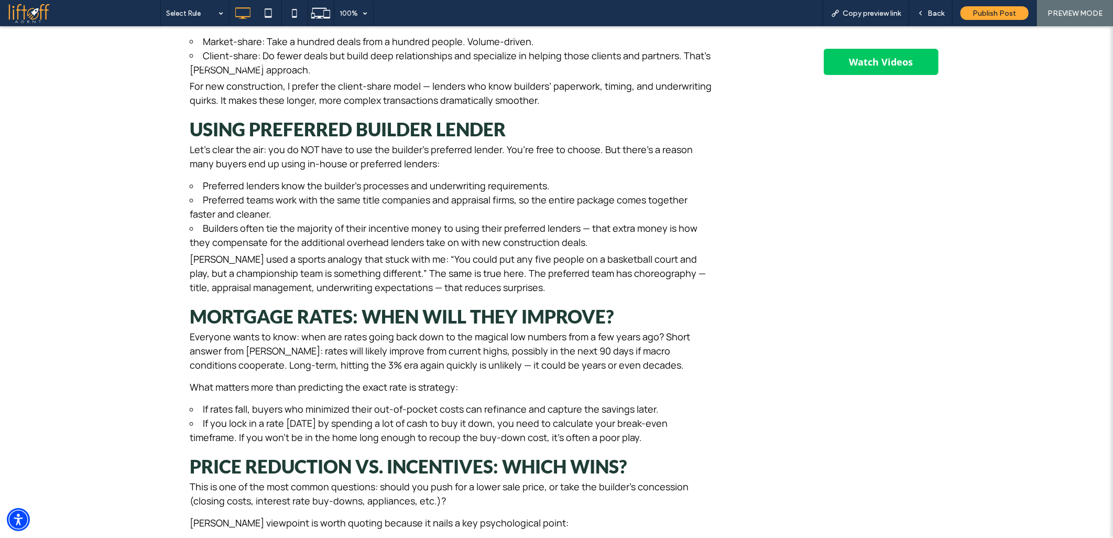
click at [258, 26] on p "Two business models came up during our chat that are worth highlighting: market…" at bounding box center [452, 19] width 524 height 14
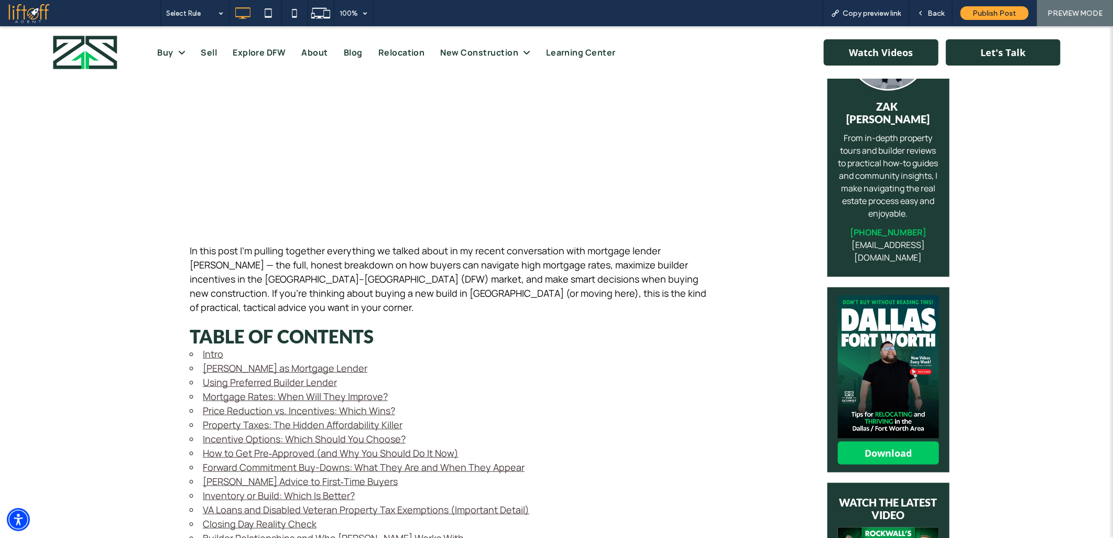
scroll to position [407, 0]
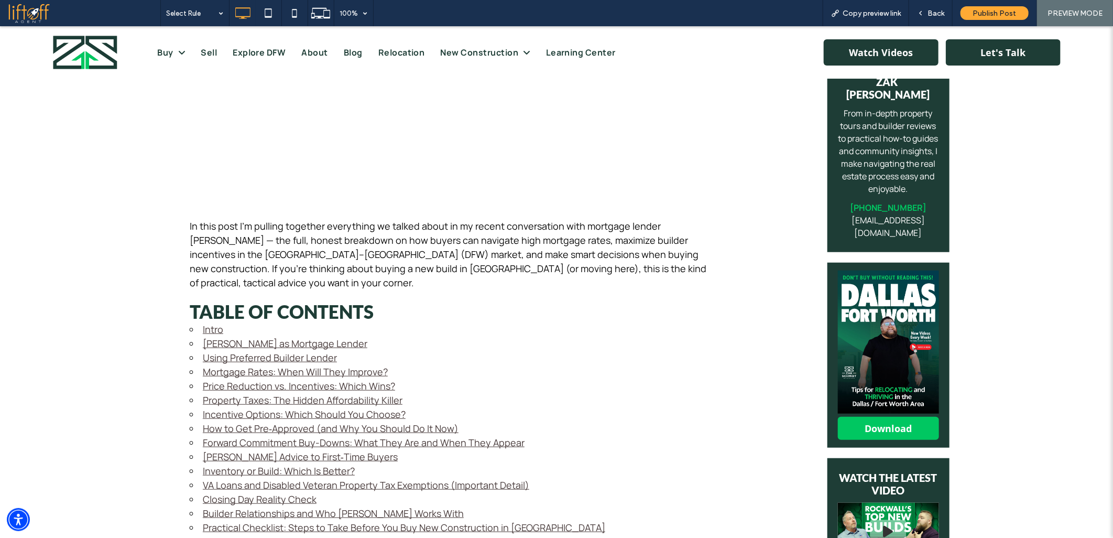
click at [219, 379] on link "Price Reduction vs. Incentives: Which Wins?" at bounding box center [299, 385] width 192 height 13
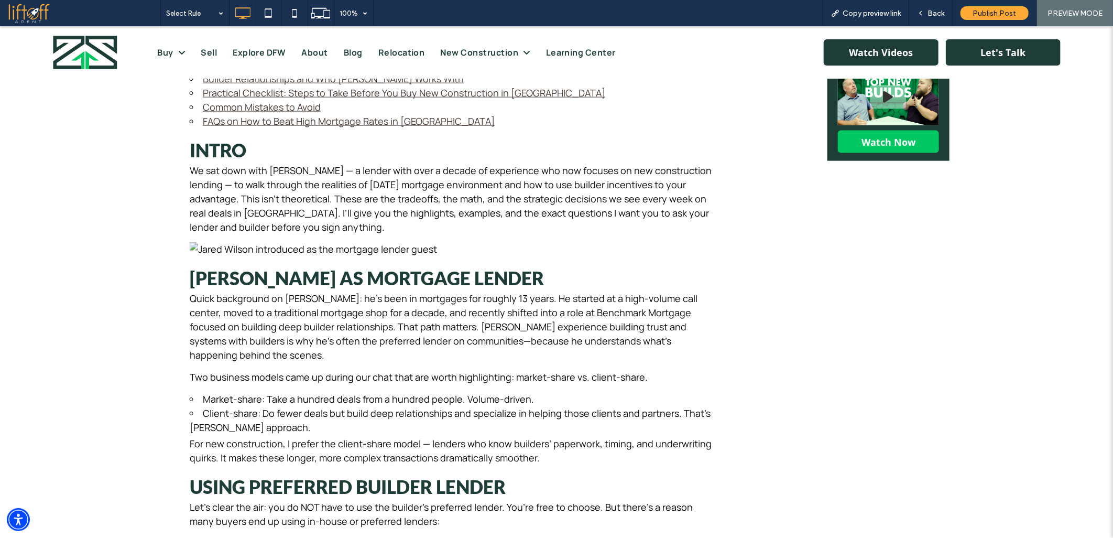
scroll to position [0, 0]
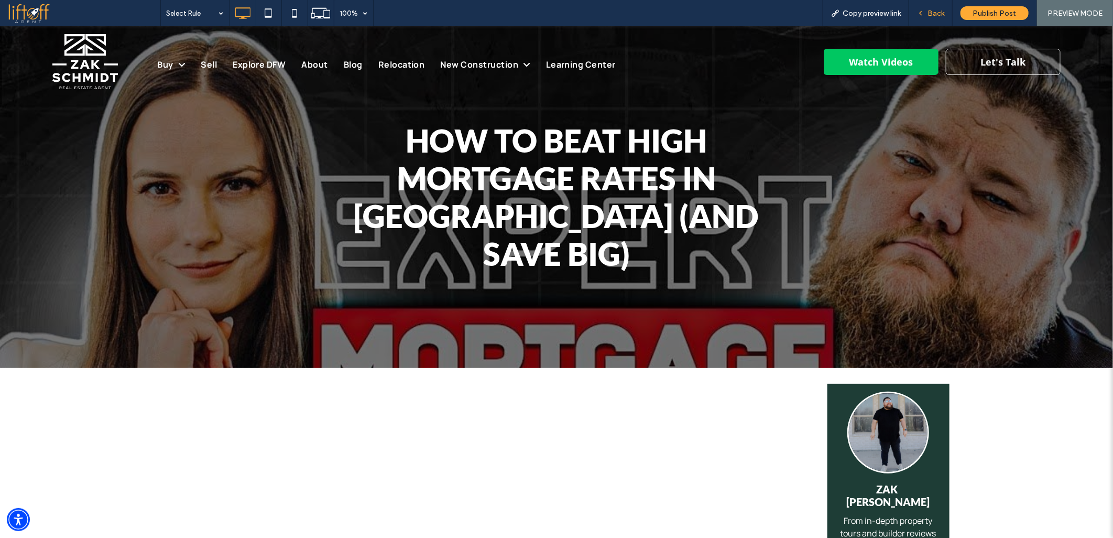
click at [938, 12] on span "Back" at bounding box center [935, 13] width 17 height 9
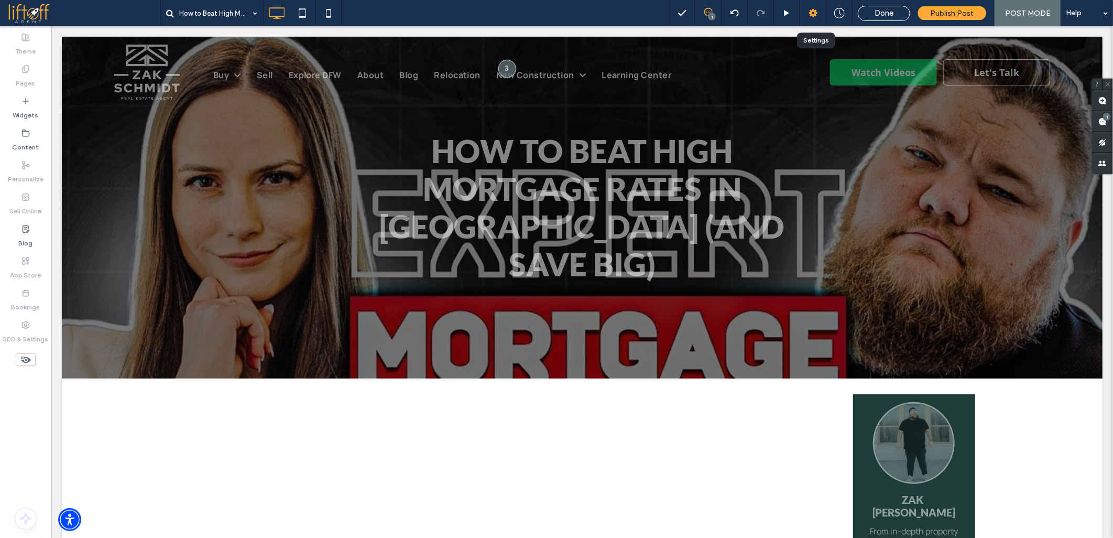
click at [815, 14] on icon at bounding box center [813, 13] width 10 height 10
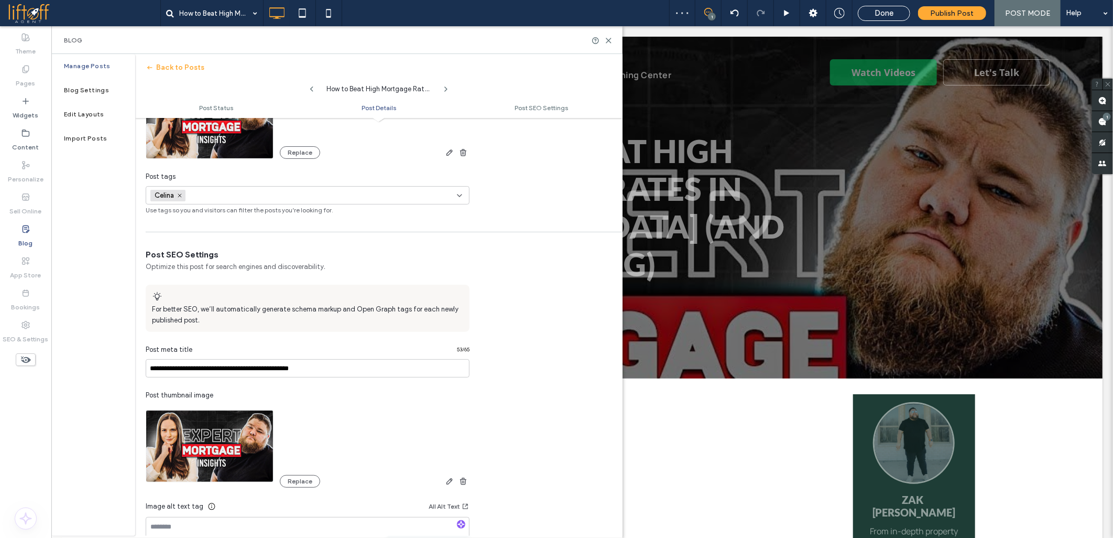
scroll to position [349, 0]
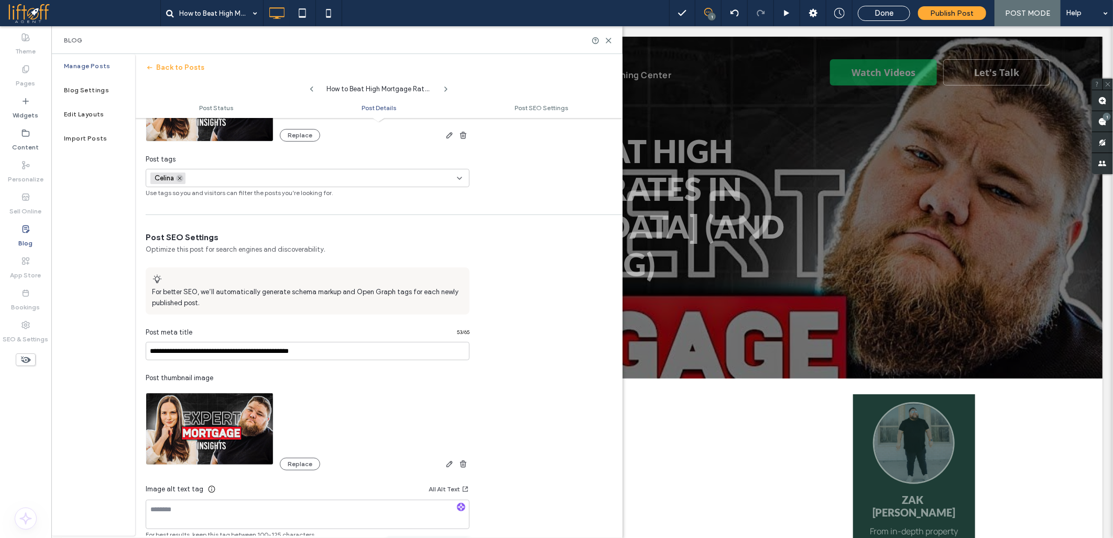
click at [180, 177] on icon at bounding box center [179, 178] width 5 height 5
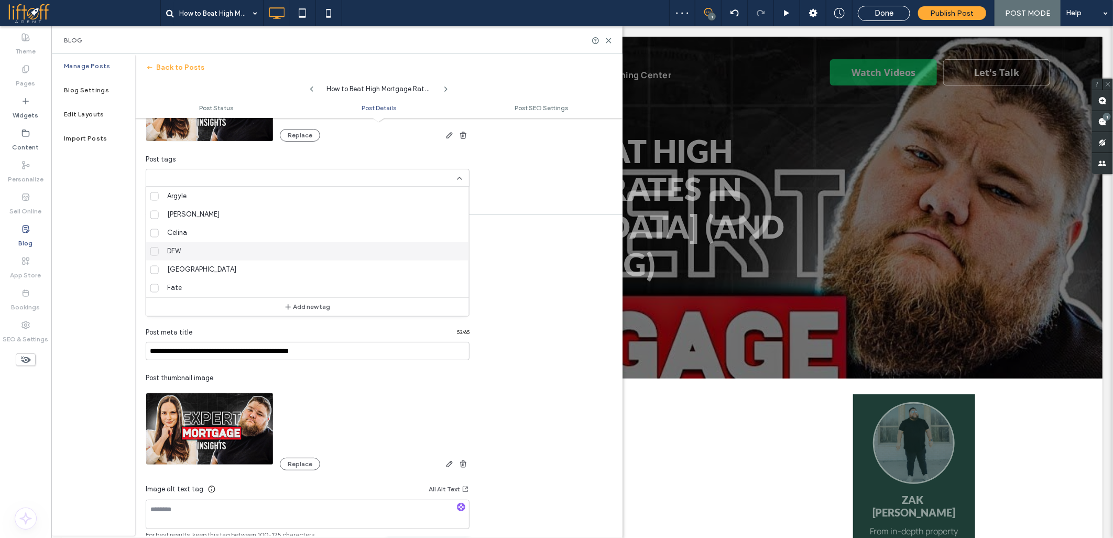
click at [188, 248] on div "DFW" at bounding box center [312, 251] width 298 height 18
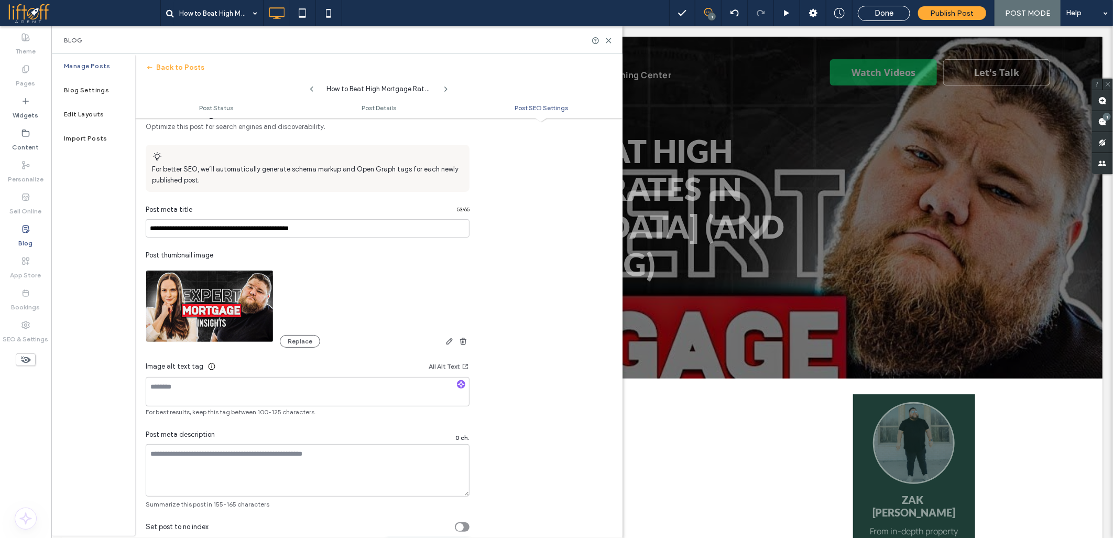
scroll to position [510, 0]
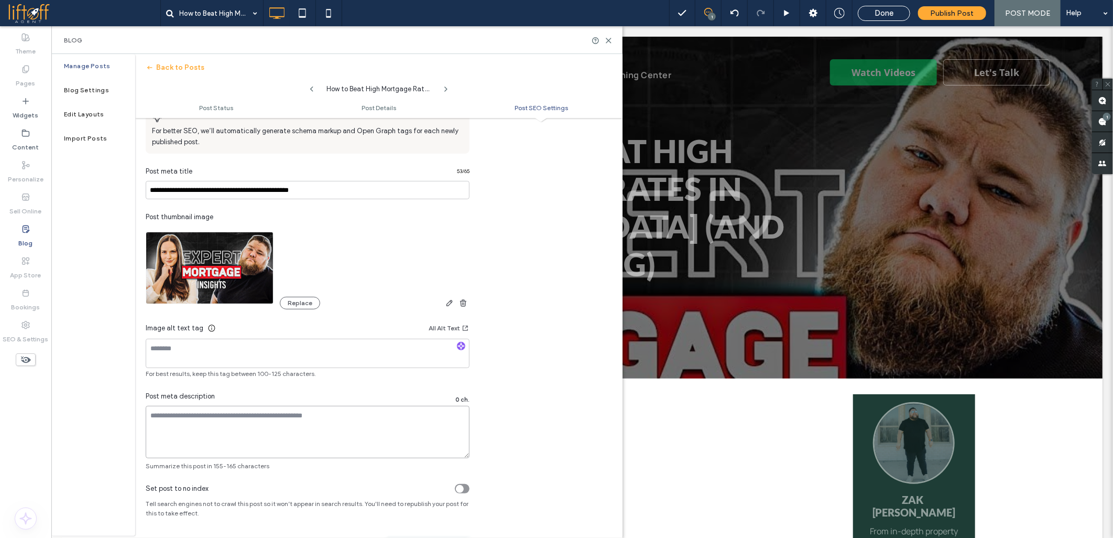
click at [344, 434] on textarea at bounding box center [308, 432] width 324 height 52
paste textarea "**********"
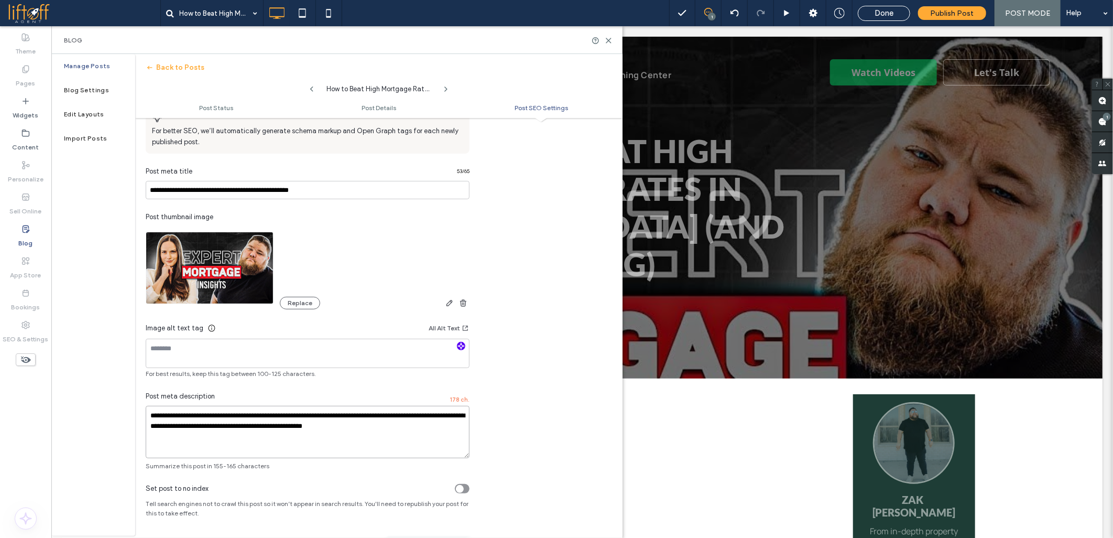
type textarea "**********"
click at [461, 349] on use "button" at bounding box center [461, 346] width 6 height 6
type textarea "**********"
click at [216, 195] on div at bounding box center [556, 269] width 1113 height 538
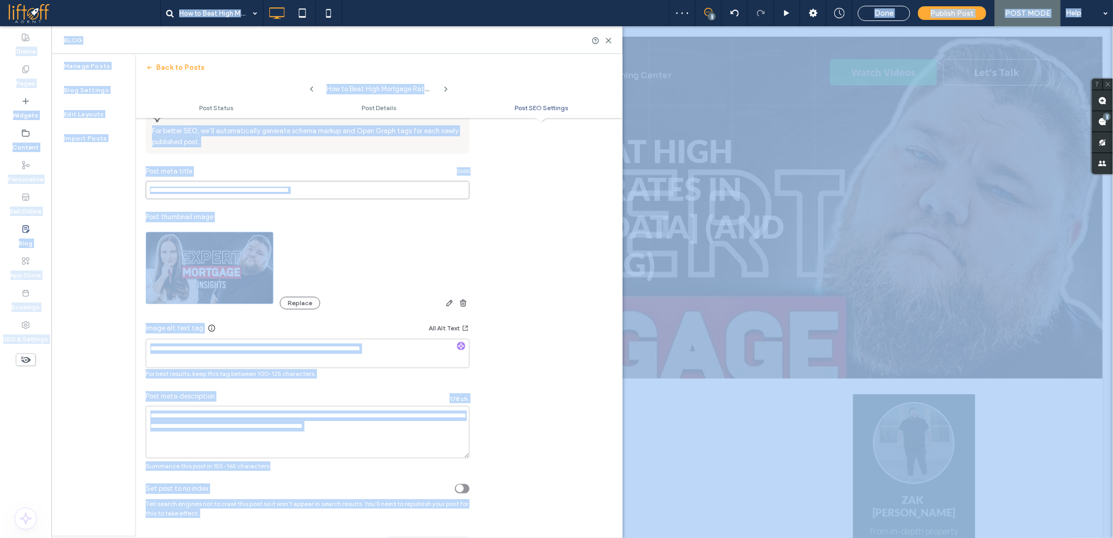
click at [235, 192] on input "**********" at bounding box center [308, 190] width 324 height 18
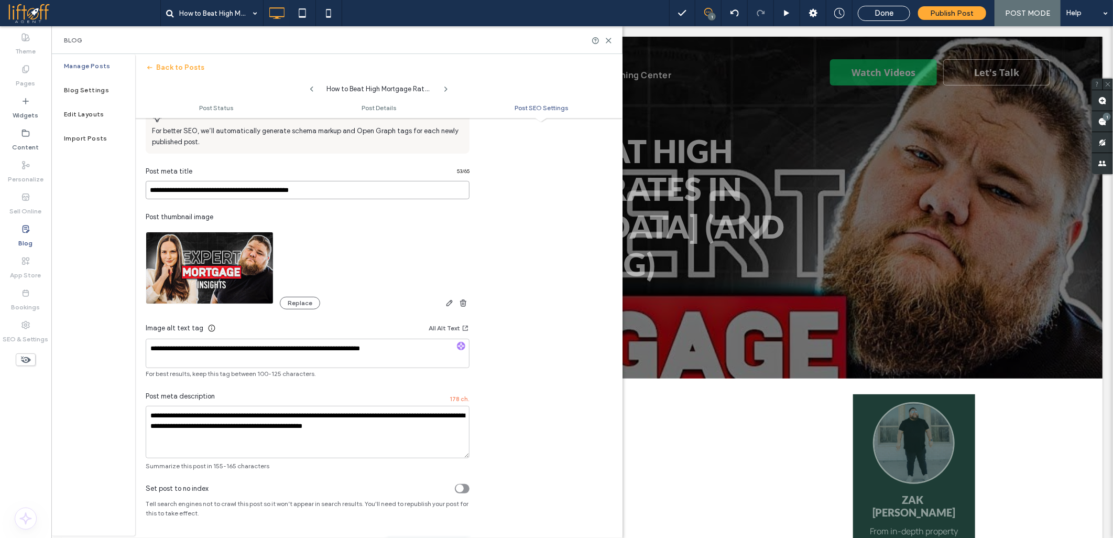
paste input "**********"
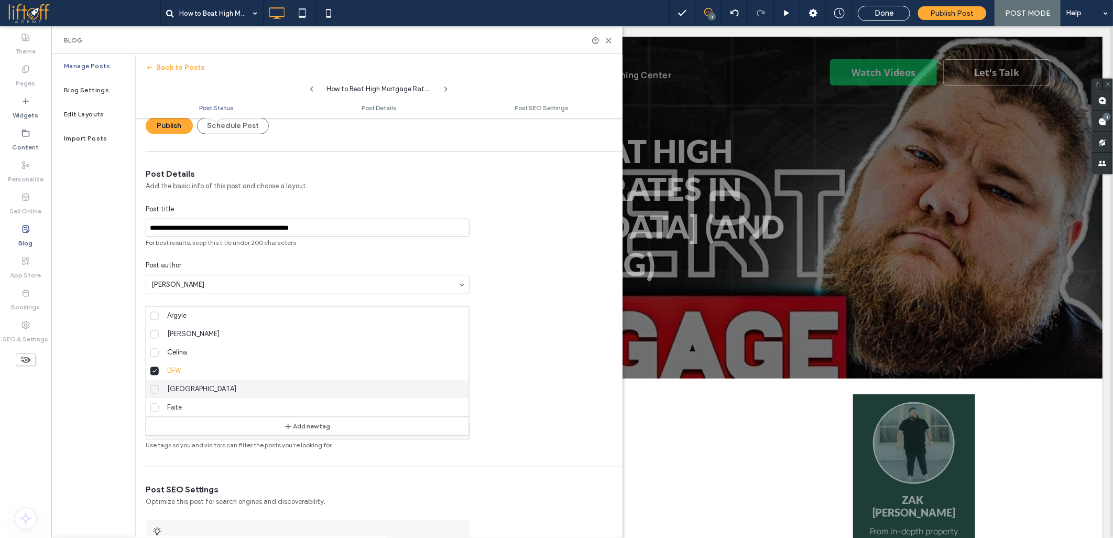
scroll to position [45, 0]
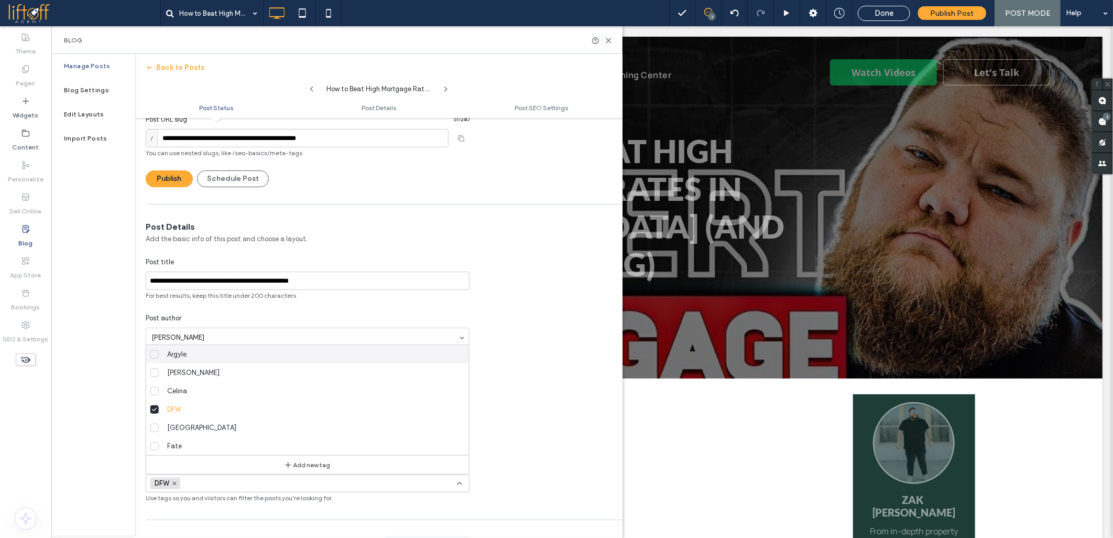
type input "**********"
click at [421, 341] on div at bounding box center [307, 337] width 323 height 18
type input "***"
click at [455, 485] on icon at bounding box center [459, 483] width 8 height 8
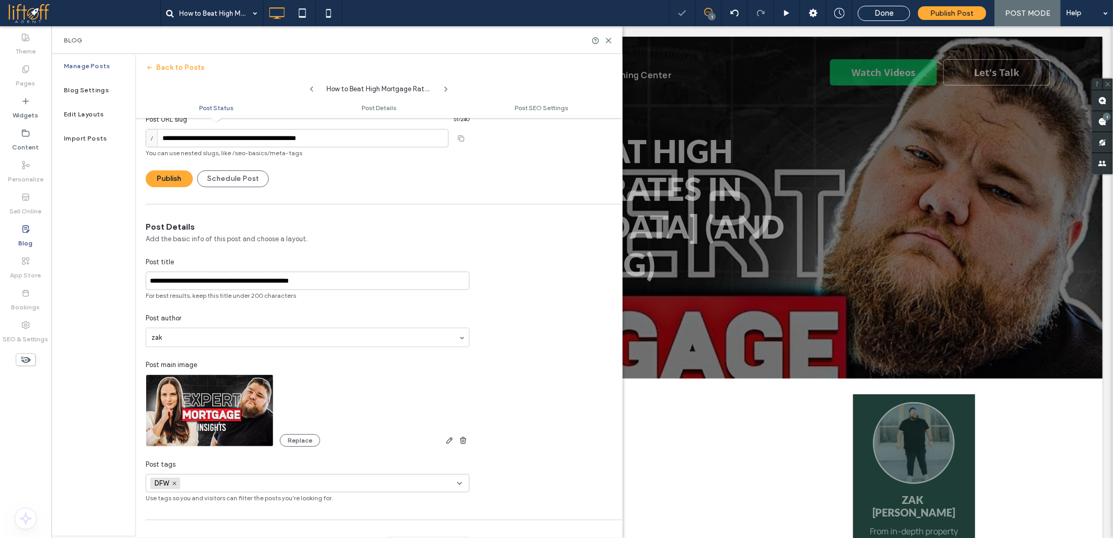
click at [198, 341] on div at bounding box center [556, 269] width 1113 height 538
click at [211, 143] on input "**********" at bounding box center [297, 138] width 303 height 18
type input "**********"
click at [233, 135] on div at bounding box center [556, 269] width 1113 height 538
click at [184, 136] on div at bounding box center [556, 269] width 1113 height 538
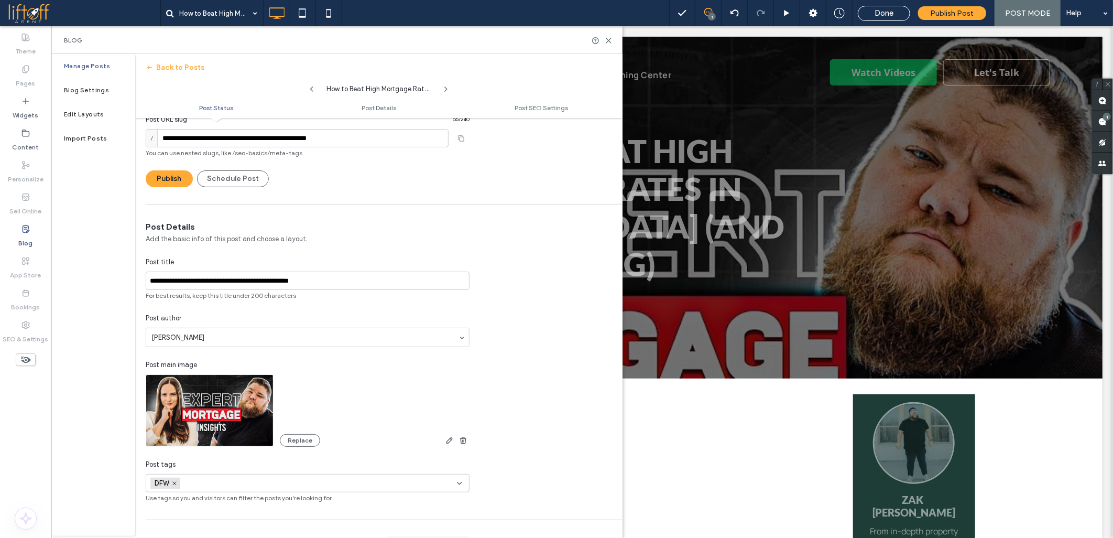
click at [180, 137] on div at bounding box center [556, 269] width 1113 height 538
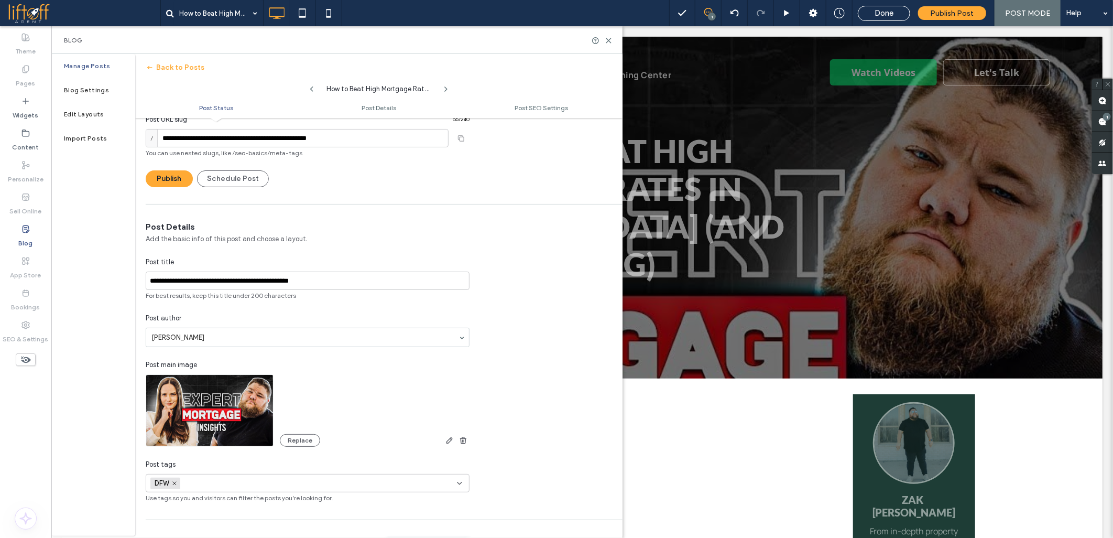
click at [180, 137] on div at bounding box center [556, 269] width 1113 height 538
click at [401, 147] on div at bounding box center [556, 269] width 1113 height 538
click at [401, 159] on div at bounding box center [556, 269] width 1113 height 538
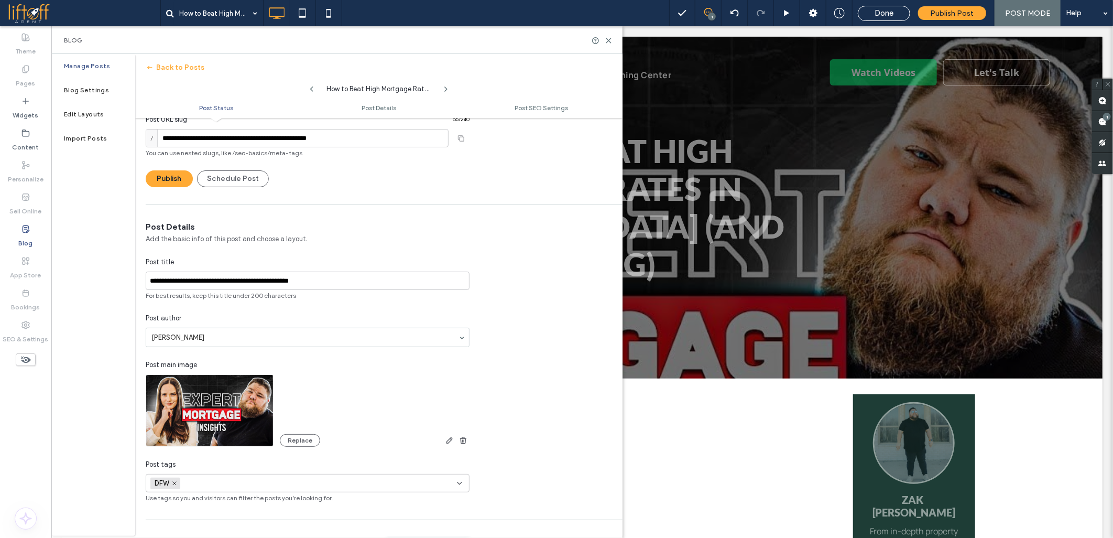
click at [406, 174] on div at bounding box center [556, 269] width 1113 height 538
drag, startPoint x: 406, startPoint y: 174, endPoint x: 288, endPoint y: 179, distance: 117.4
click at [406, 176] on div at bounding box center [556, 269] width 1113 height 538
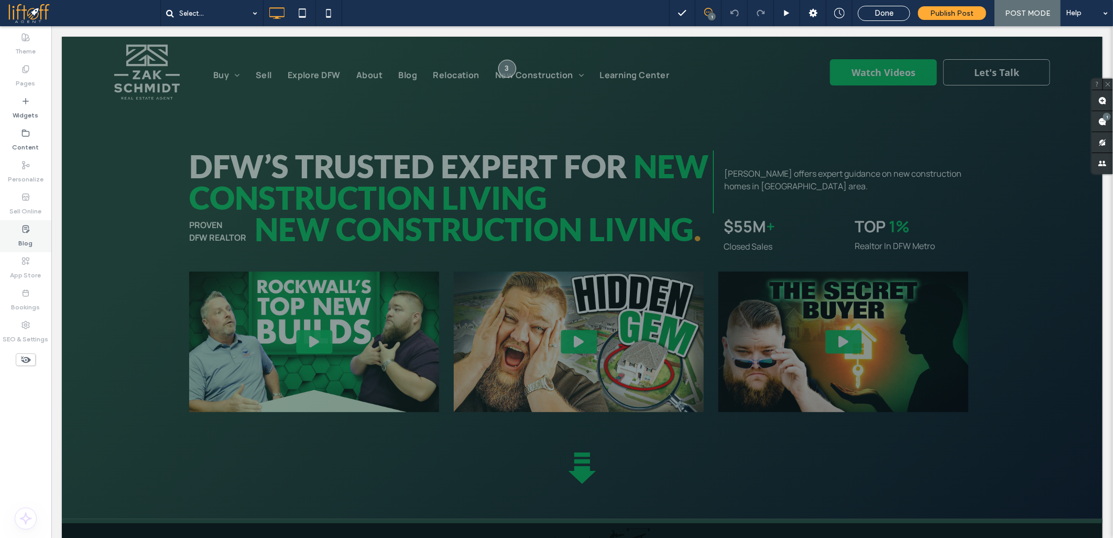
click at [37, 229] on div "Blog" at bounding box center [25, 236] width 51 height 32
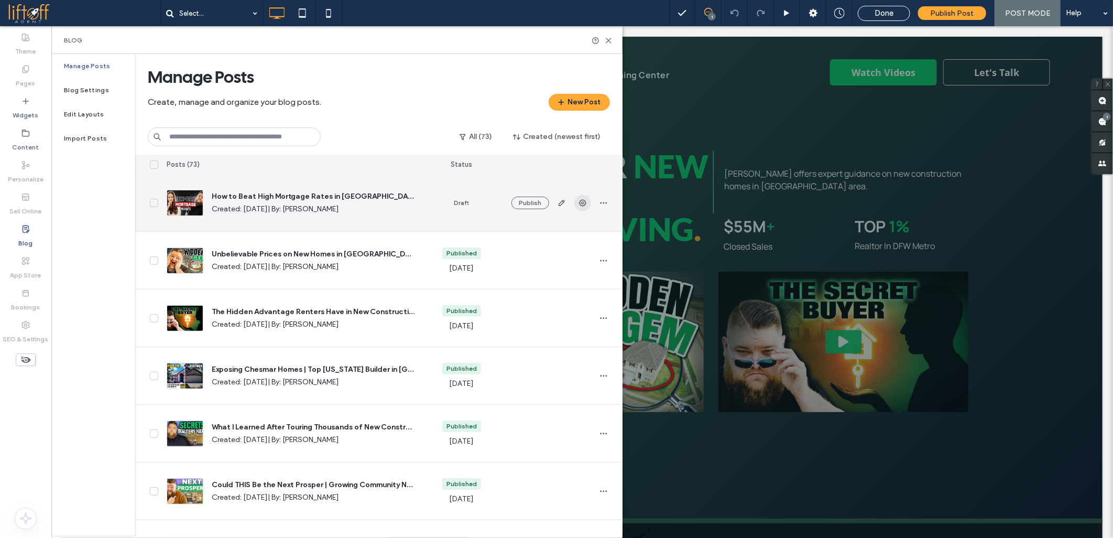
click at [581, 202] on icon "button" at bounding box center [582, 203] width 8 height 8
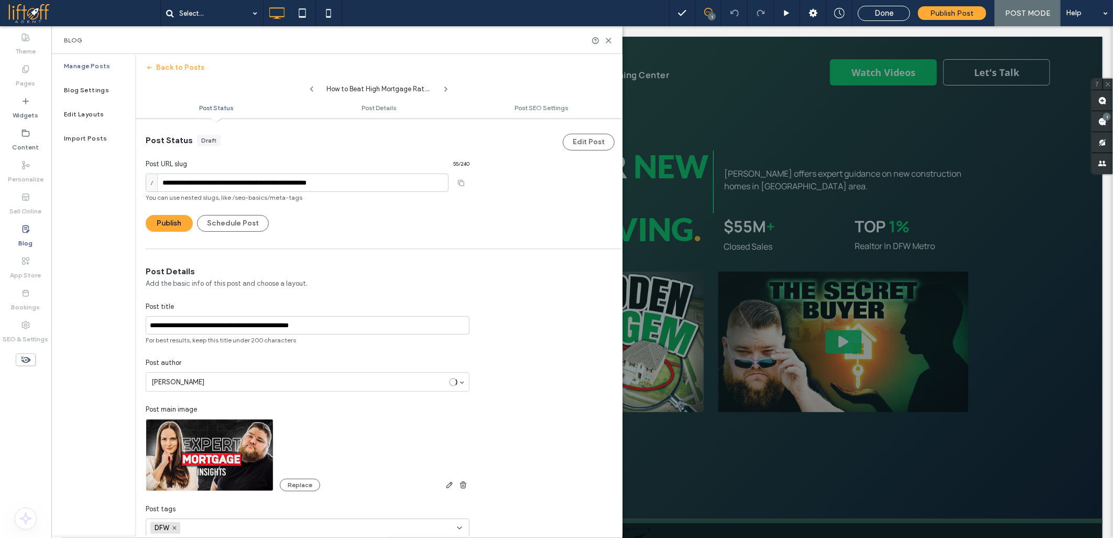
scroll to position [1, 0]
type input "**********"
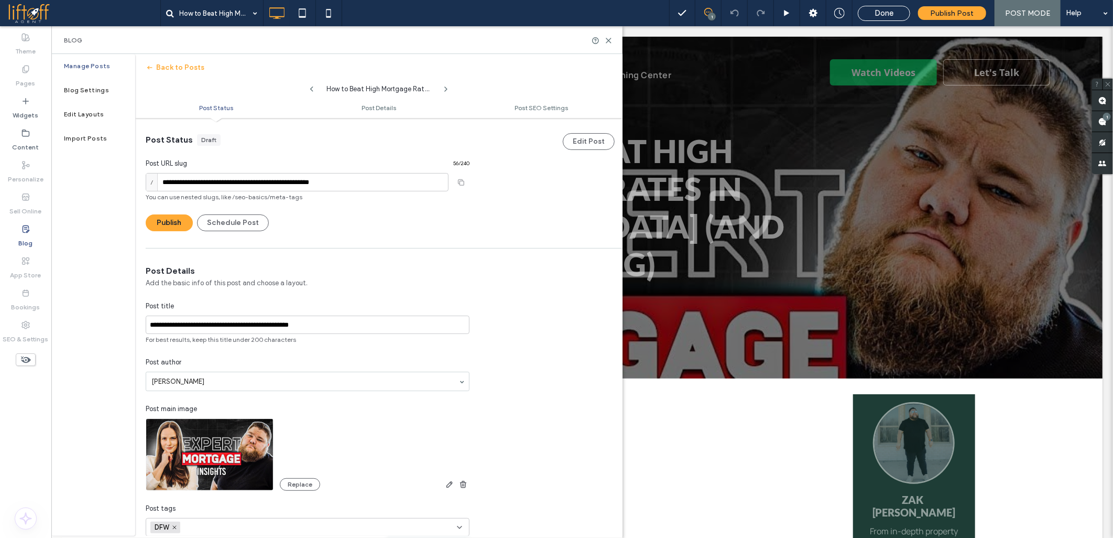
click at [177, 213] on div "**********" at bounding box center [308, 182] width 324 height 97
click at [178, 219] on button "Publish" at bounding box center [169, 222] width 47 height 17
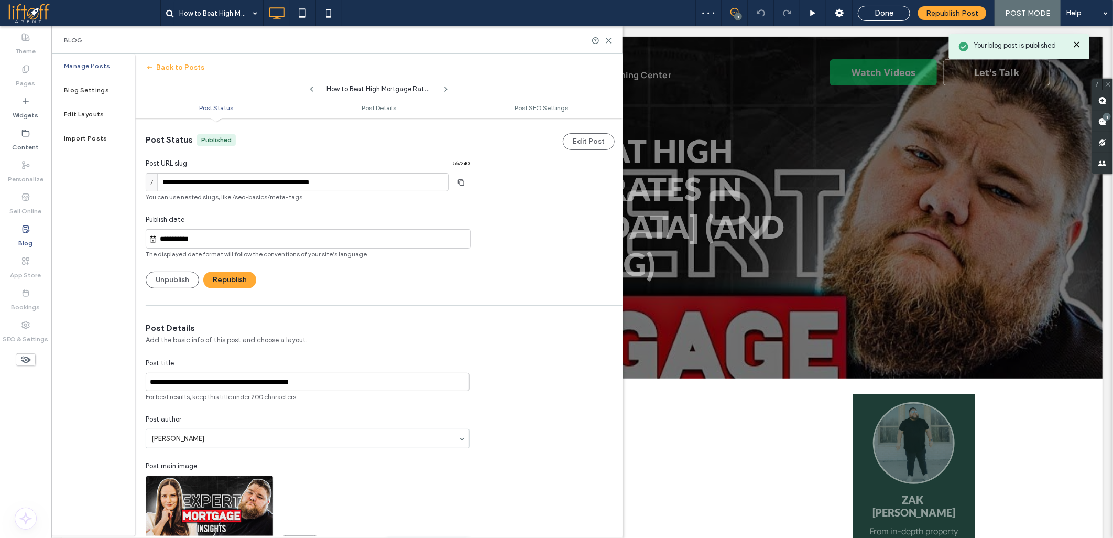
click at [179, 229] on div "**********" at bounding box center [308, 238] width 325 height 19
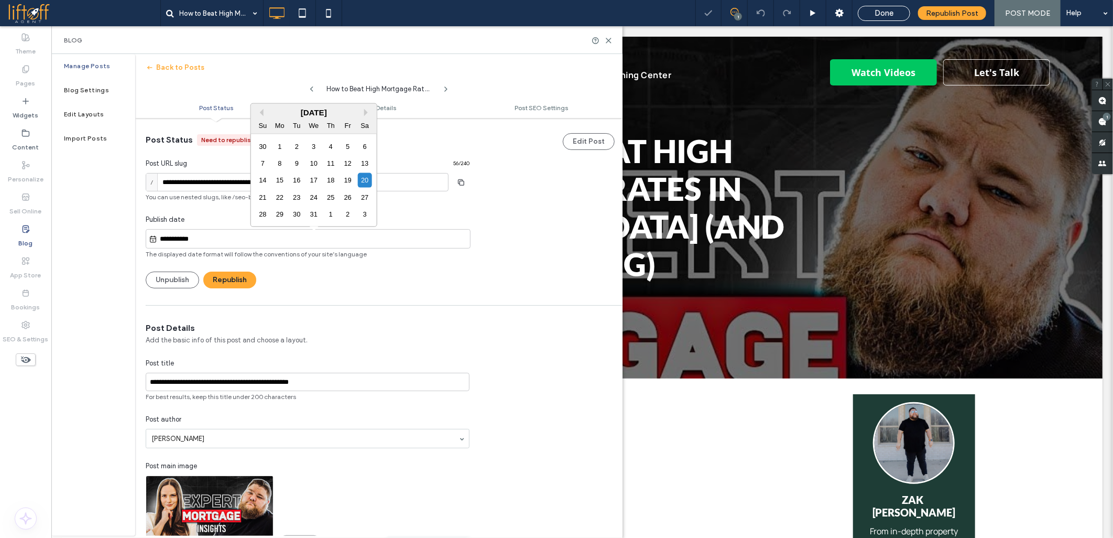
type input "**********"
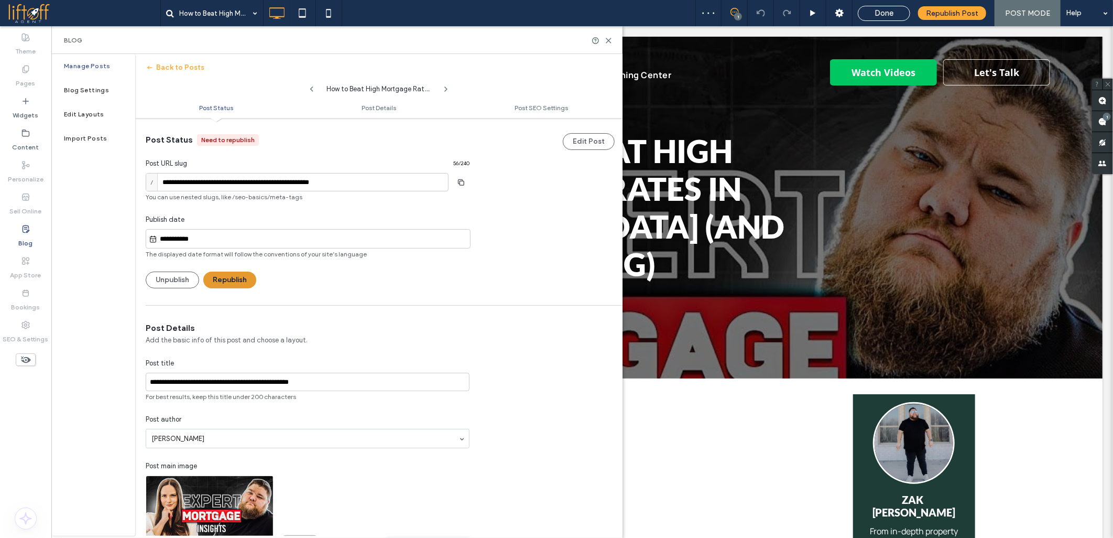
click at [221, 280] on button "Republish" at bounding box center [229, 279] width 53 height 17
click at [463, 184] on use "button" at bounding box center [461, 182] width 6 height 6
drag, startPoint x: 22, startPoint y: 235, endPoint x: 82, endPoint y: 236, distance: 60.3
click at [22, 235] on label "Blog" at bounding box center [26, 240] width 14 height 15
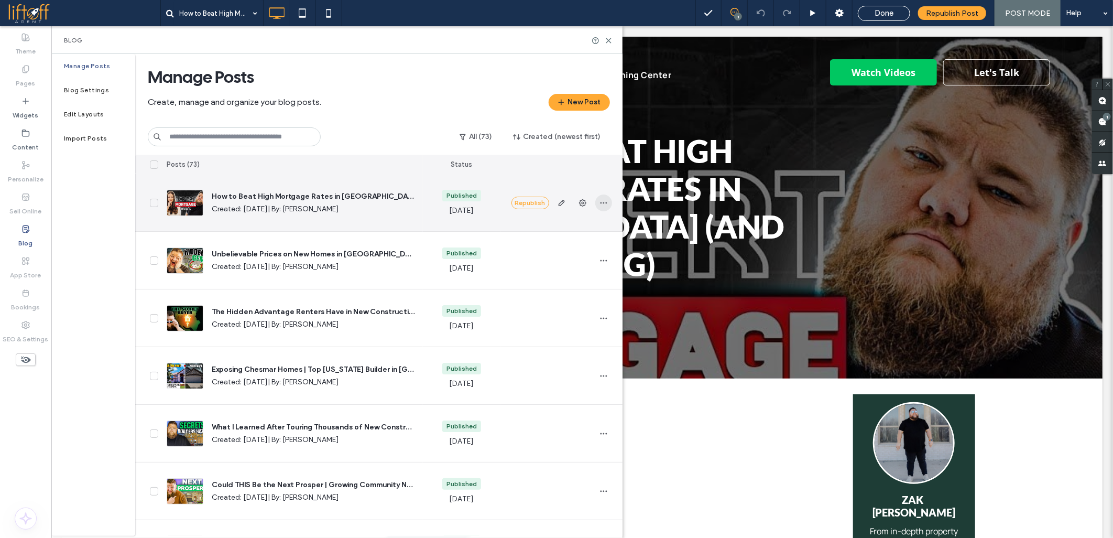
click at [600, 206] on icon "button" at bounding box center [603, 203] width 8 height 8
click at [543, 244] on span "Duplicate" at bounding box center [554, 249] width 30 height 10
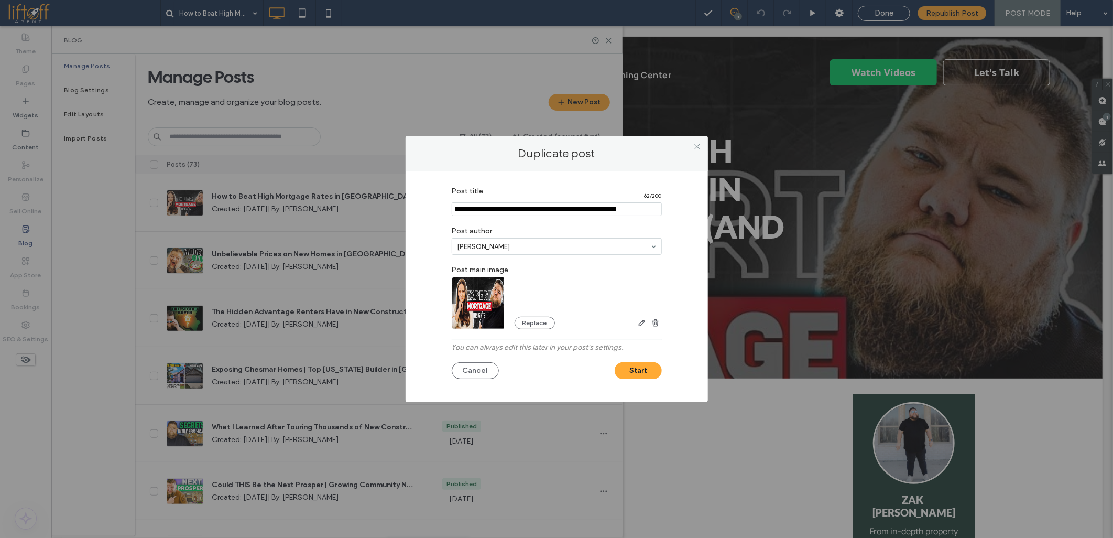
click at [550, 207] on input "Post title" at bounding box center [557, 209] width 210 height 14
paste input "**********"
type input "**********"
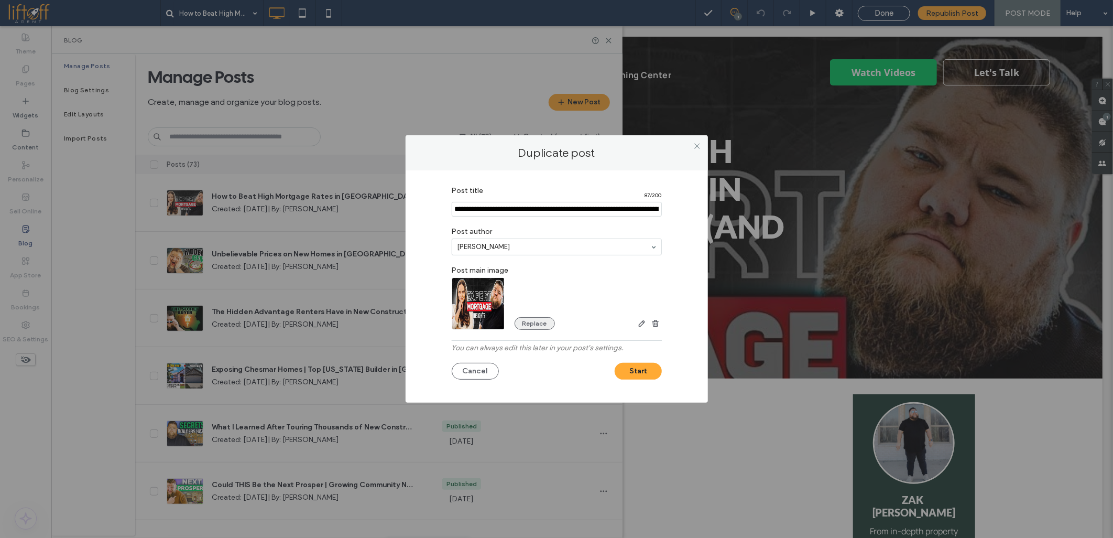
click at [533, 323] on button "Replace" at bounding box center [535, 323] width 40 height 13
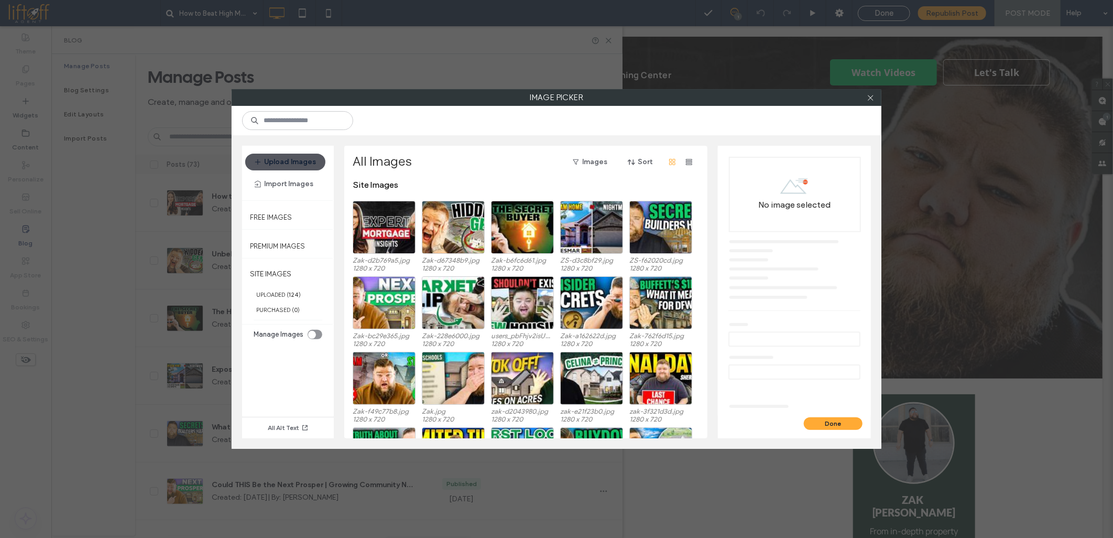
click at [297, 156] on button "Upload Images" at bounding box center [285, 162] width 80 height 17
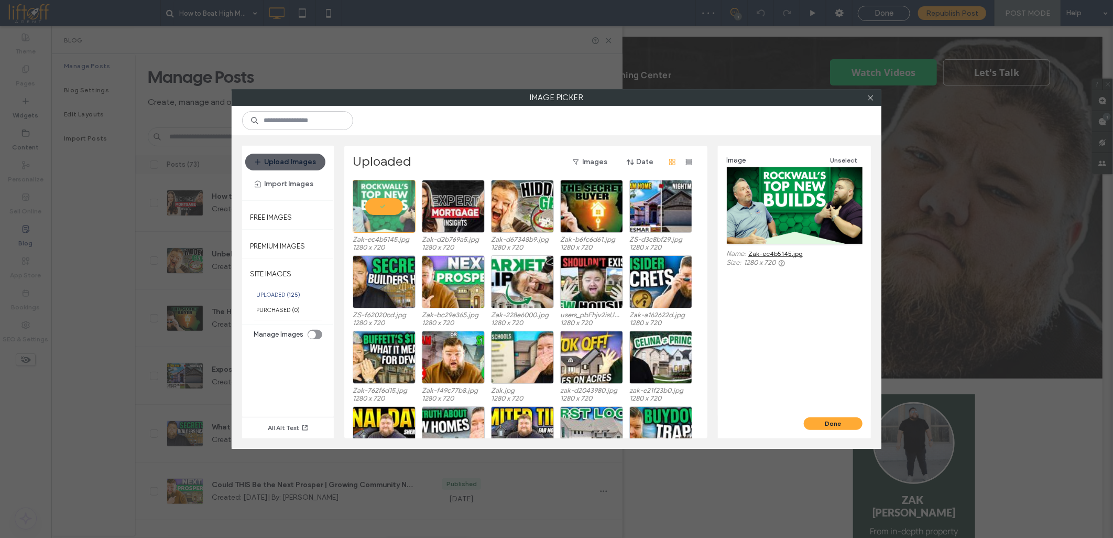
click at [748, 403] on div "Image Unselect Name: Zak-ec4b5145.jpg Size: 1280 x 720" at bounding box center [794, 281] width 153 height 271
click at [748, 358] on div "Image Unselect Name: Zak-ec4b5145.jpg Size: 1280 x 720" at bounding box center [794, 281] width 153 height 271
click at [748, 355] on div "Image Unselect Name: Zak-ec4b5145.jpg Size: 1280 x 720" at bounding box center [794, 281] width 153 height 271
click at [747, 351] on div "Image Unselect Name: Zak-ec4b5145.jpg Size: 1280 x 720" at bounding box center [794, 281] width 153 height 271
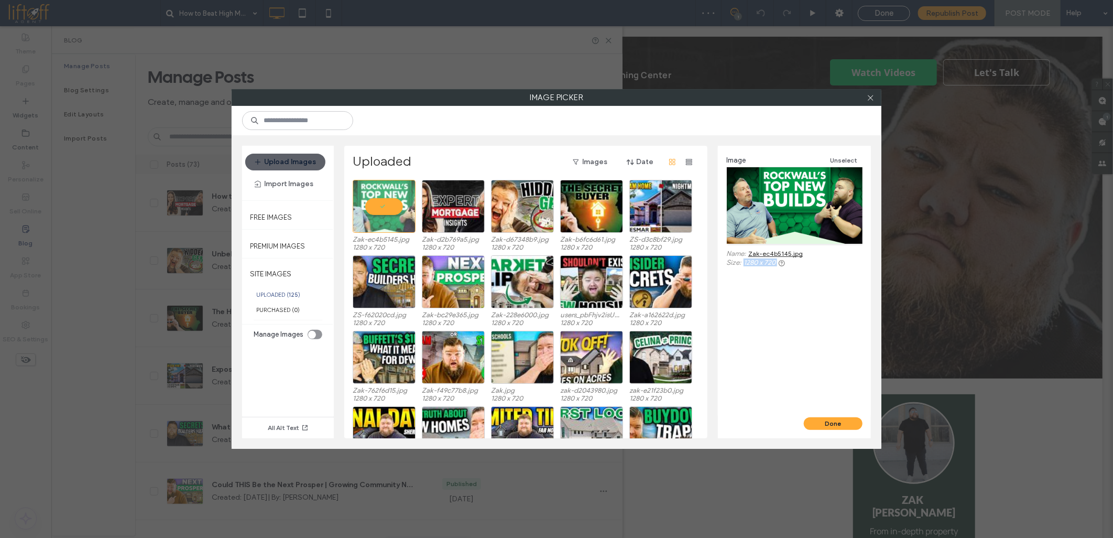
click at [747, 351] on div "Image Unselect Name: Zak-ec4b5145.jpg Size: 1280 x 720" at bounding box center [794, 281] width 153 height 271
drag, startPoint x: 747, startPoint y: 351, endPoint x: 831, endPoint y: 423, distance: 110.4
click at [831, 423] on button "Done" at bounding box center [833, 423] width 59 height 13
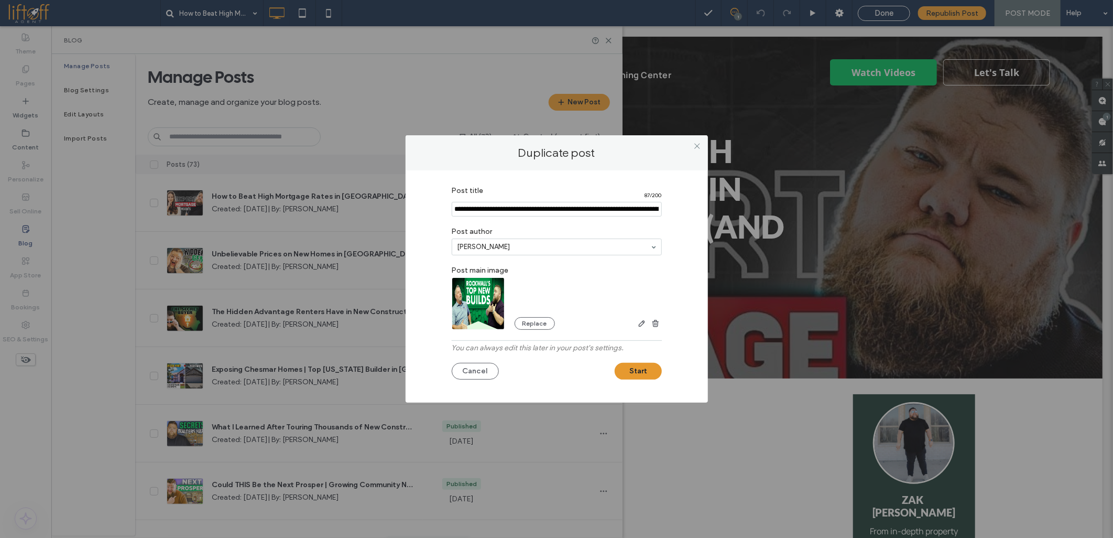
click at [647, 363] on button "Start" at bounding box center [638, 371] width 47 height 17
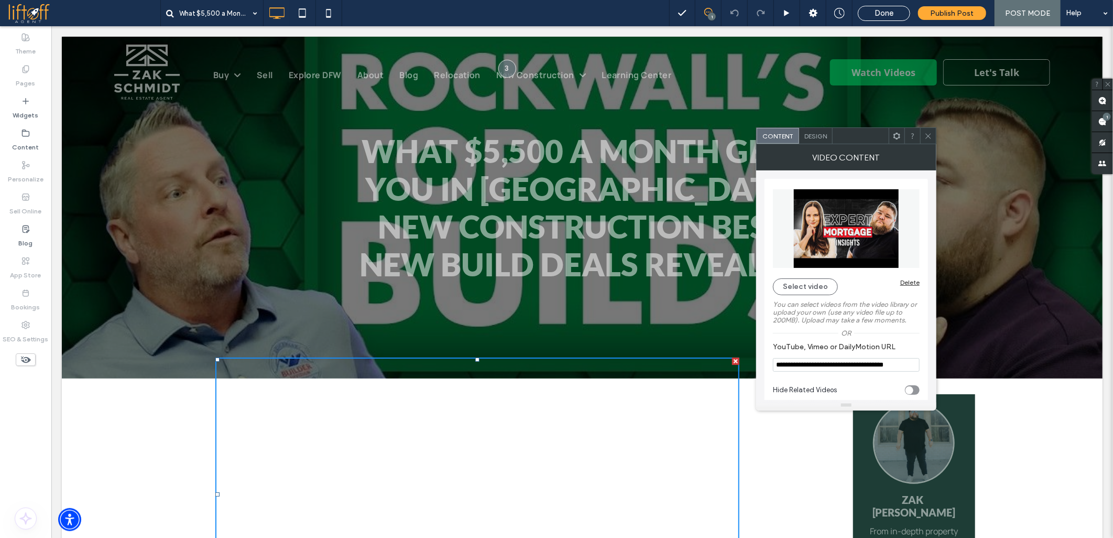
click at [789, 364] on input "**********" at bounding box center [846, 365] width 147 height 14
paste input "**"
type input "**********"
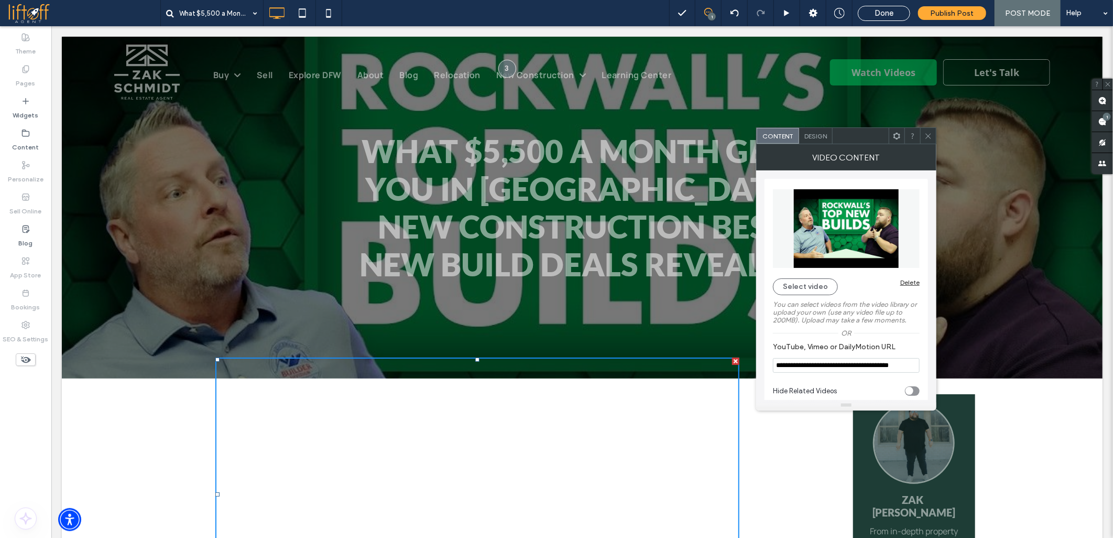
click at [927, 134] on icon at bounding box center [928, 136] width 8 height 8
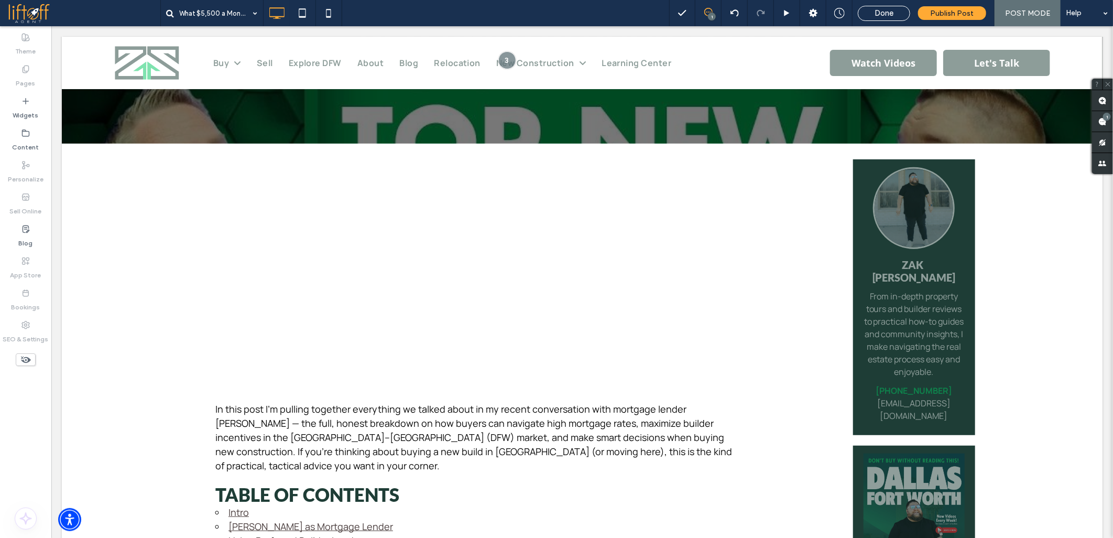
scroll to position [291, 0]
